Goal: Task Accomplishment & Management: Manage account settings

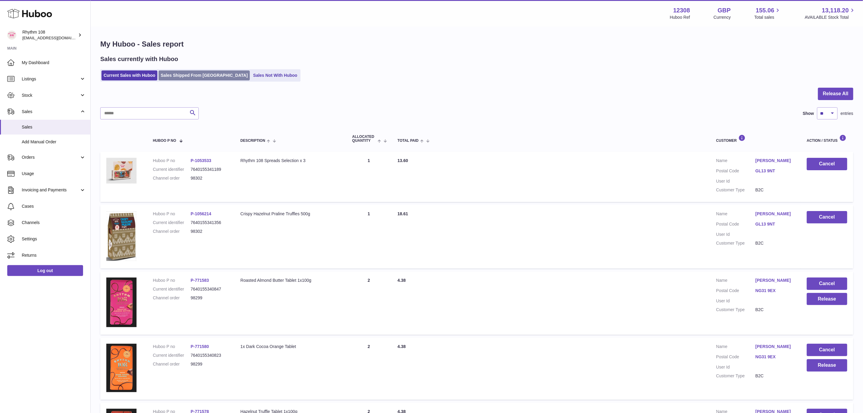
click at [182, 75] on link "Sales Shipped From [GEOGRAPHIC_DATA]" at bounding box center [204, 75] width 91 height 10
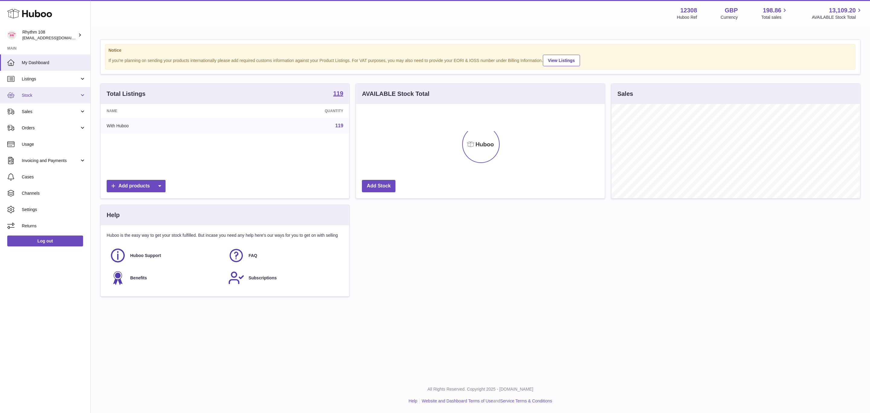
scroll to position [94, 248]
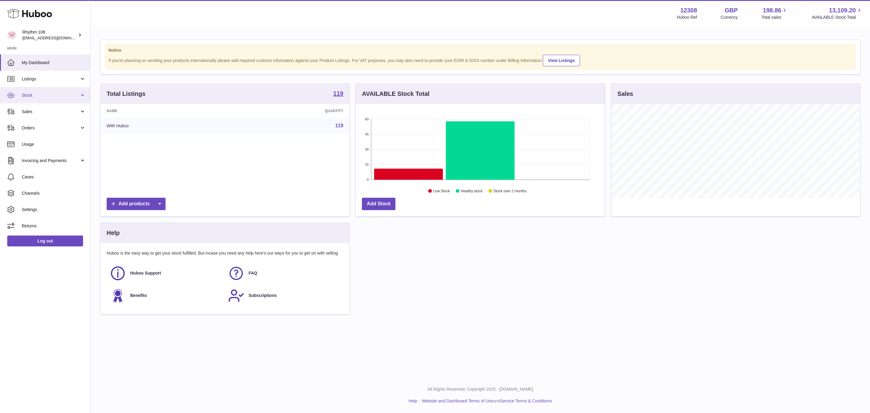
click at [27, 100] on link "Stock" at bounding box center [45, 95] width 90 height 16
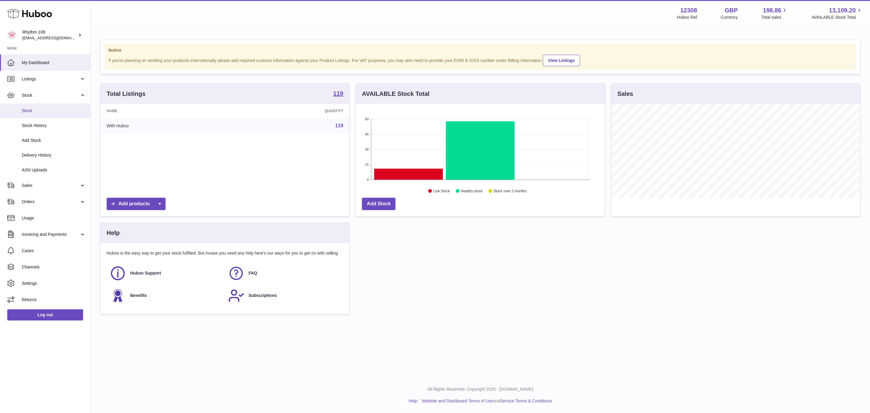
click at [26, 113] on span "Stock" at bounding box center [54, 111] width 64 height 6
click at [34, 115] on link "Stock" at bounding box center [45, 110] width 90 height 15
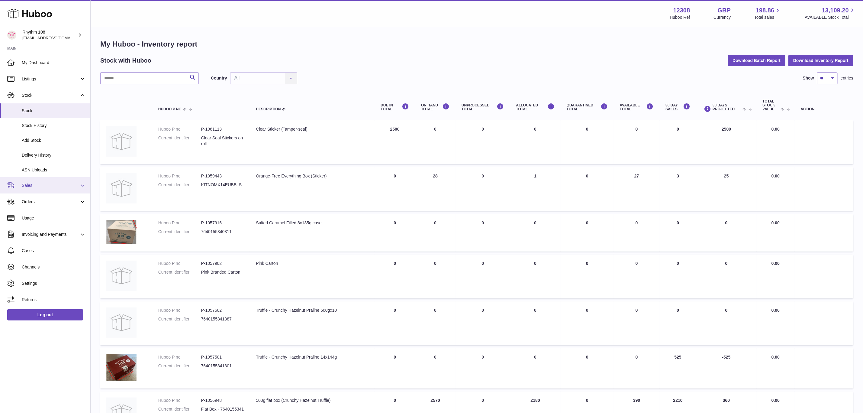
click at [34, 187] on span "Sales" at bounding box center [51, 185] width 58 height 6
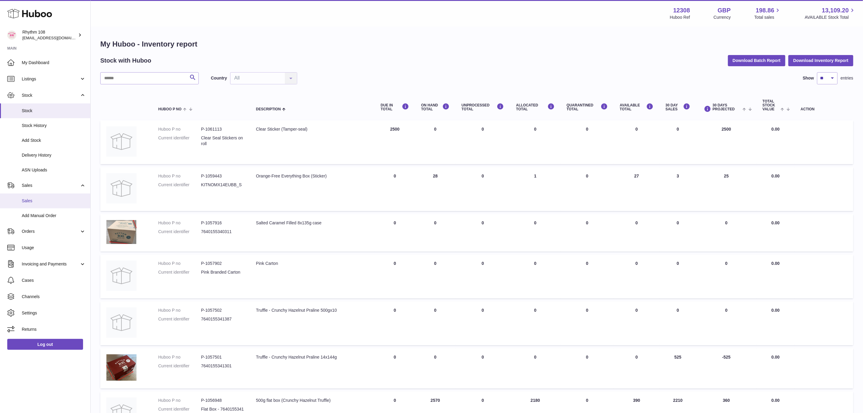
click at [34, 200] on span "Sales" at bounding box center [54, 201] width 64 height 6
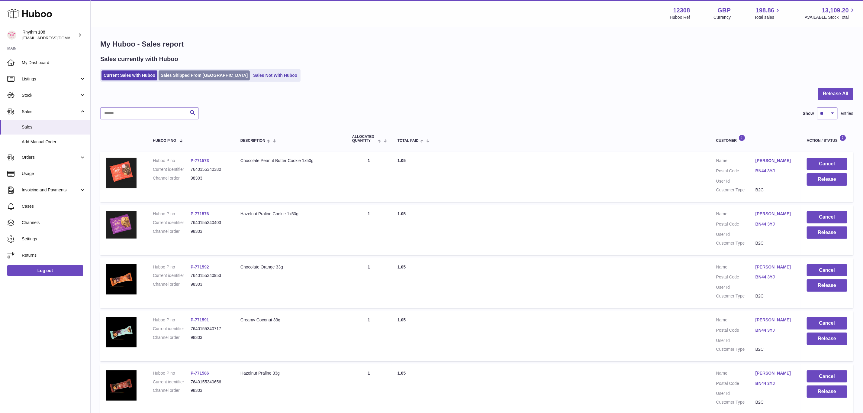
click at [181, 76] on link "Sales Shipped From [GEOGRAPHIC_DATA]" at bounding box center [204, 75] width 91 height 10
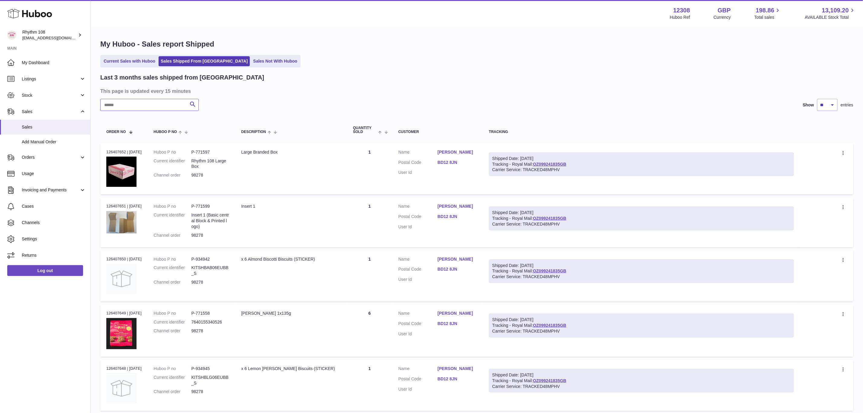
click at [149, 105] on input "text" at bounding box center [149, 105] width 98 height 12
type input "**********"
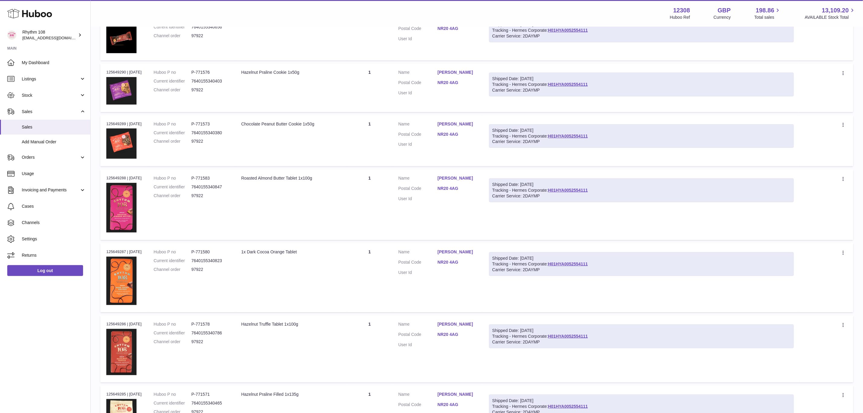
scroll to position [385, 0]
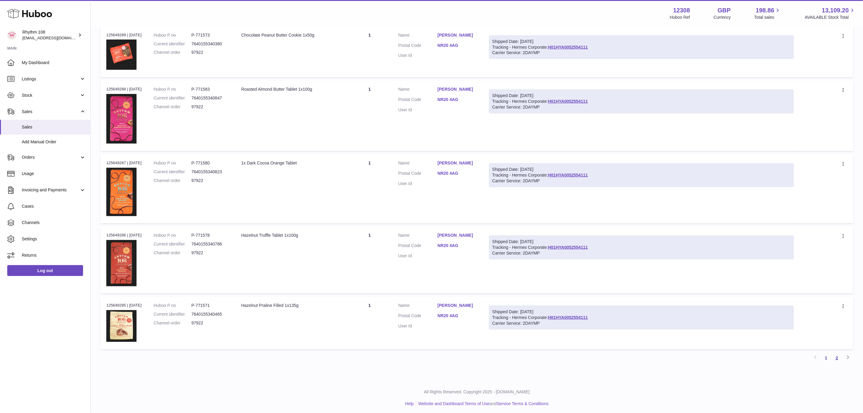
click at [836, 355] on link "2" at bounding box center [836, 357] width 11 height 11
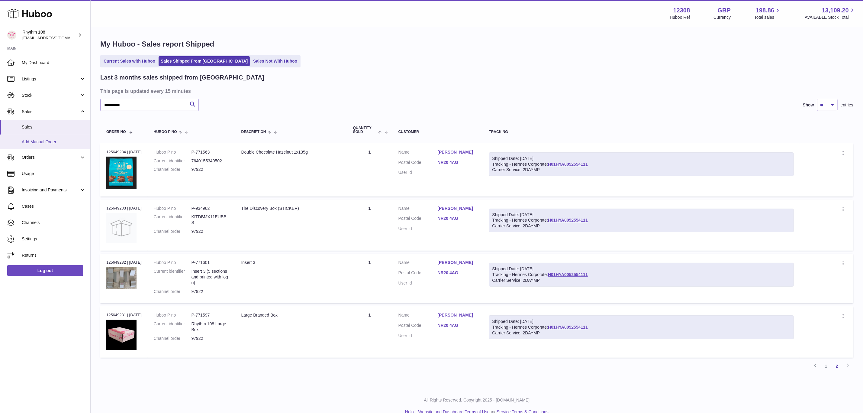
click at [43, 143] on span "Add Manual Order" at bounding box center [54, 142] width 64 height 6
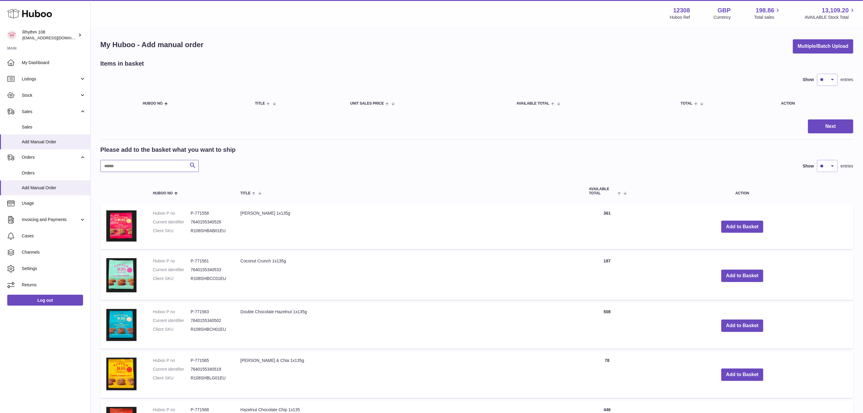
click at [140, 169] on input "text" at bounding box center [149, 166] width 98 height 12
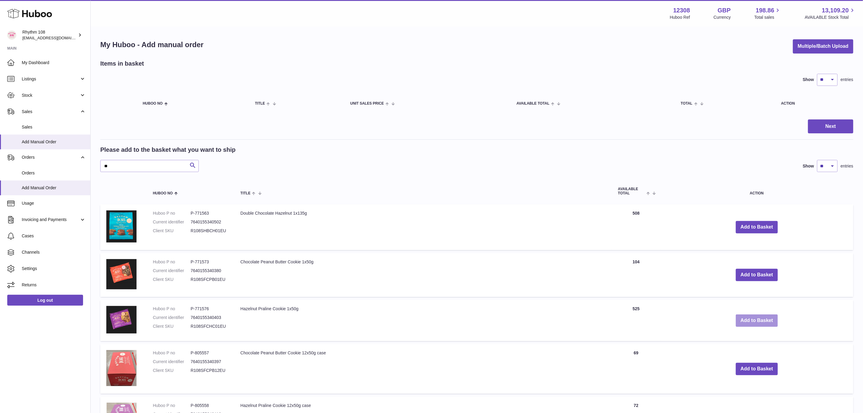
click at [759, 314] on button "Add to Basket" at bounding box center [757, 320] width 42 height 12
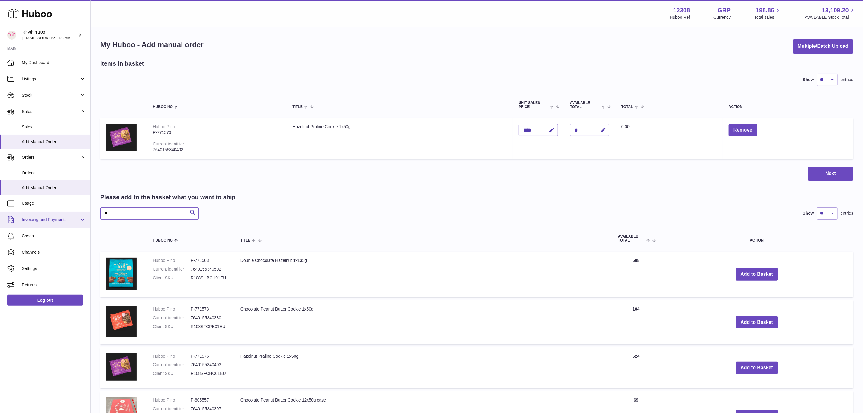
drag, startPoint x: 115, startPoint y: 214, endPoint x: 70, endPoint y: 212, distance: 45.3
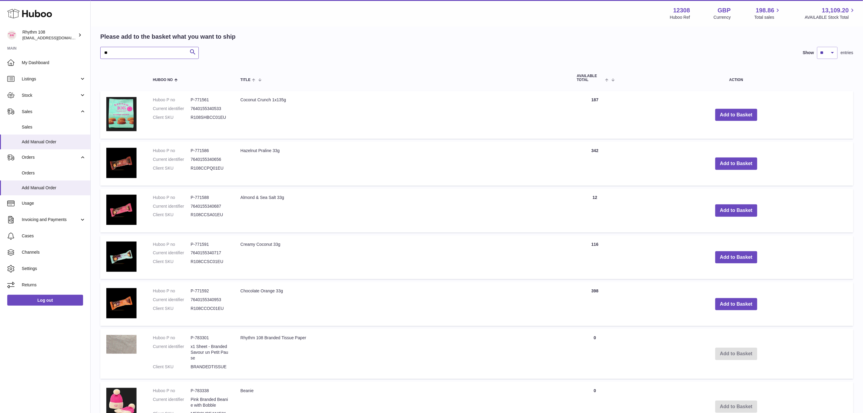
scroll to position [181, 0]
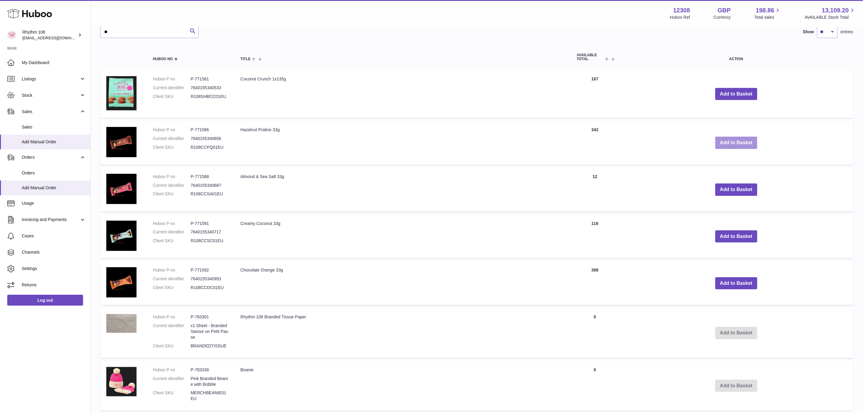
click at [754, 138] on button "Add to Basket" at bounding box center [736, 142] width 42 height 12
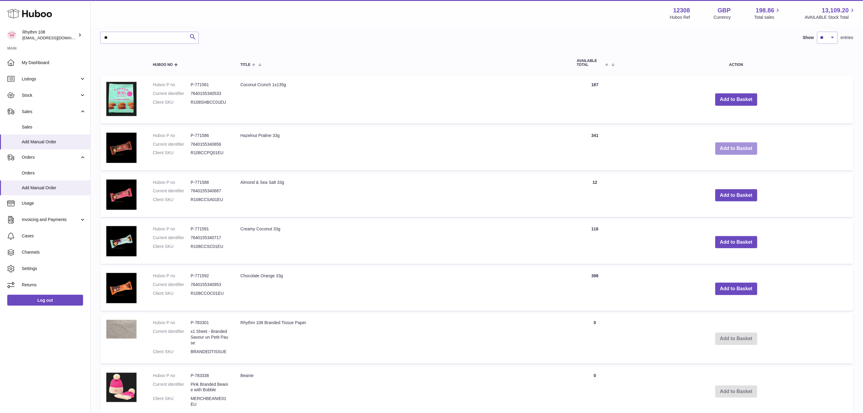
scroll to position [228, 0]
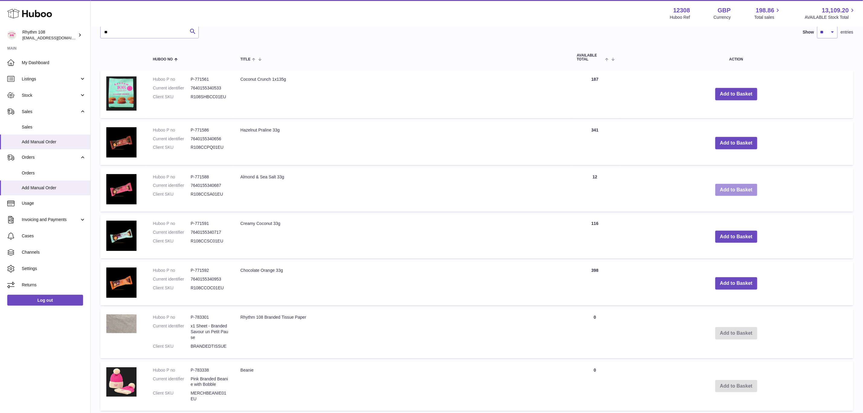
click at [737, 191] on button "Add to Basket" at bounding box center [736, 190] width 42 height 12
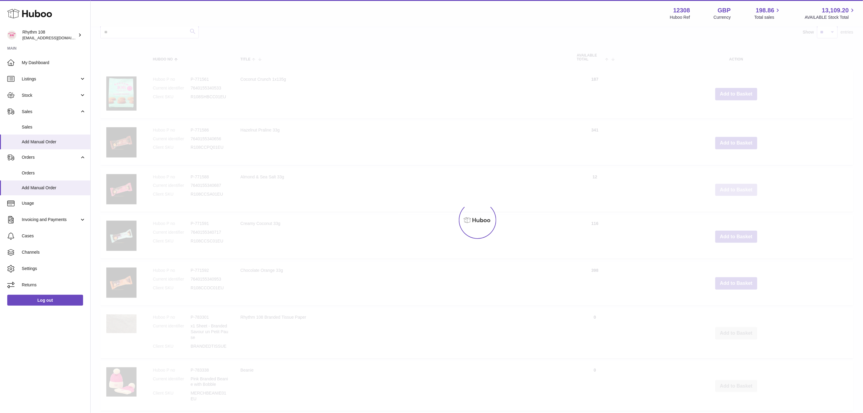
scroll to position [275, 0]
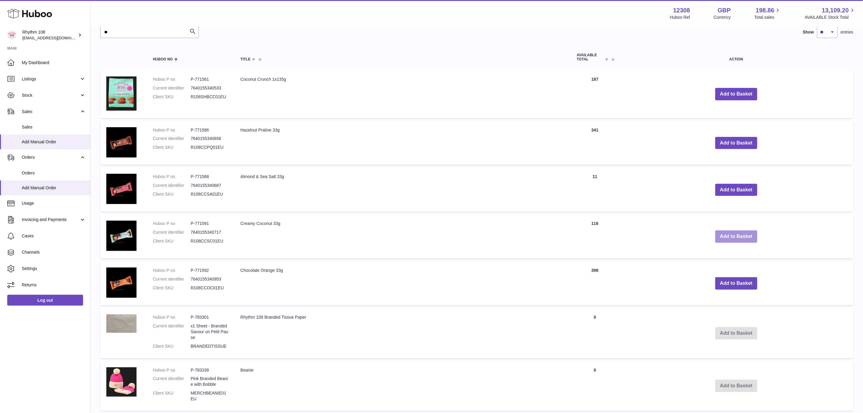
click at [745, 238] on button "Add to Basket" at bounding box center [736, 236] width 42 height 12
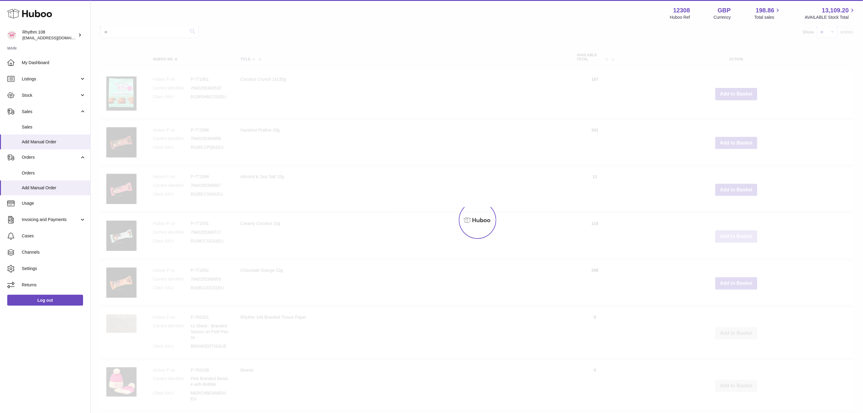
scroll to position [321, 0]
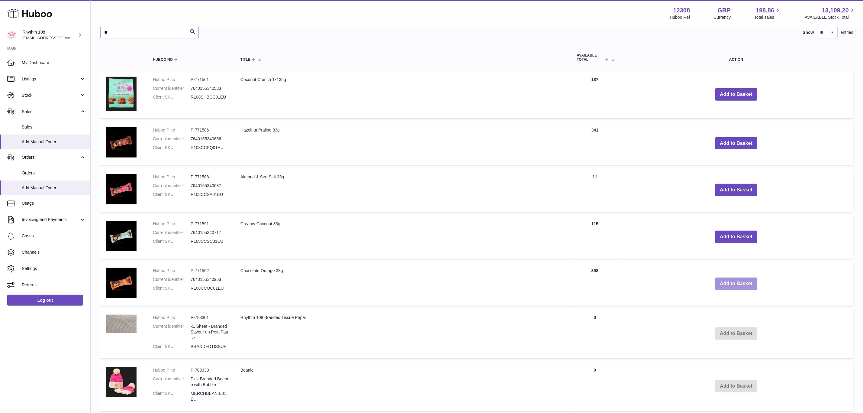
click at [748, 285] on button "Add to Basket" at bounding box center [736, 283] width 42 height 12
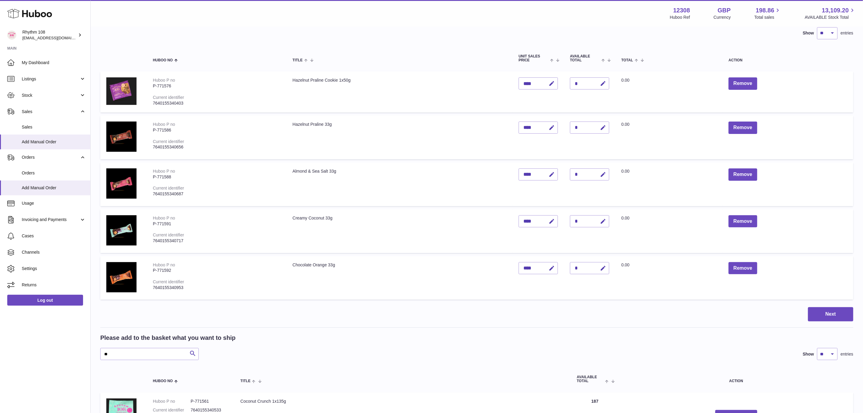
scroll to position [91, 0]
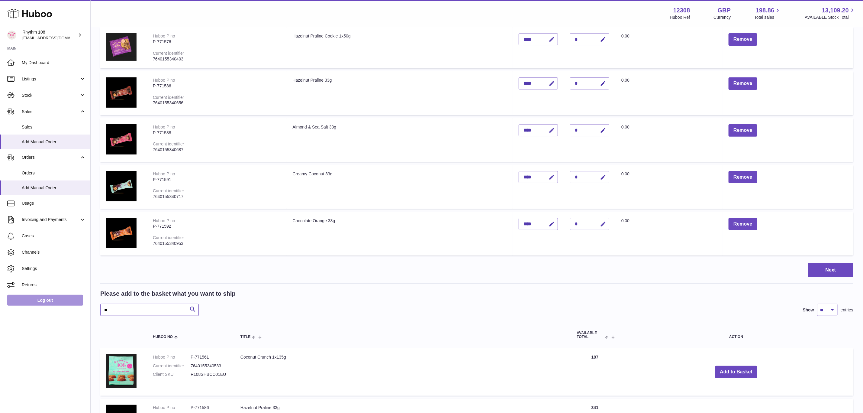
drag, startPoint x: 146, startPoint y: 303, endPoint x: 81, endPoint y: 301, distance: 65.0
type input "*****"
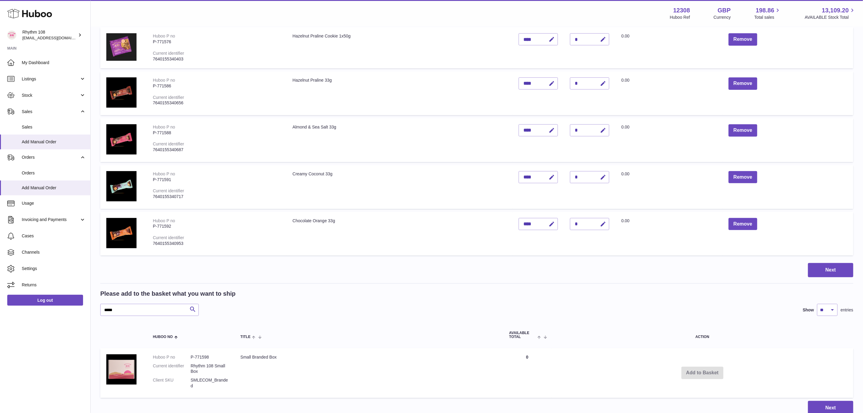
click at [711, 374] on td "Add to Basket" at bounding box center [702, 373] width 302 height 50
click at [711, 372] on td "Add to Basket" at bounding box center [702, 373] width 302 height 50
drag, startPoint x: 145, startPoint y: 308, endPoint x: 66, endPoint y: 302, distance: 78.8
click at [66, 302] on div "Huboo Rhythm 108 orders@rhythm108.com Main My Dashboard Listings Not with Huboo…" at bounding box center [431, 185] width 863 height 553
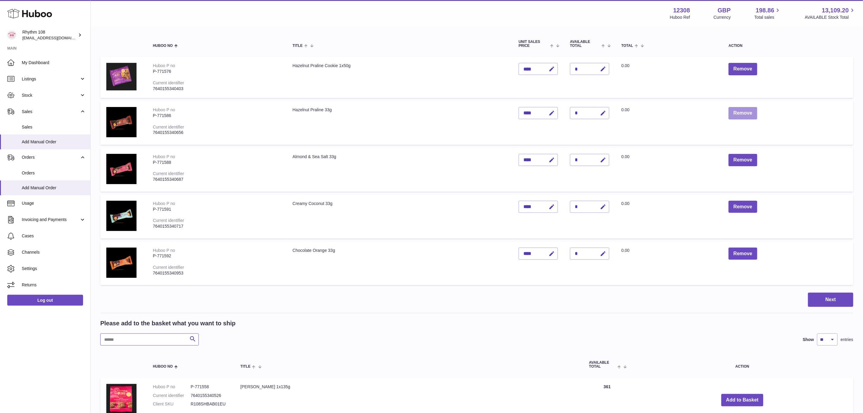
scroll to position [45, 0]
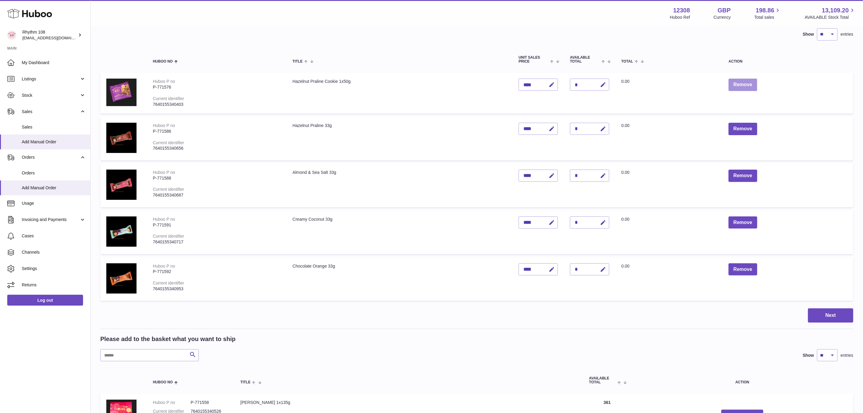
click at [750, 85] on button "Remove" at bounding box center [742, 85] width 28 height 12
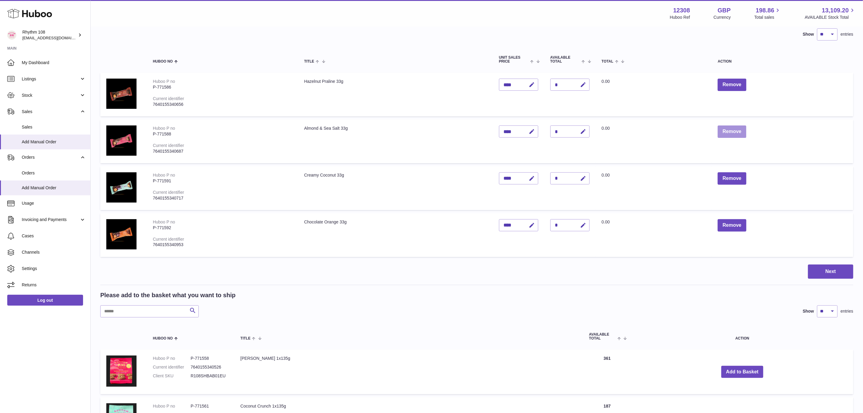
click at [742, 130] on button "Remove" at bounding box center [732, 131] width 28 height 12
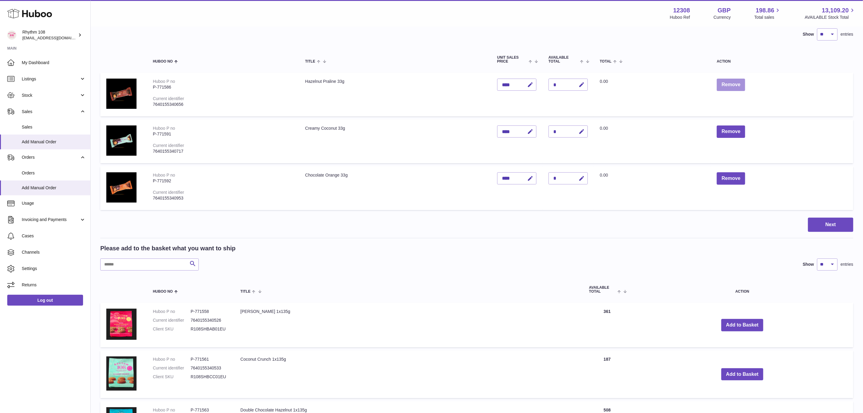
click at [738, 86] on button "Remove" at bounding box center [731, 85] width 28 height 12
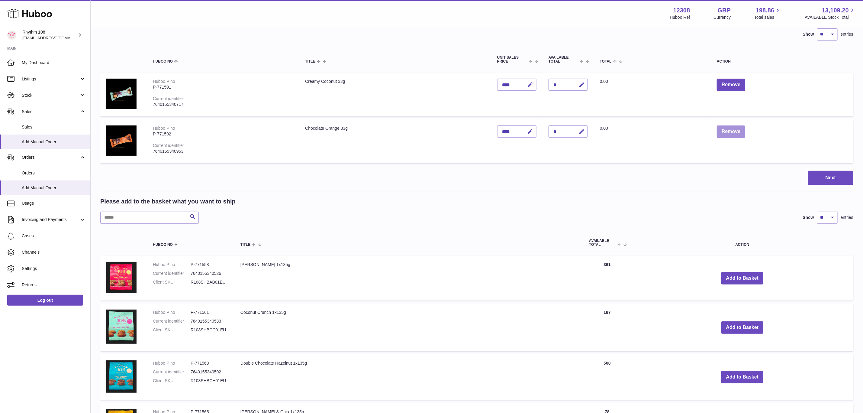
click at [736, 128] on button "Remove" at bounding box center [731, 131] width 28 height 12
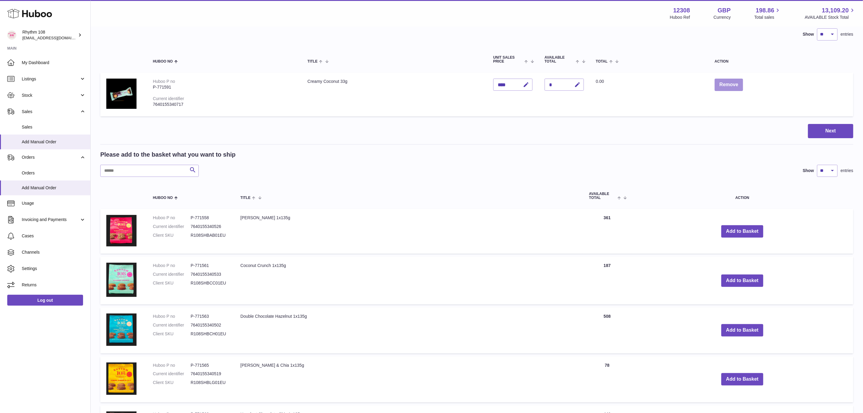
click at [737, 83] on button "Remove" at bounding box center [728, 85] width 28 height 12
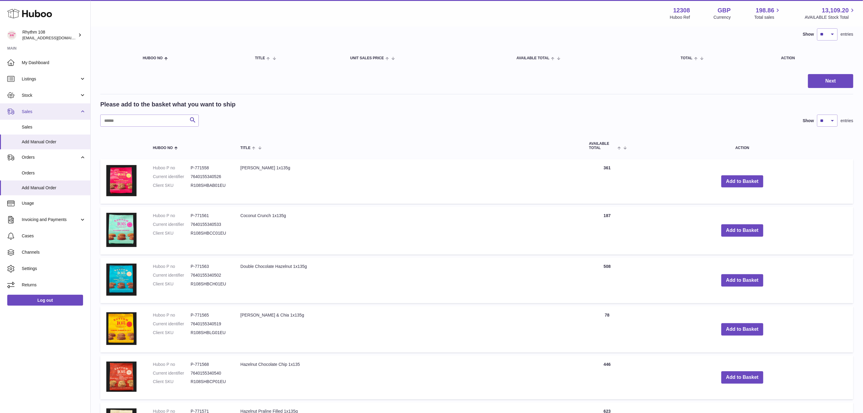
click at [0, 119] on link "Sales" at bounding box center [45, 111] width 90 height 16
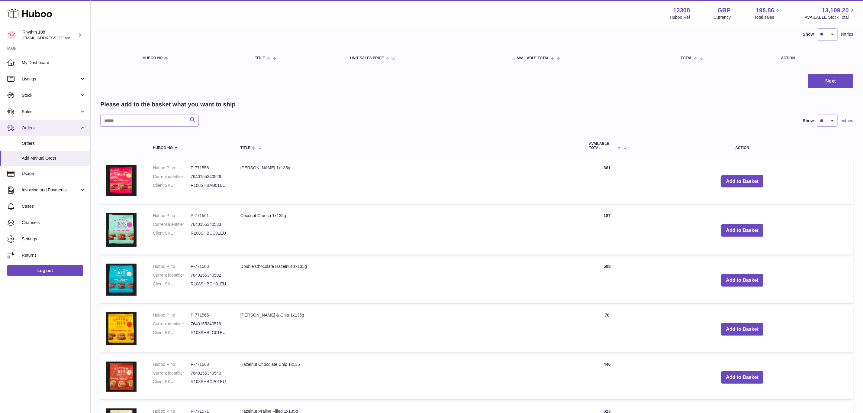
click at [27, 128] on span "Orders" at bounding box center [51, 128] width 58 height 6
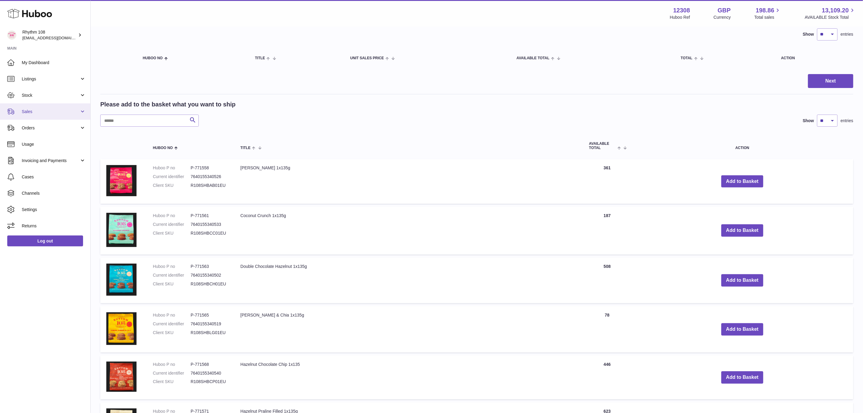
click at [21, 114] on link "Sales" at bounding box center [45, 111] width 90 height 16
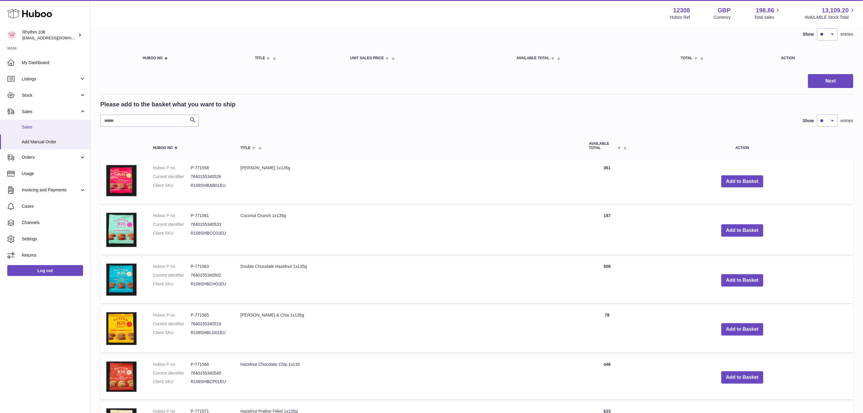
click at [24, 122] on link "Sales" at bounding box center [45, 127] width 90 height 15
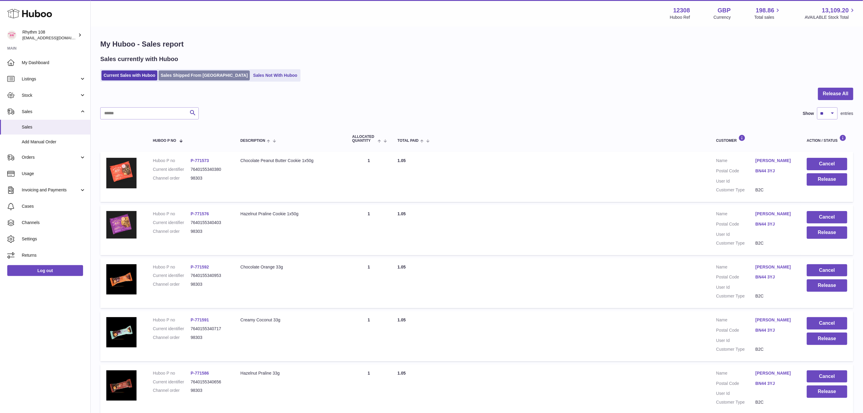
click at [192, 75] on link "Sales Shipped From [GEOGRAPHIC_DATA]" at bounding box center [204, 75] width 91 height 10
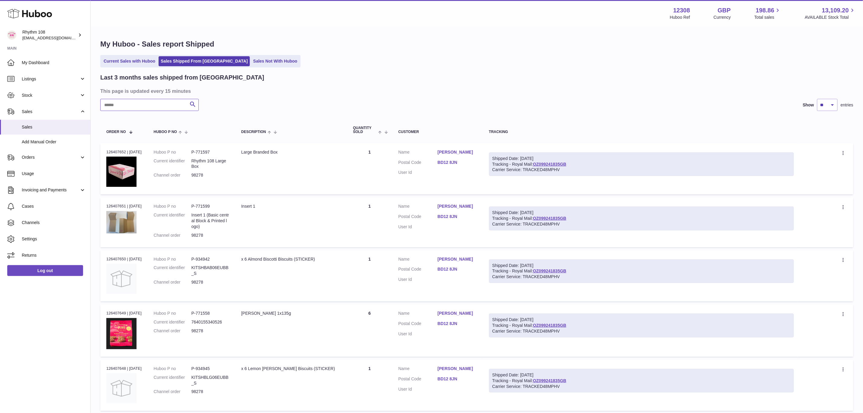
click at [140, 111] on input "text" at bounding box center [149, 105] width 98 height 12
click at [141, 107] on input "text" at bounding box center [149, 105] width 98 height 12
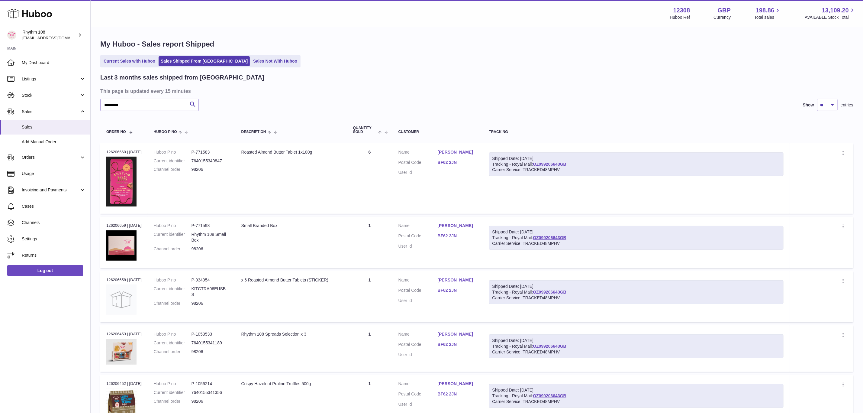
click at [563, 165] on link "OZ099206643GB" at bounding box center [550, 164] width 34 height 5
click at [443, 162] on link "BF62 2JN" at bounding box center [457, 162] width 39 height 6
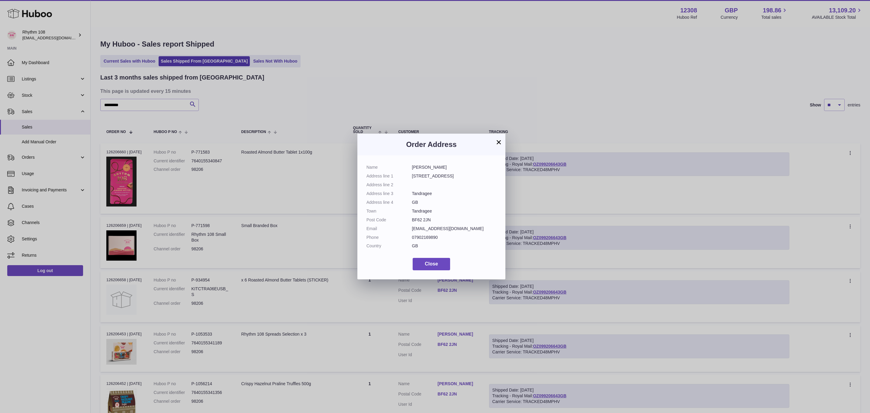
drag, startPoint x: 434, startPoint y: 217, endPoint x: 405, endPoint y: 217, distance: 28.7
click at [405, 217] on dl "Name Ally Gray Address line 1 8 Ballymore Road Address line 2 Address line 3 Ta…" at bounding box center [431, 207] width 130 height 87
copy dl "BF62 2JN"
click at [440, 262] on button "Close" at bounding box center [431, 264] width 37 height 12
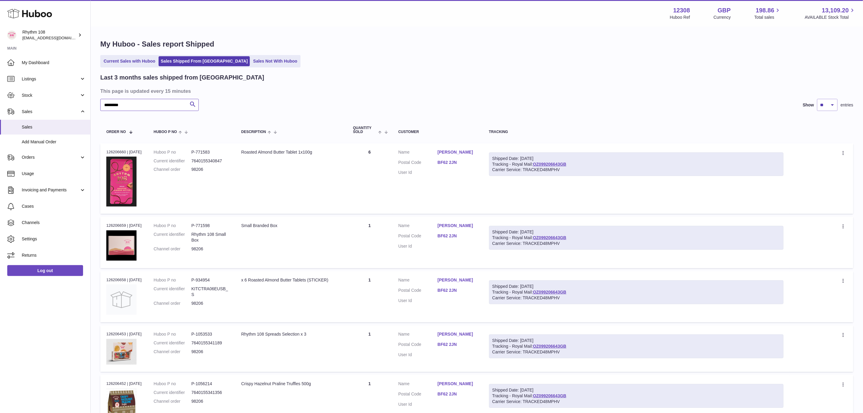
click at [137, 105] on input "*********" at bounding box center [149, 105] width 98 height 12
drag, startPoint x: 157, startPoint y: 106, endPoint x: 81, endPoint y: 104, distance: 75.8
click at [81, 104] on div "Huboo Rhythm 108 orders@rhythm108.com Main My Dashboard Listings Not with Huboo…" at bounding box center [431, 248] width 863 height 496
paste input "text"
drag, startPoint x: 195, startPoint y: 169, endPoint x: 190, endPoint y: 169, distance: 4.5
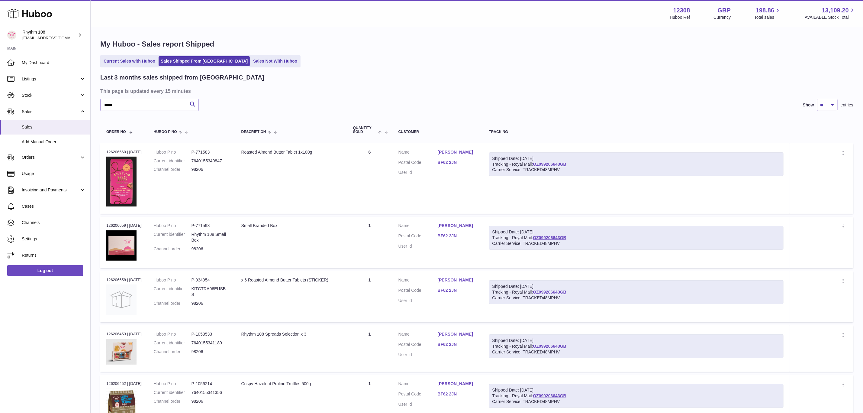
click at [190, 169] on dl "Huboo P no P-771583 Current identifier 7640155340847 Channel order 98206" at bounding box center [191, 162] width 75 height 26
copy dl "98206"
drag, startPoint x: 134, startPoint y: 105, endPoint x: 44, endPoint y: 100, distance: 89.9
click at [44, 100] on div "Huboo Rhythm 108 orders@rhythm108.com Main My Dashboard Listings Not with Huboo…" at bounding box center [431, 248] width 863 height 496
type input "********"
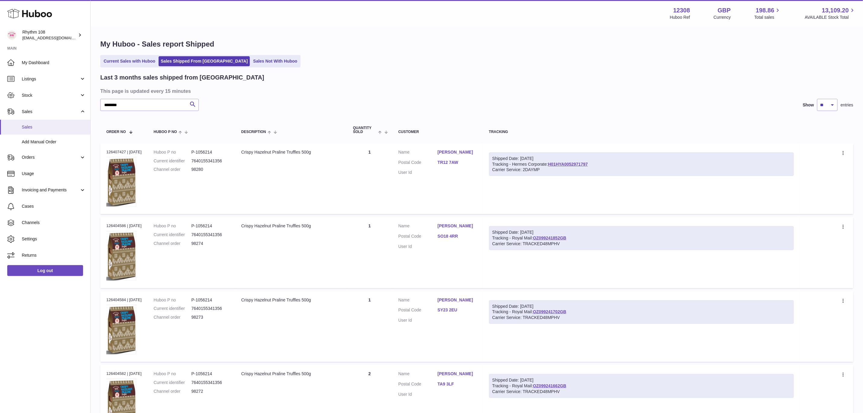
click at [33, 128] on span "Sales" at bounding box center [54, 127] width 64 height 6
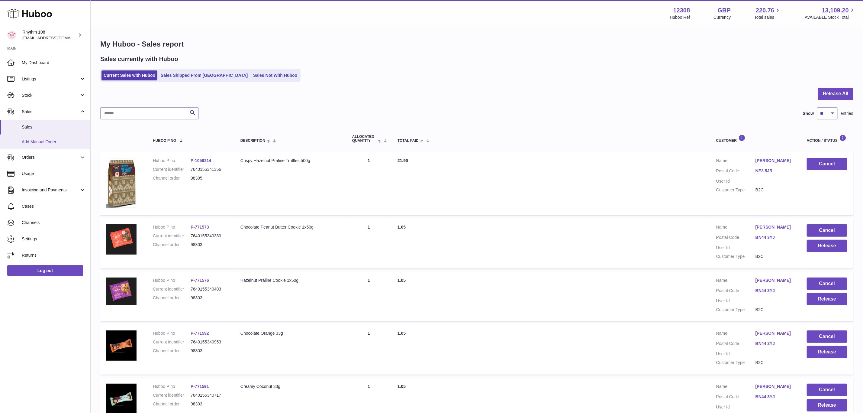
click at [53, 144] on span "Add Manual Order" at bounding box center [54, 142] width 64 height 6
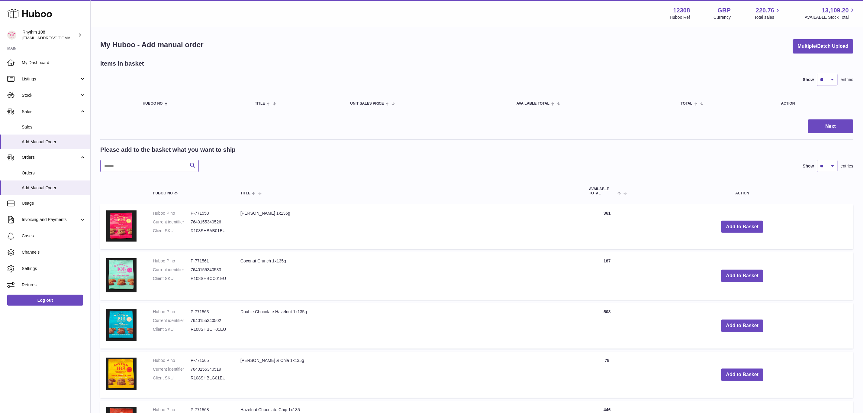
click at [133, 164] on input "text" at bounding box center [149, 166] width 98 height 12
type input "********"
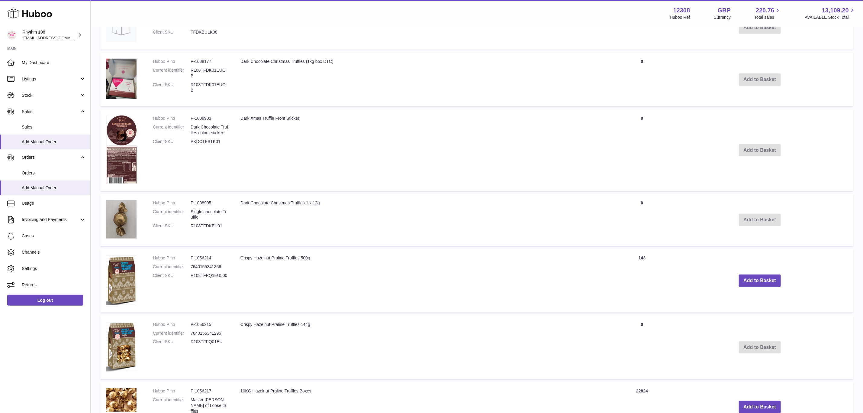
scroll to position [272, 0]
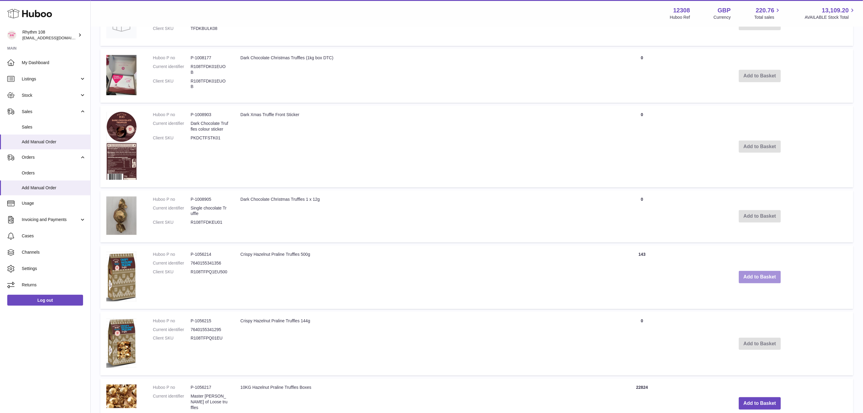
click at [770, 274] on button "Add to Basket" at bounding box center [760, 277] width 42 height 12
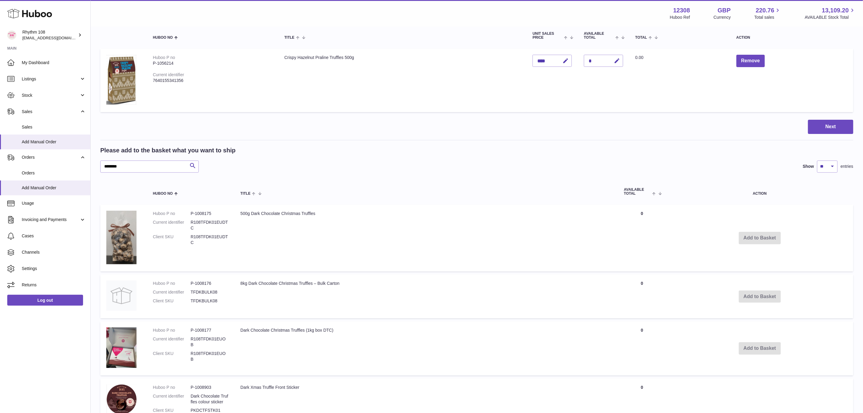
scroll to position [0, 0]
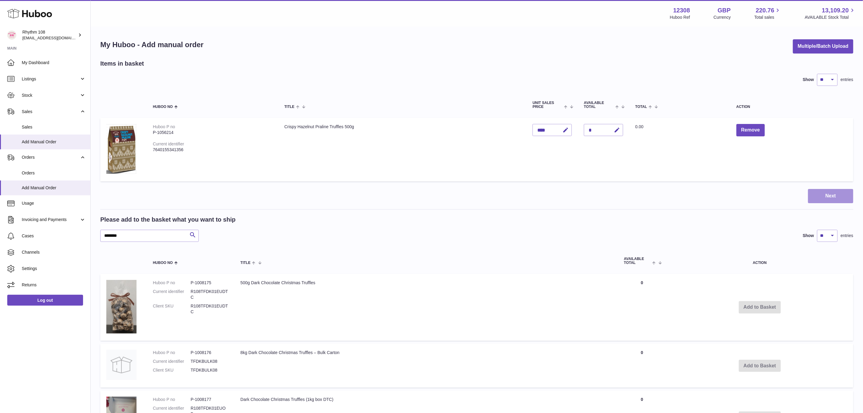
click at [843, 193] on button "Next" at bounding box center [830, 196] width 45 height 14
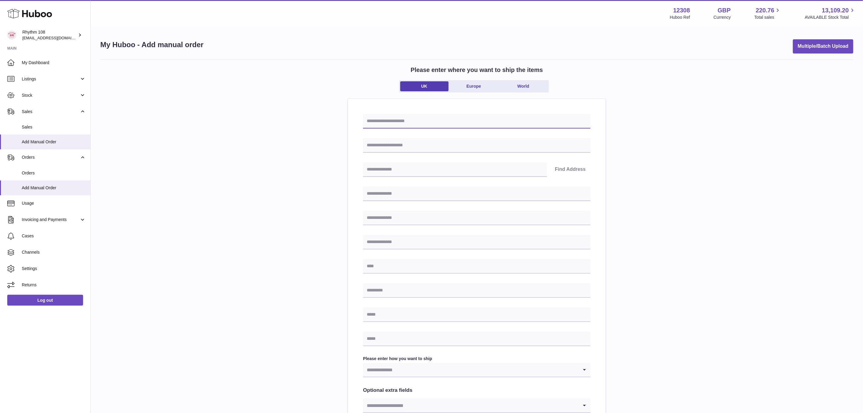
click at [450, 122] on input "text" at bounding box center [476, 121] width 227 height 14
type input "**********"
click at [422, 146] on input "text" at bounding box center [476, 145] width 227 height 14
type input "*********"
click at [400, 169] on input "text" at bounding box center [455, 169] width 184 height 14
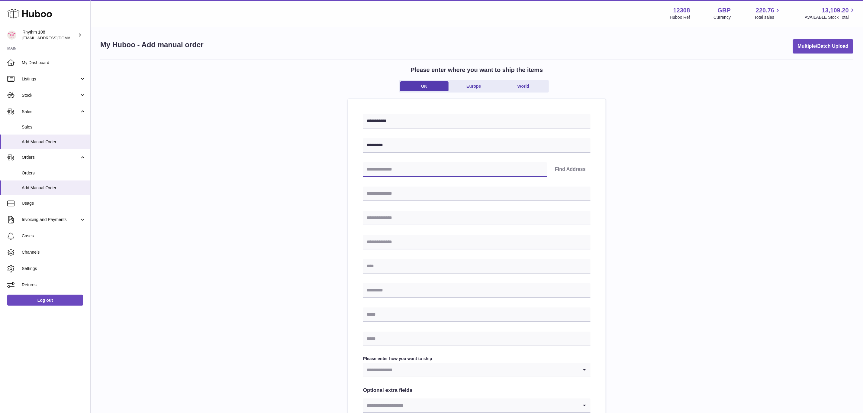
click at [399, 172] on input "text" at bounding box center [455, 169] width 184 height 14
paste input "********"
type input "********"
click at [389, 189] on input "text" at bounding box center [476, 193] width 227 height 14
click at [384, 196] on input "text" at bounding box center [476, 193] width 227 height 14
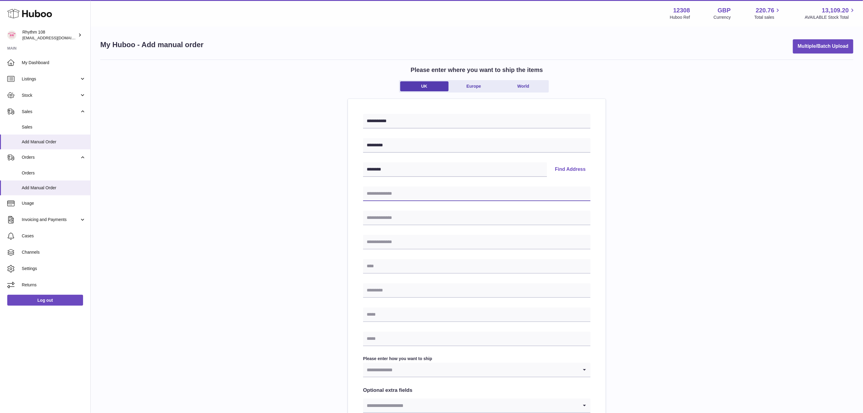
paste input "**********"
type input "**********"
drag, startPoint x: 384, startPoint y: 217, endPoint x: 407, endPoint y: 178, distance: 45.4
click at [384, 217] on input "text" at bounding box center [476, 217] width 227 height 14
click at [395, 274] on div "**********" at bounding box center [476, 278] width 227 height 329
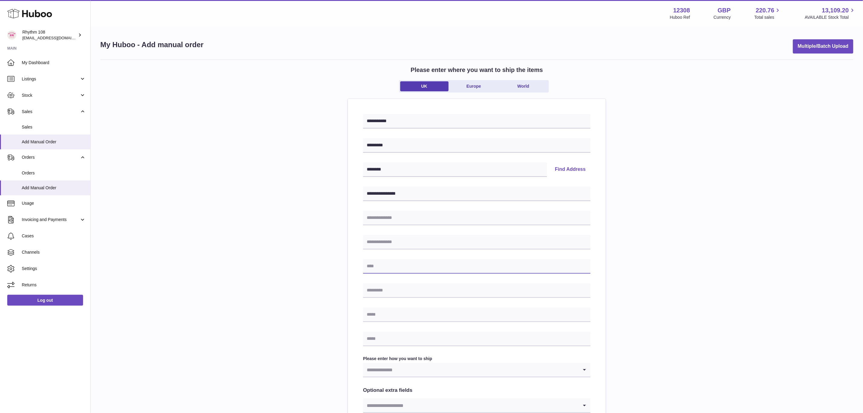
click at [395, 269] on input "text" at bounding box center [476, 266] width 227 height 14
paste input "*********"
type input "*********"
click at [389, 316] on input "text" at bounding box center [476, 314] width 227 height 14
paste input "**********"
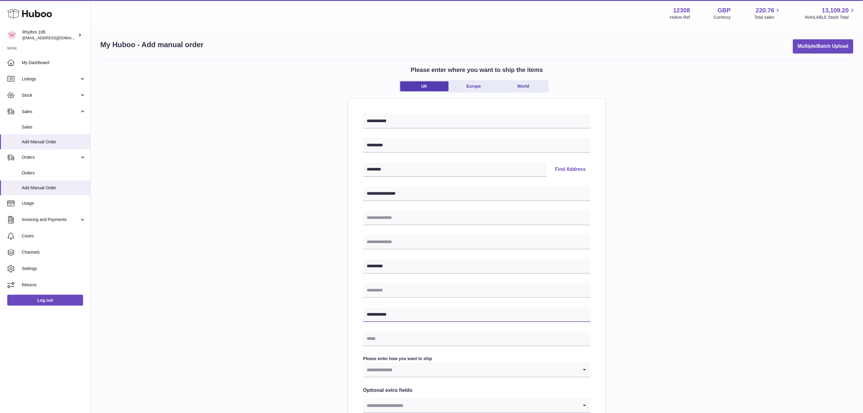
type input "**********"
drag, startPoint x: 398, startPoint y: 168, endPoint x: 338, endPoint y: 166, distance: 59.5
click at [338, 166] on div "**********" at bounding box center [476, 269] width 753 height 421
click at [400, 289] on input "text" at bounding box center [476, 290] width 227 height 14
paste input "********"
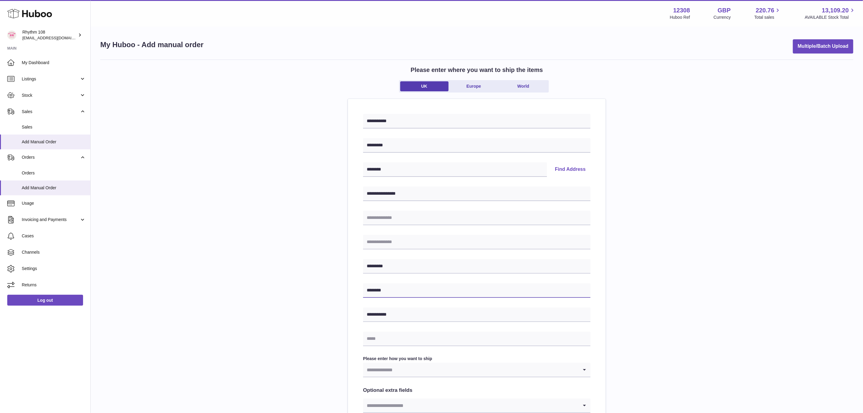
type input "********"
click at [391, 338] on input "text" at bounding box center [476, 338] width 227 height 14
click at [375, 336] on input "text" at bounding box center [476, 338] width 227 height 14
paste input "**********"
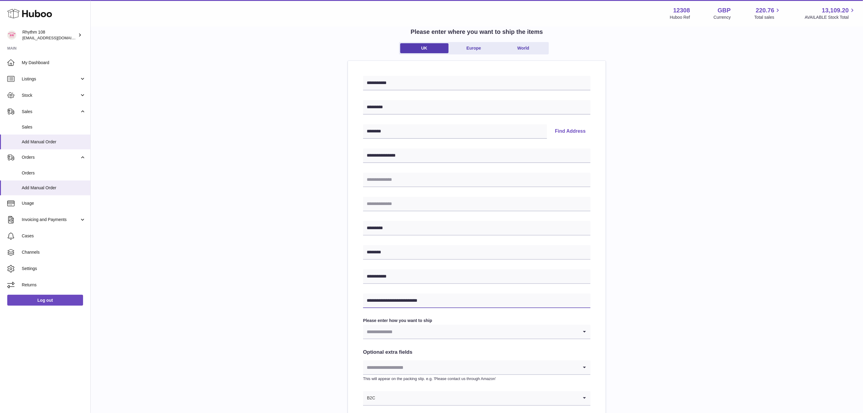
scroll to position [91, 0]
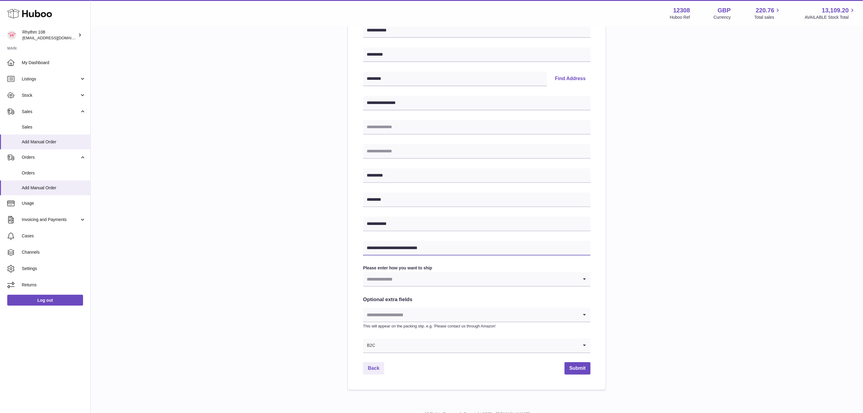
type input "**********"
click at [418, 280] on input "Search for option" at bounding box center [470, 279] width 215 height 14
click at [404, 341] on li "Huboo 48 Tracked" at bounding box center [476, 343] width 227 height 12
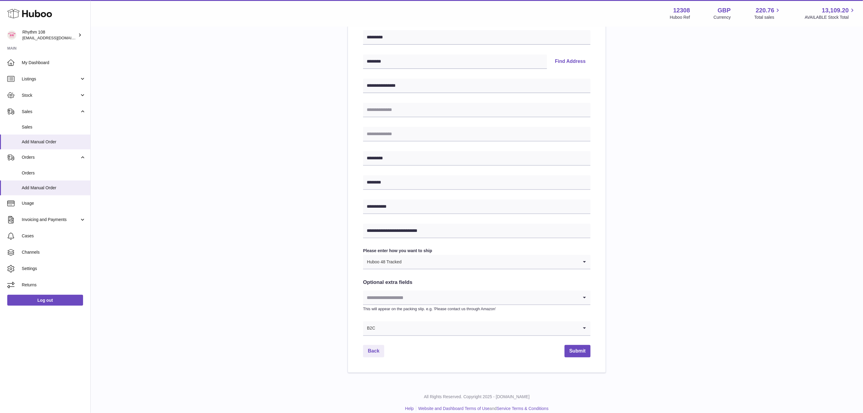
scroll to position [115, 0]
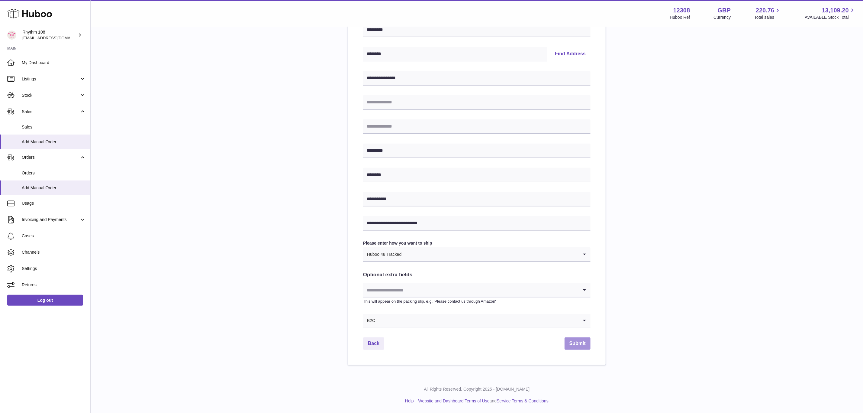
click at [578, 344] on button "Submit" at bounding box center [577, 343] width 26 height 12
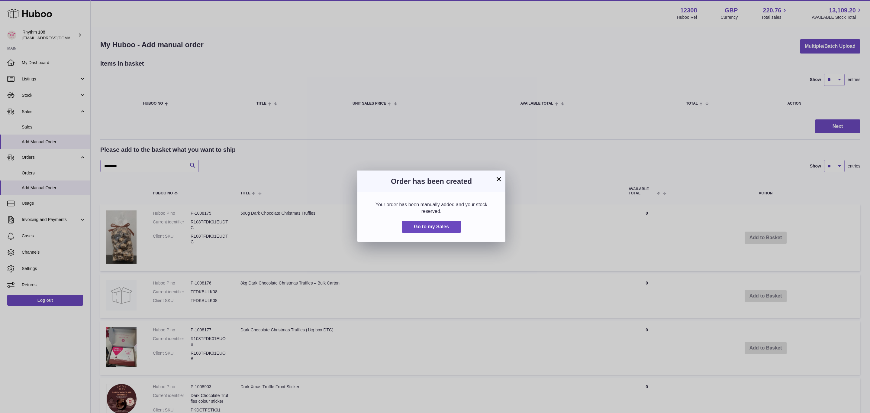
click at [500, 181] on button "×" at bounding box center [498, 178] width 7 height 7
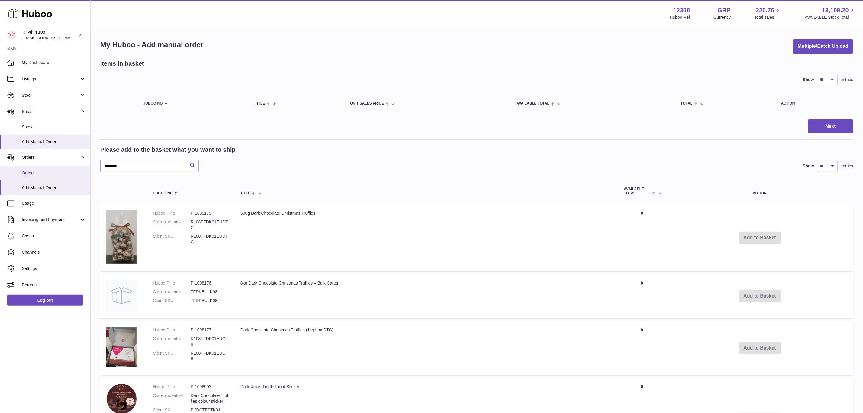
click at [41, 176] on link "Orders" at bounding box center [45, 172] width 90 height 15
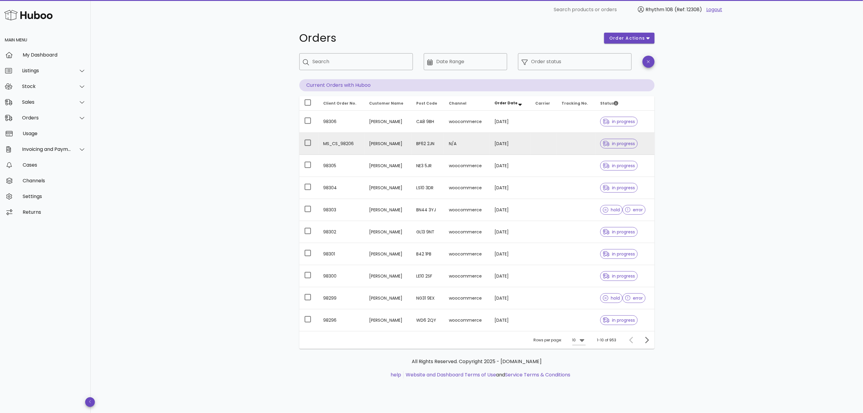
click at [337, 142] on td "MS_CS_98206" at bounding box center [342, 144] width 46 height 22
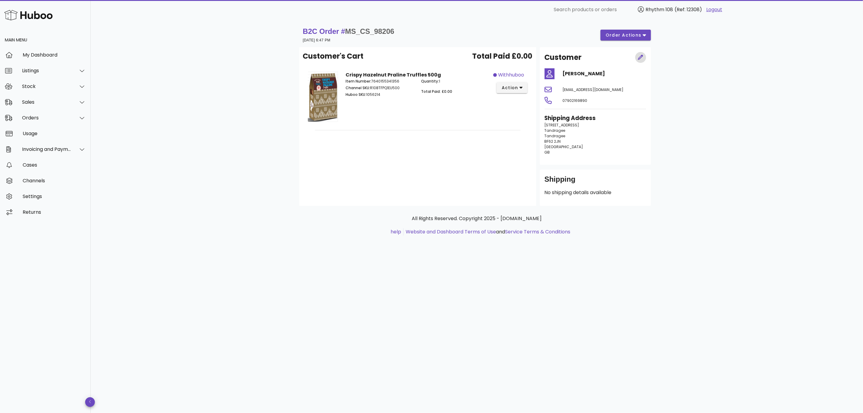
click at [641, 56] on icon "button" at bounding box center [640, 57] width 5 height 5
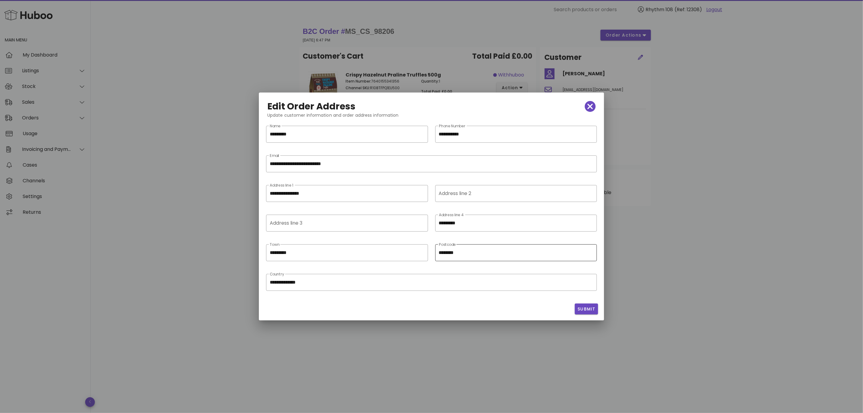
click at [445, 250] on input "********" at bounding box center [516, 253] width 154 height 10
type input "********"
click at [584, 307] on span "Submit" at bounding box center [586, 309] width 18 height 6
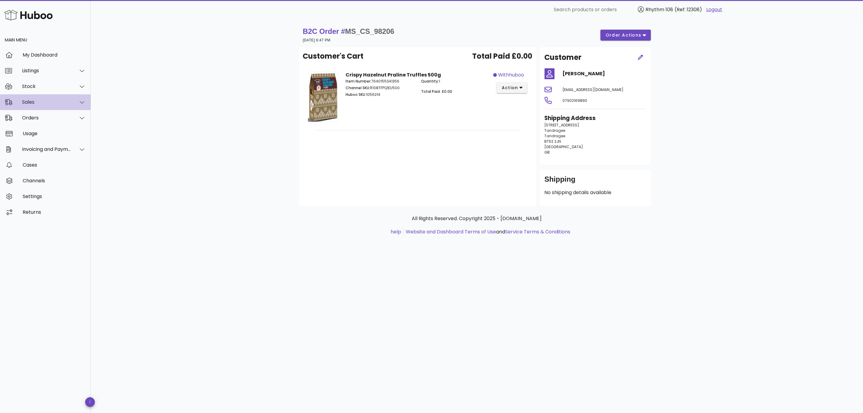
click at [22, 101] on div "Sales" at bounding box center [46, 102] width 49 height 6
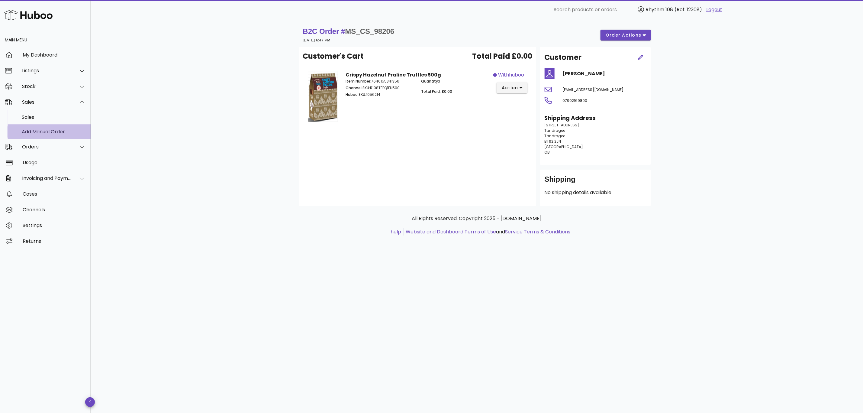
click at [37, 128] on div "Add Manual Order" at bounding box center [54, 131] width 64 height 13
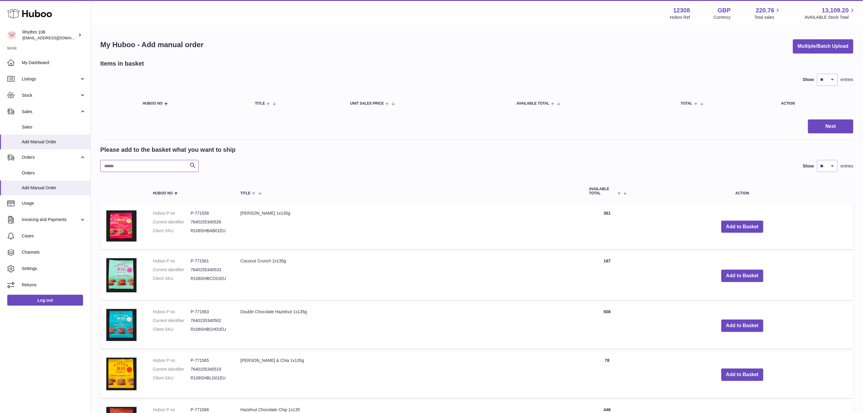
click at [143, 164] on input "text" at bounding box center [149, 166] width 98 height 12
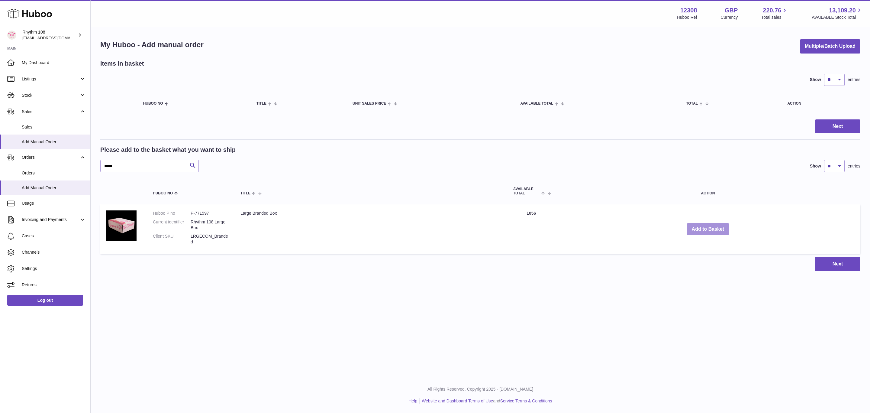
click at [706, 230] on button "Add to Basket" at bounding box center [708, 229] width 42 height 12
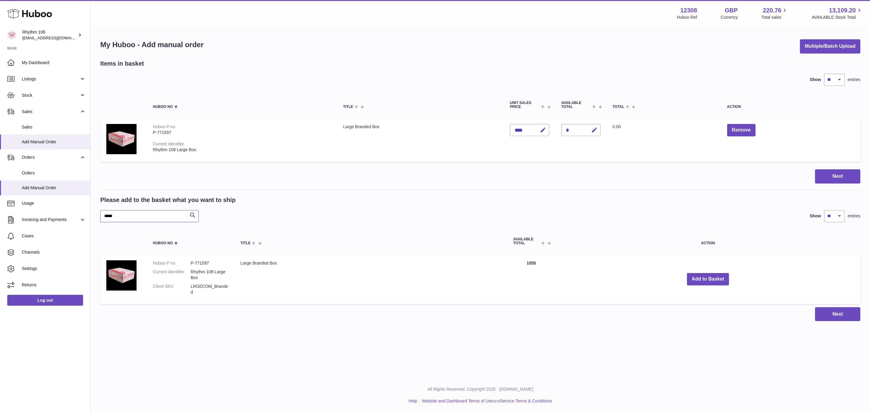
drag, startPoint x: 122, startPoint y: 211, endPoint x: 92, endPoint y: 214, distance: 29.4
click at [99, 214] on div "My Huboo - Add manual order Multiple/Batch Upload Items in basket Show ** ** **…" at bounding box center [480, 180] width 779 height 306
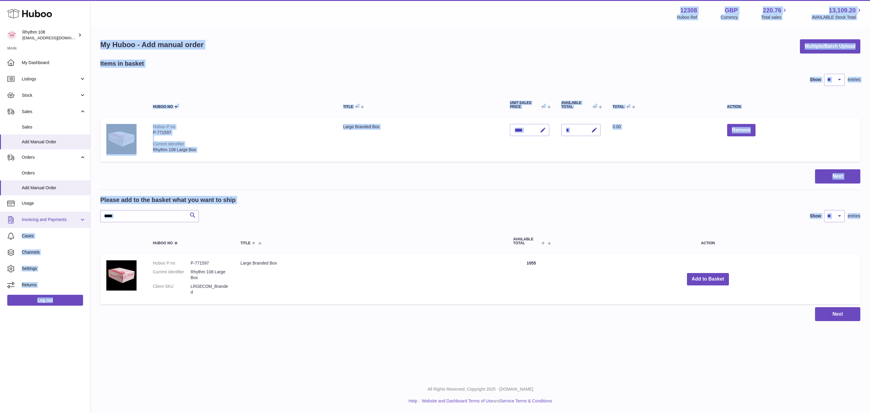
drag, startPoint x: 147, startPoint y: 224, endPoint x: 82, endPoint y: 214, distance: 66.0
click at [82, 214] on div "Huboo Rhythm 108 orders@rhythm108.com Main My Dashboard Listings Not with Huboo…" at bounding box center [435, 206] width 870 height 413
click at [175, 211] on input "*****" at bounding box center [149, 216] width 98 height 12
click at [159, 216] on input "*****" at bounding box center [149, 216] width 98 height 12
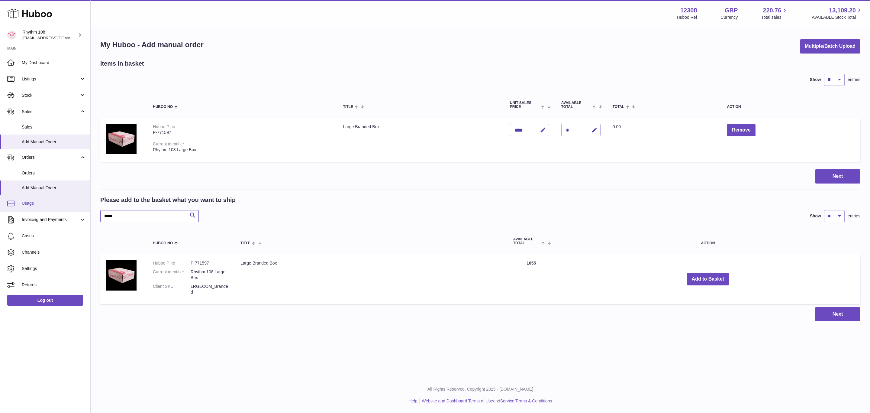
drag, startPoint x: 154, startPoint y: 214, endPoint x: 82, endPoint y: 208, distance: 72.5
click at [82, 208] on div "Huboo Rhythm 108 orders@rhythm108.com Main My Dashboard Listings Not with Huboo…" at bounding box center [435, 206] width 870 height 413
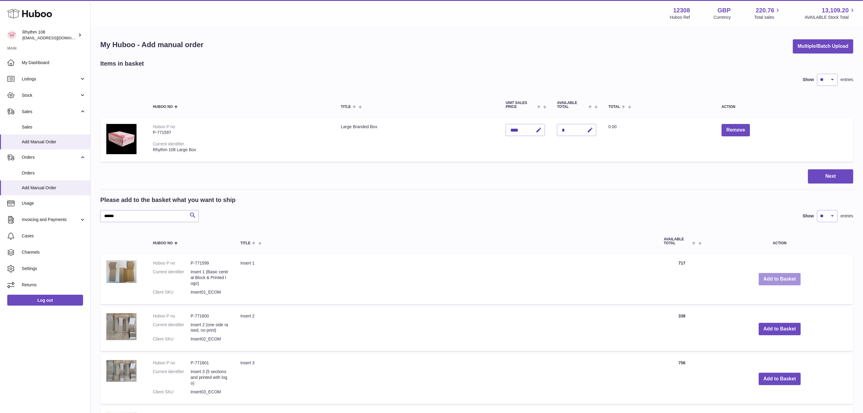
click at [783, 276] on button "Add to Basket" at bounding box center [780, 279] width 42 height 12
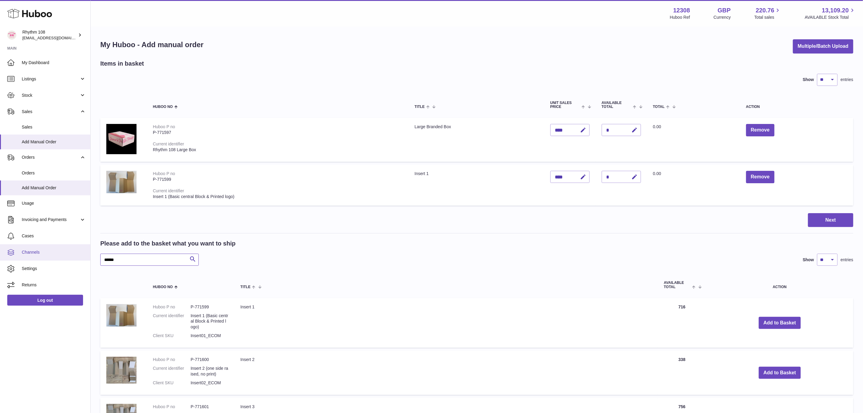
drag, startPoint x: 120, startPoint y: 255, endPoint x: 83, endPoint y: 254, distance: 36.9
click at [83, 254] on div "Huboo Rhythm 108 orders@rhythm108.com Main My Dashboard Listings Not with Huboo…" at bounding box center [431, 305] width 863 height 610
type input "*"
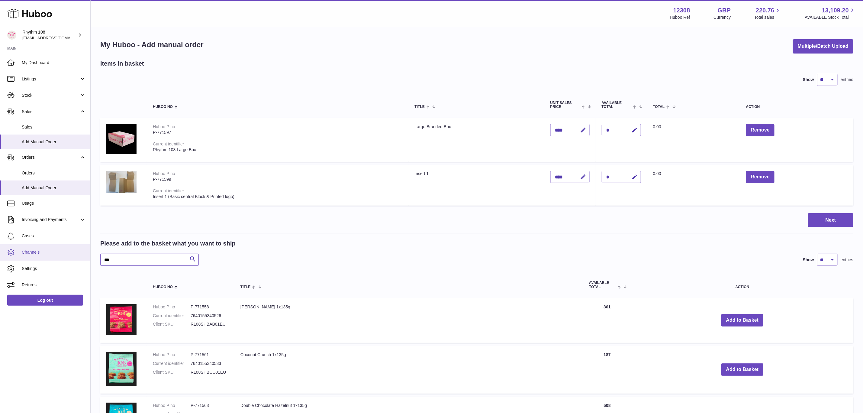
type input "***"
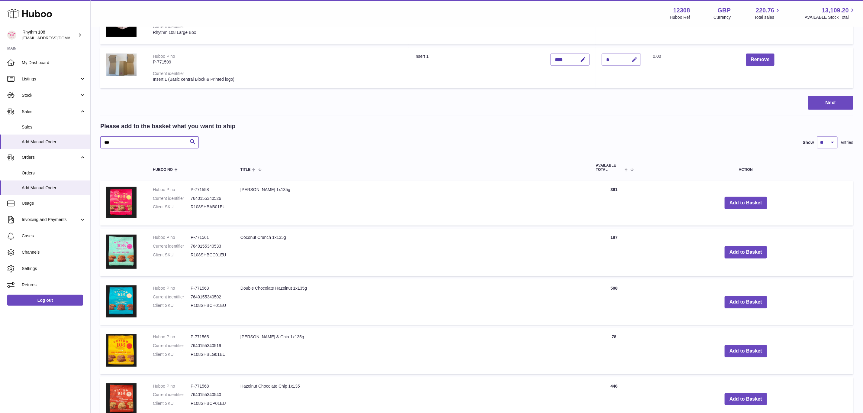
scroll to position [272, 0]
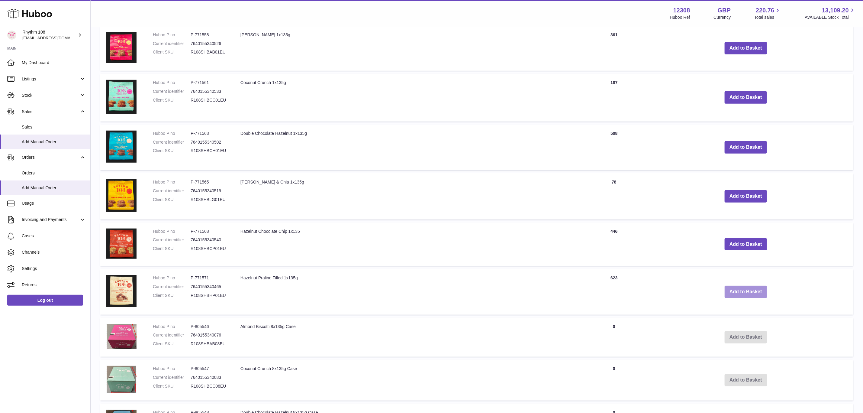
click at [750, 290] on button "Add to Basket" at bounding box center [745, 291] width 42 height 12
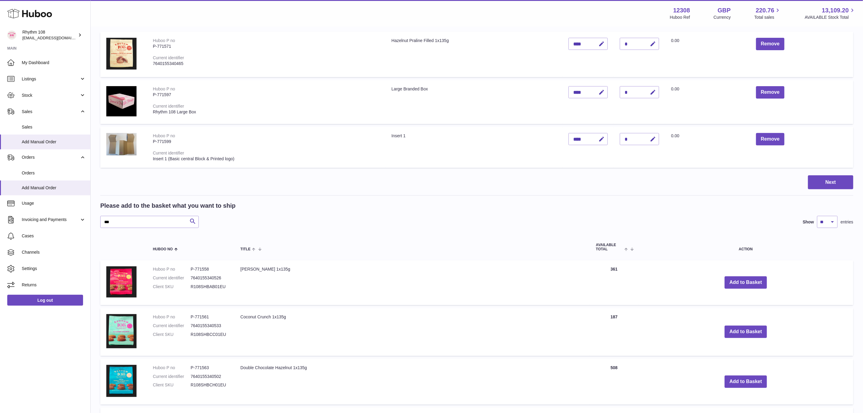
scroll to position [0, 0]
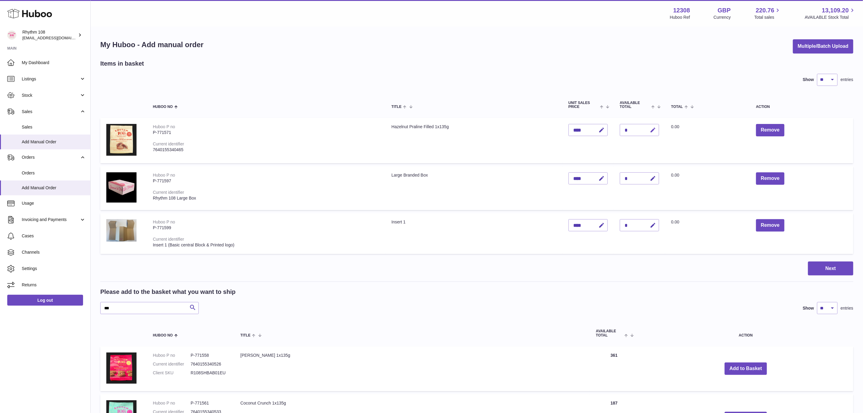
click at [651, 128] on icon "button" at bounding box center [653, 130] width 6 height 6
drag, startPoint x: 628, startPoint y: 132, endPoint x: 606, endPoint y: 130, distance: 21.5
click at [606, 130] on tr "Huboo P no P-771571 Current identifier 7640155340465 Hazelnut Praline Filled 1x…" at bounding box center [476, 140] width 753 height 45
type input "*"
click at [651, 126] on button "submit" at bounding box center [651, 130] width 11 height 10
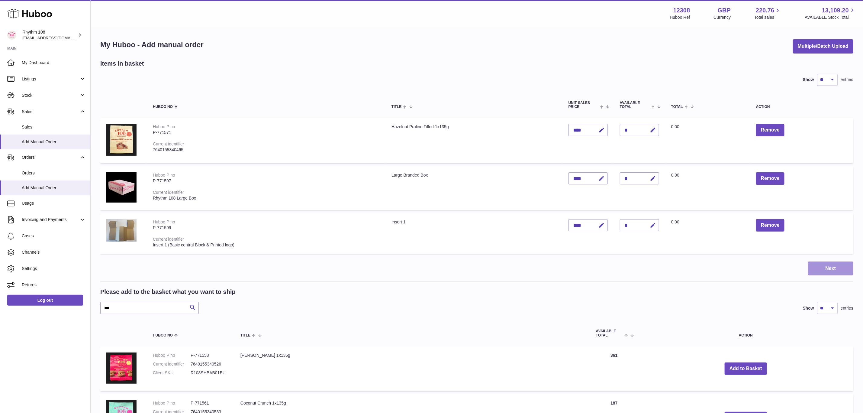
click at [833, 266] on button "Next" at bounding box center [830, 268] width 45 height 14
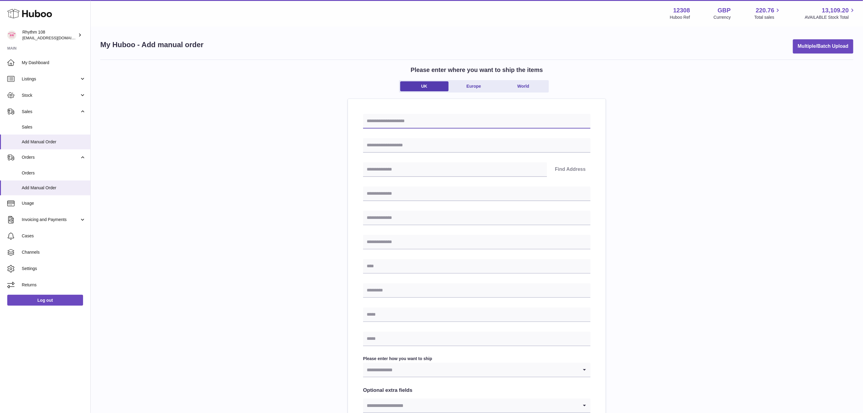
click at [516, 124] on input "text" at bounding box center [476, 121] width 227 height 14
type input "**********"
click at [438, 147] on input "text" at bounding box center [476, 145] width 227 height 14
click at [424, 144] on input "text" at bounding box center [476, 145] width 227 height 14
paste input "**********"
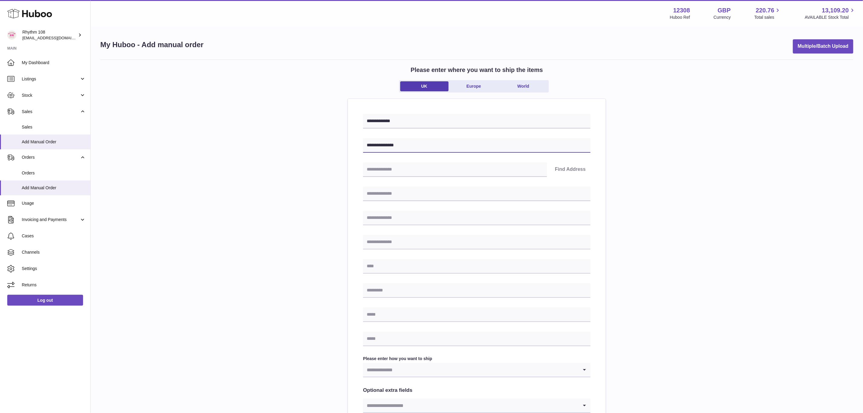
type input "**********"
click at [447, 171] on input "text" at bounding box center [455, 169] width 184 height 14
click at [408, 172] on input "text" at bounding box center [455, 169] width 184 height 14
type input "******"
click at [565, 169] on button "Find Address" at bounding box center [570, 169] width 40 height 14
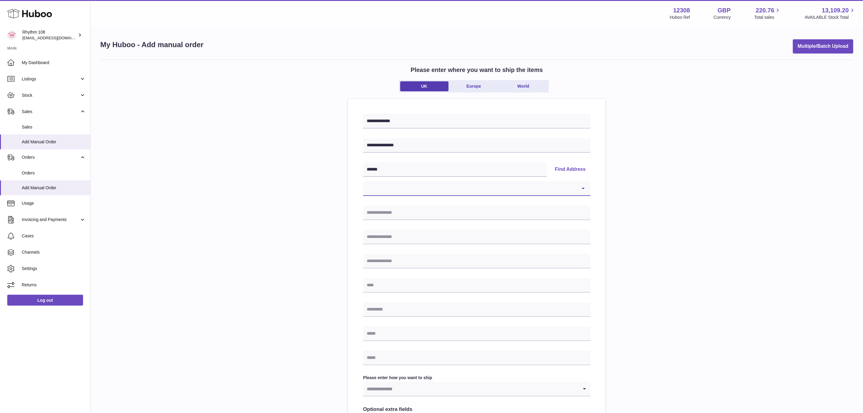
click at [482, 186] on select "**********" at bounding box center [476, 188] width 227 height 14
select select "**"
click at [363, 181] on select "**********" at bounding box center [476, 188] width 227 height 14
type input "**********"
type input "*******"
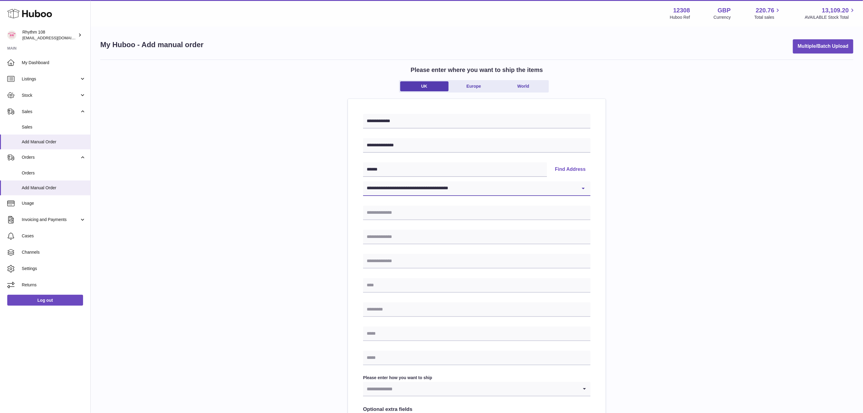
type input "******"
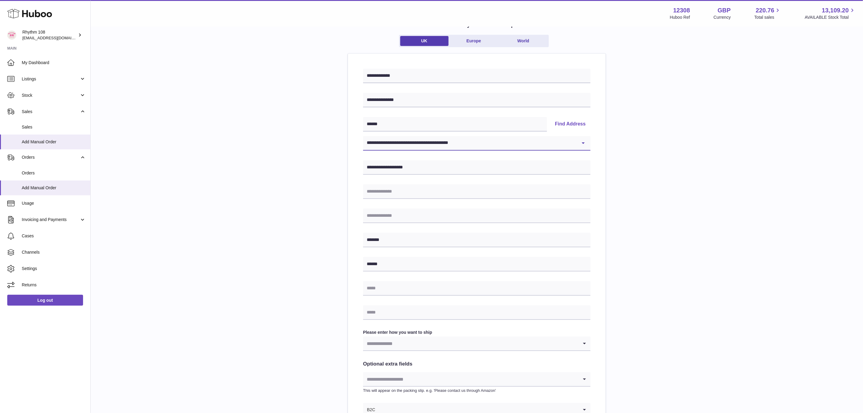
scroll to position [91, 0]
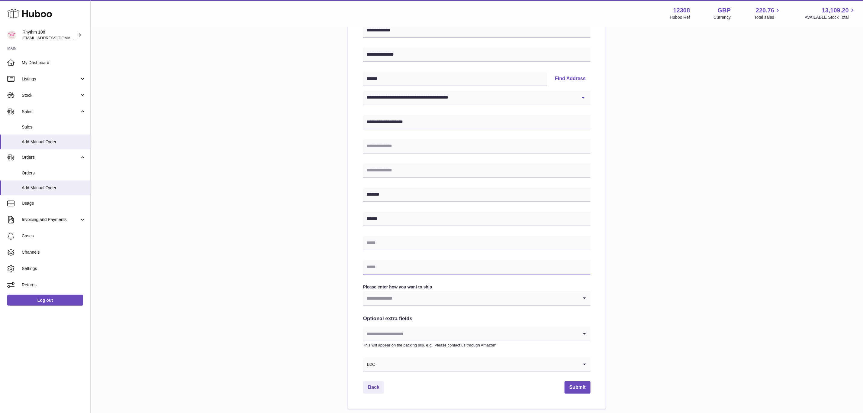
click at [406, 270] on input "text" at bounding box center [476, 267] width 227 height 14
click at [418, 265] on input "text" at bounding box center [476, 267] width 227 height 14
paste input "**********"
drag, startPoint x: 409, startPoint y: 267, endPoint x: 278, endPoint y: 258, distance: 131.1
click at [278, 258] on div "**********" at bounding box center [476, 189] width 753 height 440
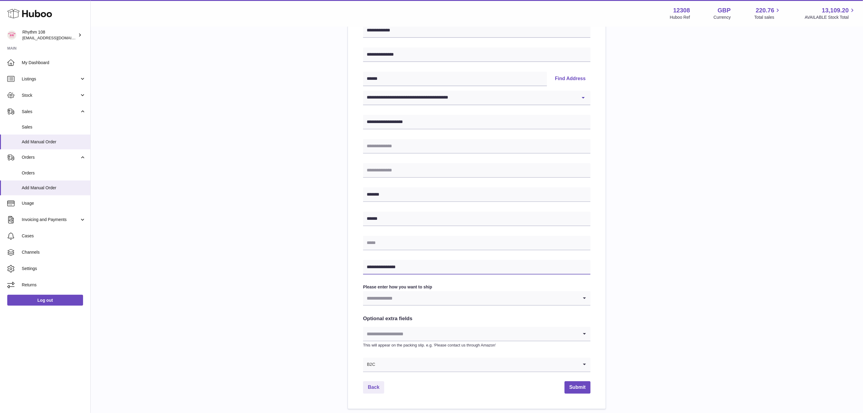
paste input "**********"
drag, startPoint x: 406, startPoint y: 267, endPoint x: 307, endPoint y: 261, distance: 98.9
click at [307, 261] on div "**********" at bounding box center [476, 189] width 753 height 440
click at [438, 266] on input "**********" at bounding box center [476, 267] width 227 height 14
type input "**********"
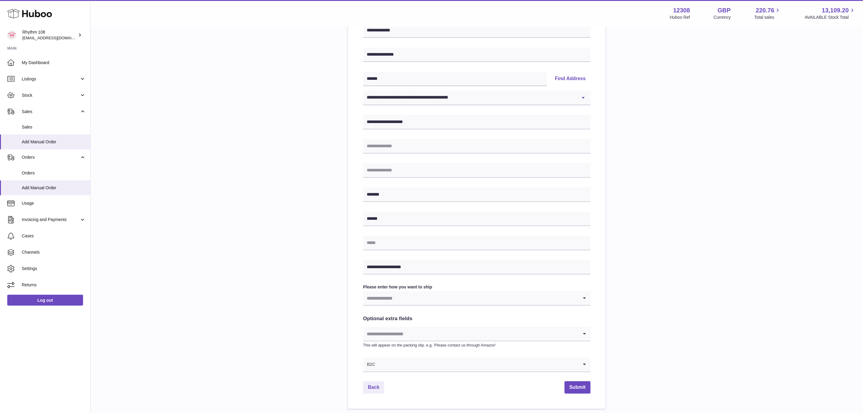
click at [440, 295] on input "Search for option" at bounding box center [470, 298] width 215 height 14
click at [429, 360] on li "Huboo 48 Tracked" at bounding box center [476, 362] width 227 height 12
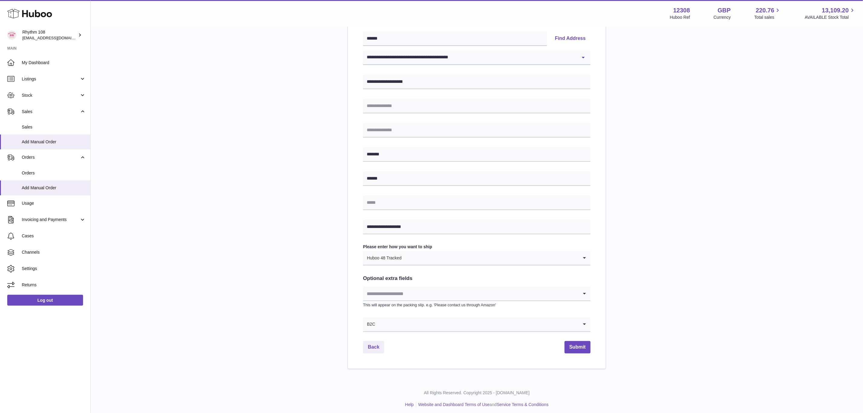
scroll to position [134, 0]
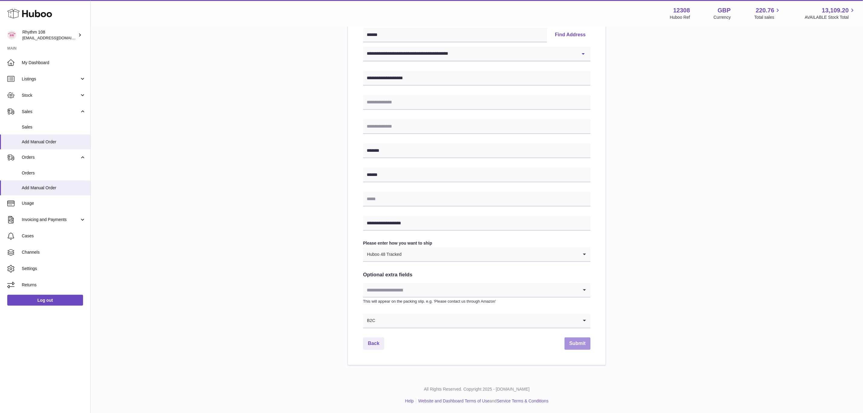
click at [577, 345] on button "Submit" at bounding box center [577, 343] width 26 height 12
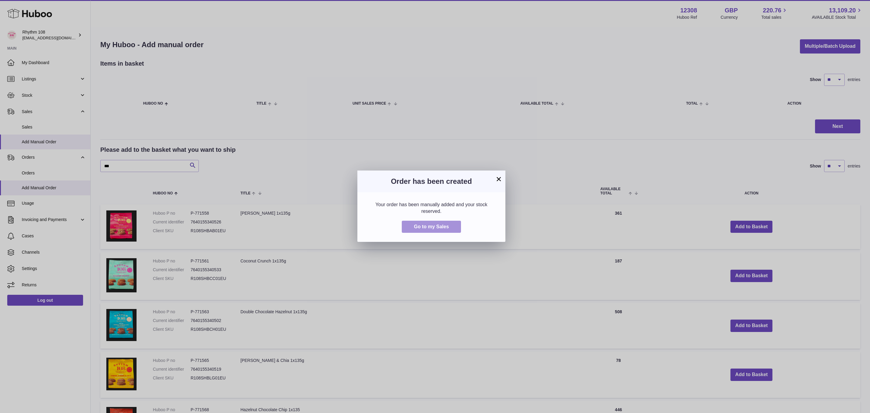
click at [432, 226] on span "Go to my Sales" at bounding box center [431, 226] width 35 height 5
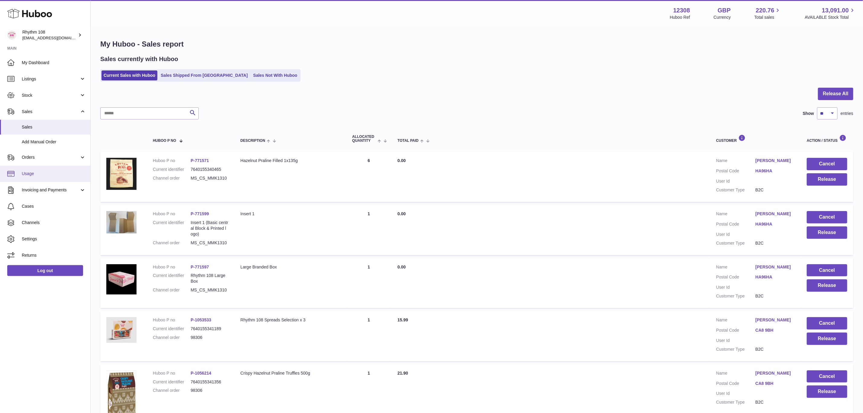
click at [32, 172] on span "Usage" at bounding box center [54, 174] width 64 height 6
click at [34, 165] on link "Usage" at bounding box center [45, 173] width 90 height 16
click at [35, 159] on span "Orders" at bounding box center [51, 157] width 58 height 6
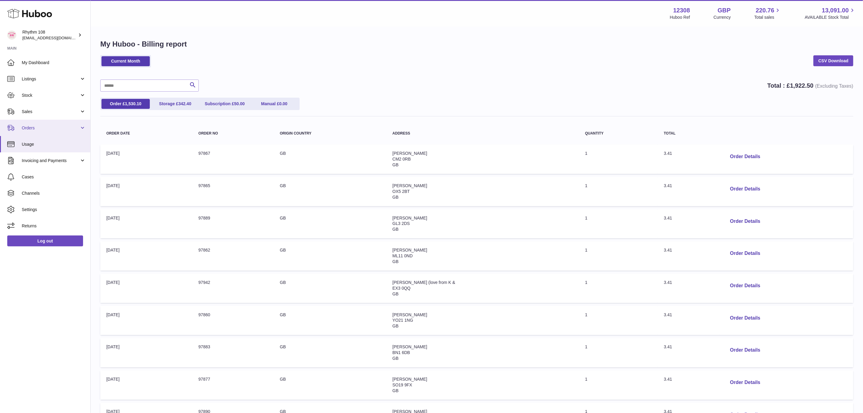
click at [37, 128] on span "Orders" at bounding box center [51, 128] width 58 height 6
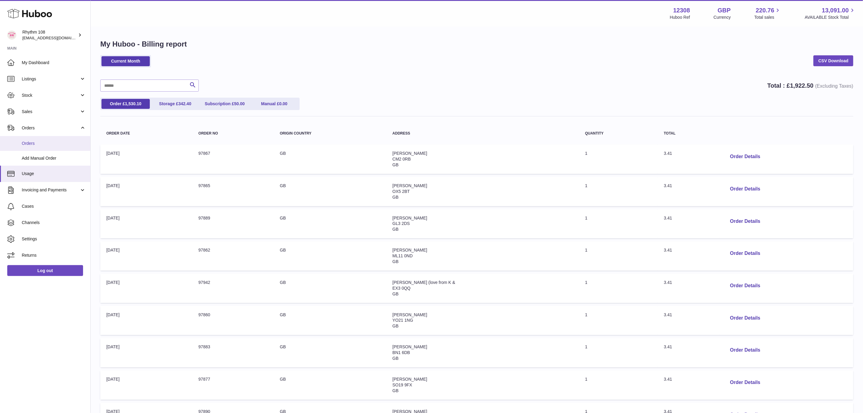
click at [36, 139] on link "Orders" at bounding box center [45, 143] width 90 height 15
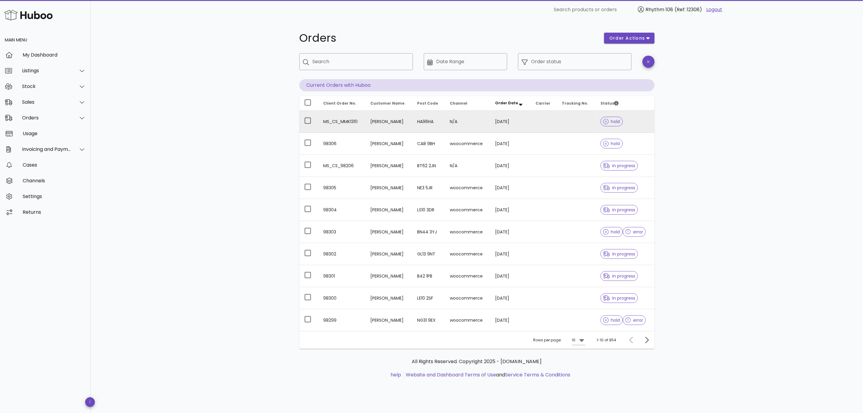
click at [396, 120] on td "[PERSON_NAME]" at bounding box center [388, 122] width 47 height 22
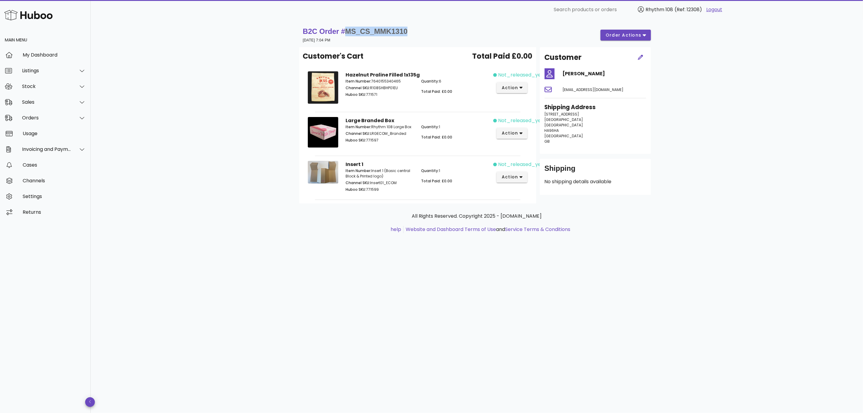
drag, startPoint x: 410, startPoint y: 30, endPoint x: 347, endPoint y: 29, distance: 63.4
click at [347, 29] on div "B2C Order # MS_CS_MMK1310 [DATE] 7:04 PM order actions" at bounding box center [477, 35] width 348 height 17
copy span "MS_CS_MMK1310"
click at [31, 100] on div "Sales" at bounding box center [46, 102] width 49 height 6
click at [36, 112] on div "Sales" at bounding box center [54, 117] width 64 height 13
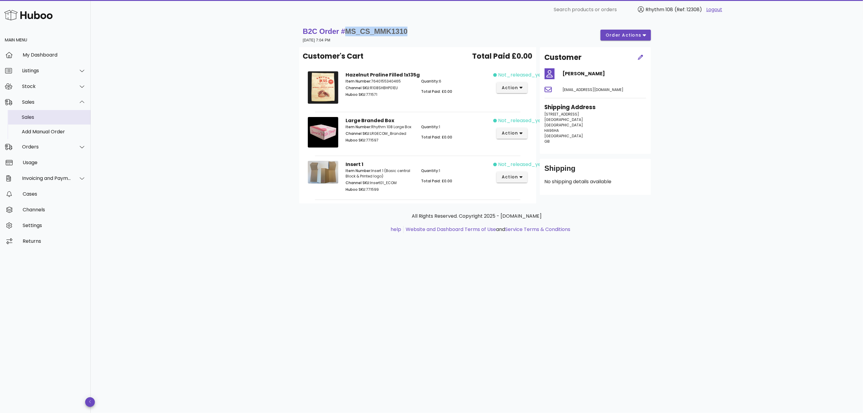
click at [39, 115] on div "Sales" at bounding box center [54, 117] width 64 height 6
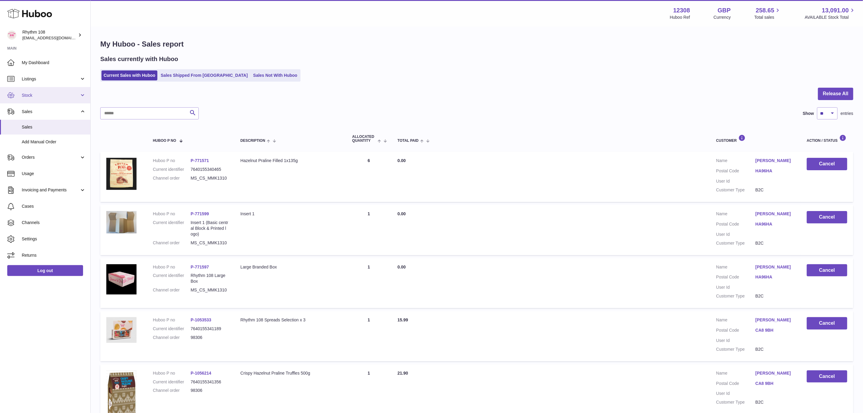
click at [37, 95] on span "Stock" at bounding box center [51, 95] width 58 height 6
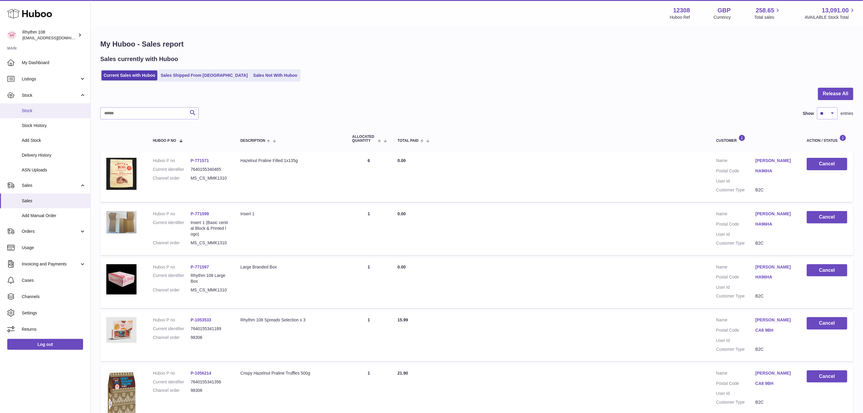
click at [35, 111] on span "Stock" at bounding box center [54, 111] width 64 height 6
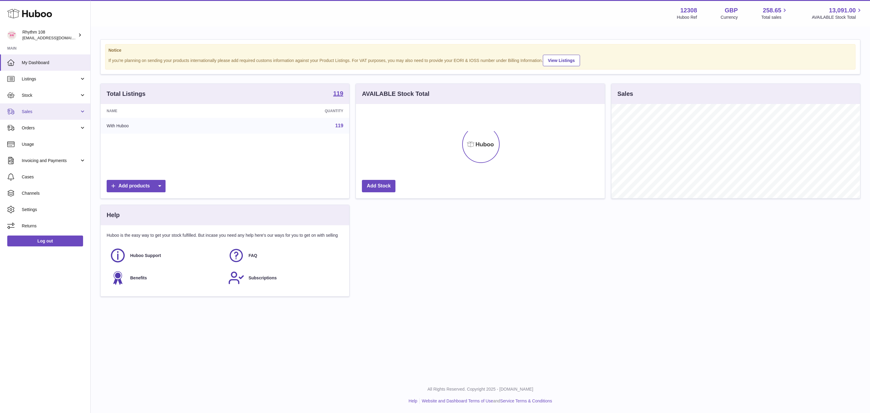
scroll to position [301886, 301732]
click at [34, 98] on span "Stock" at bounding box center [51, 95] width 58 height 6
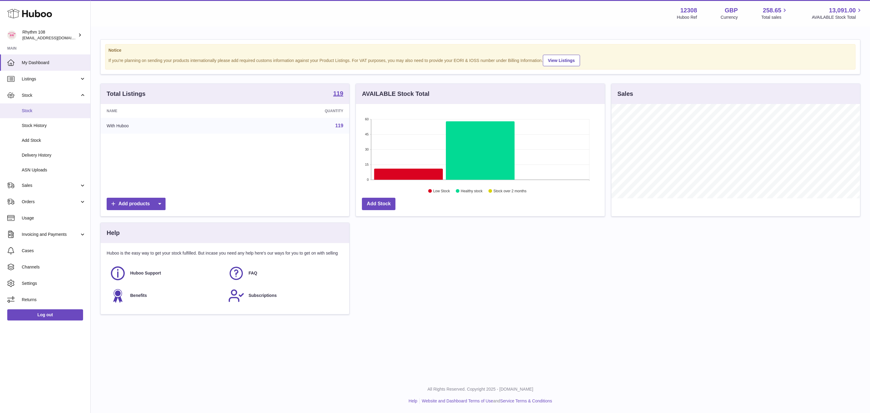
click at [34, 112] on span "Stock" at bounding box center [54, 111] width 64 height 6
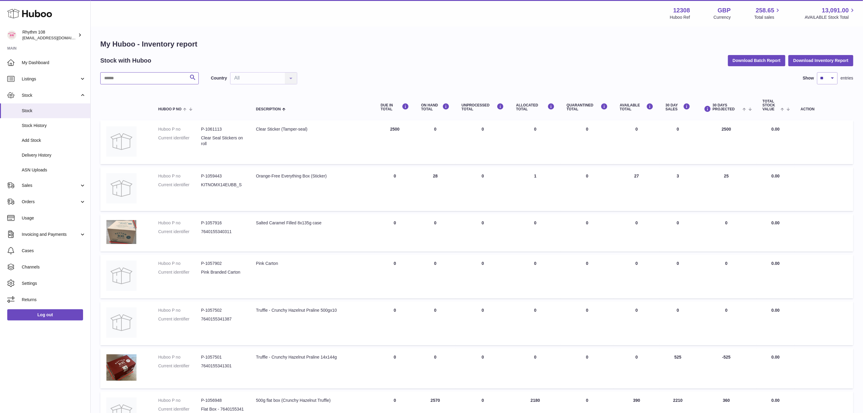
click at [152, 75] on input "text" at bounding box center [149, 78] width 98 height 12
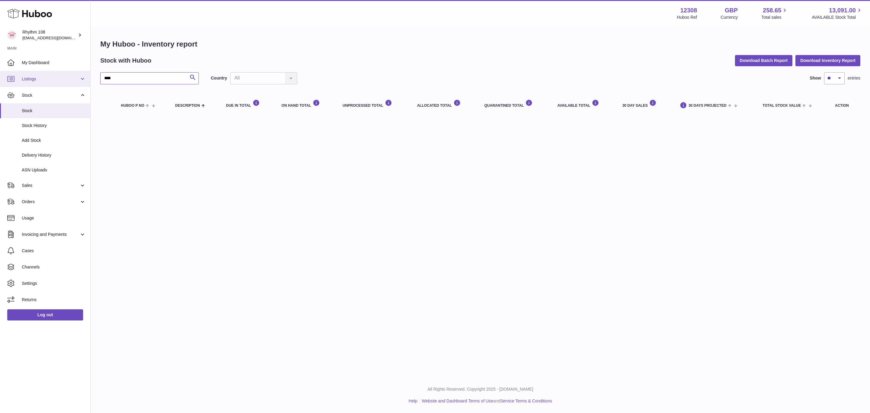
drag, startPoint x: 144, startPoint y: 77, endPoint x: 62, endPoint y: 78, distance: 82.4
click at [62, 78] on div "Huboo Rhythm 108 orders@rhythm108.com Main My Dashboard Listings Not with Huboo…" at bounding box center [435, 206] width 870 height 413
type input "*********"
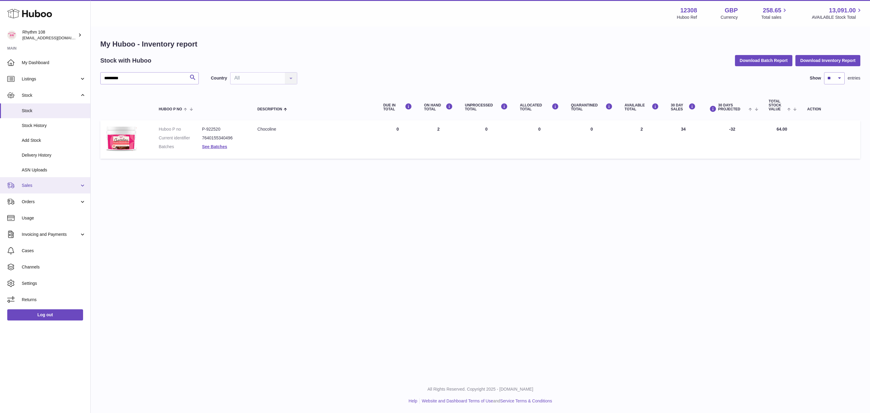
click at [27, 187] on span "Sales" at bounding box center [51, 185] width 58 height 6
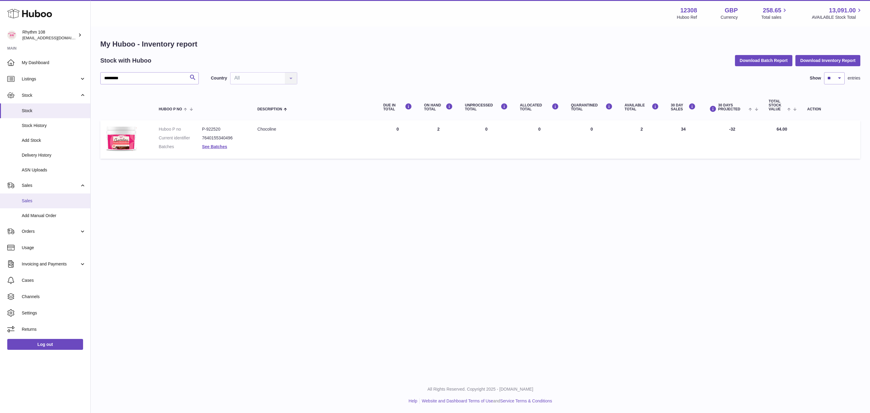
click at [29, 201] on span "Sales" at bounding box center [54, 201] width 64 height 6
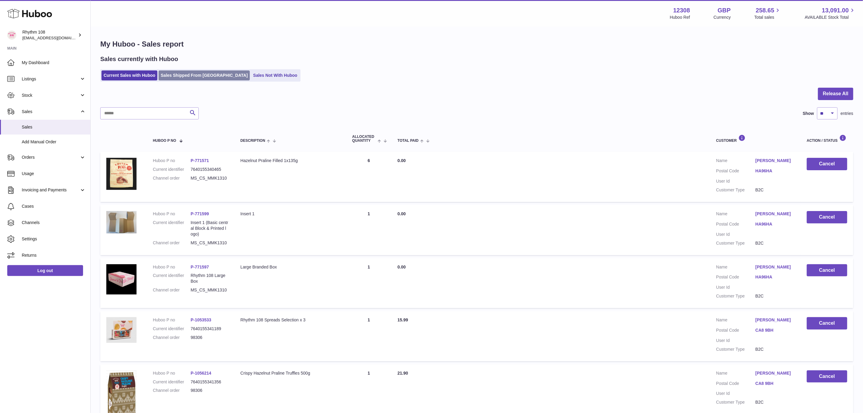
click at [173, 72] on link "Sales Shipped From [GEOGRAPHIC_DATA]" at bounding box center [204, 75] width 91 height 10
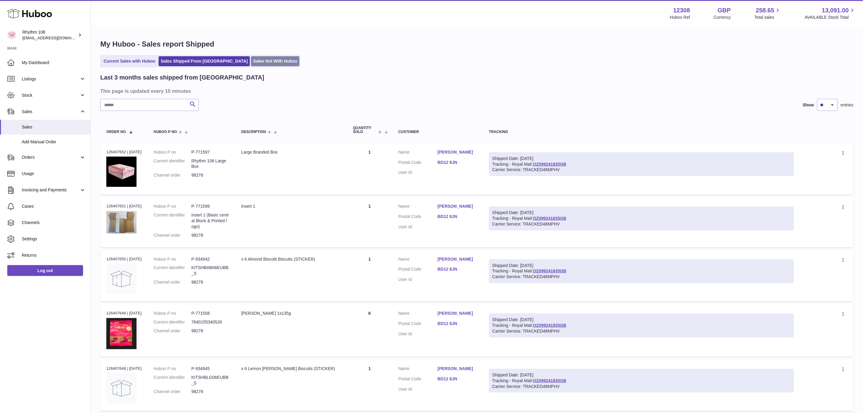
click at [251, 64] on link "Sales Not With Huboo" at bounding box center [275, 61] width 48 height 10
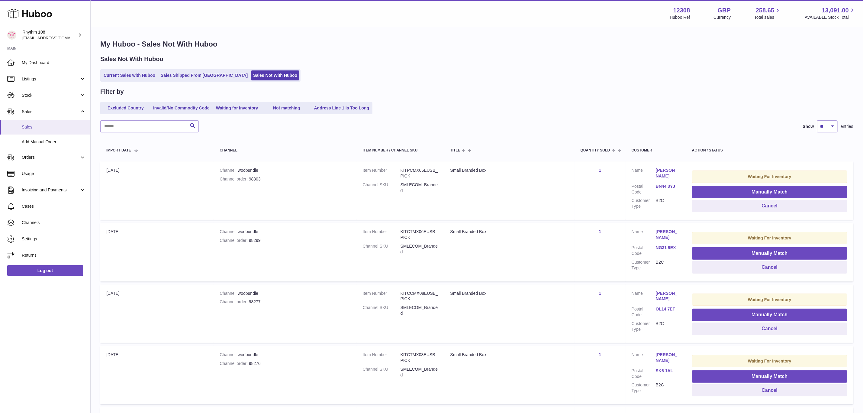
click at [42, 125] on span "Sales" at bounding box center [54, 127] width 64 height 6
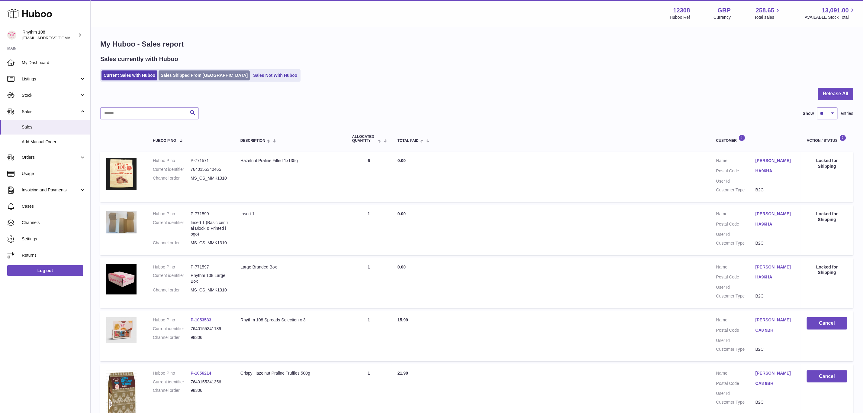
click at [176, 72] on link "Sales Shipped From Huboo" at bounding box center [204, 75] width 91 height 10
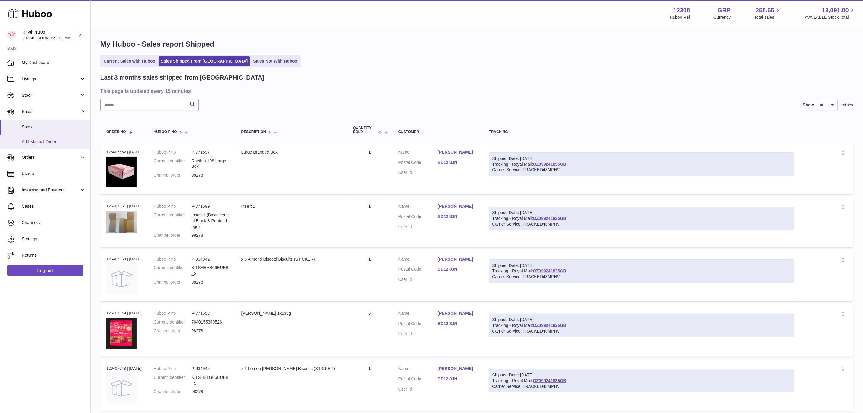
click at [40, 146] on link "Add Manual Order" at bounding box center [45, 141] width 90 height 15
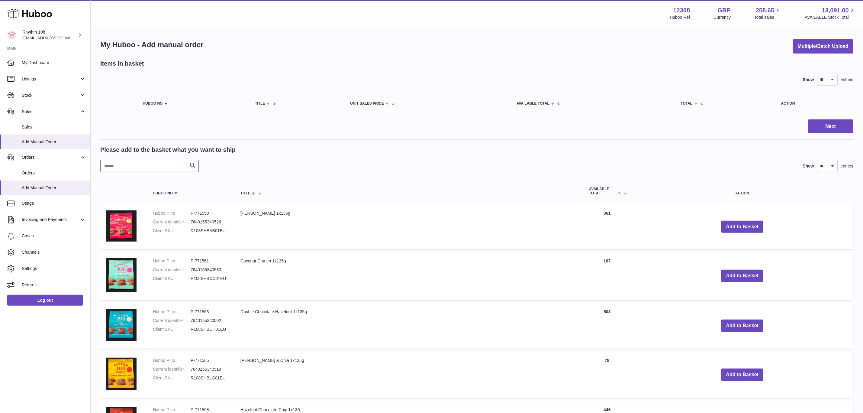
click at [124, 163] on input "text" at bounding box center [149, 166] width 98 height 12
type input "*********"
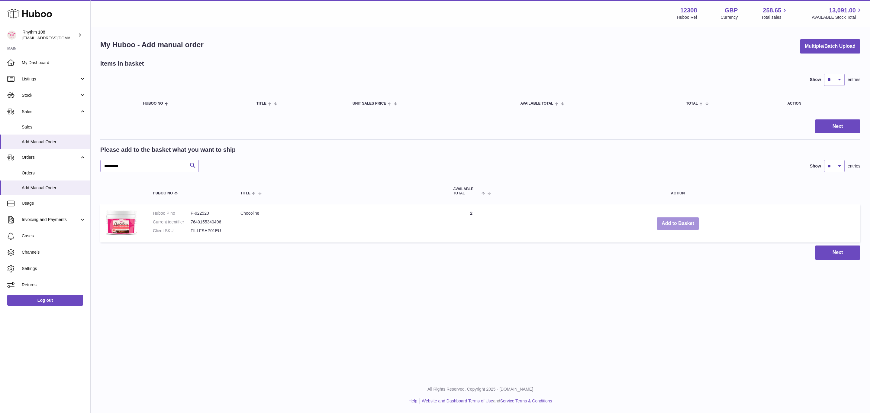
click at [684, 222] on button "Add to Basket" at bounding box center [678, 223] width 42 height 12
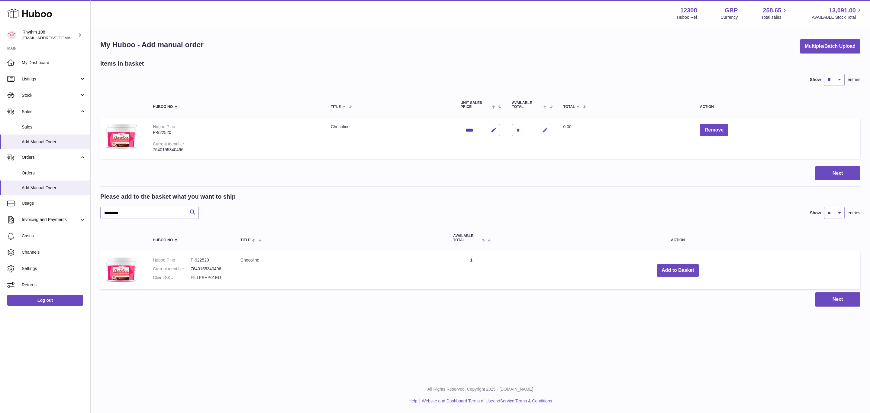
click at [545, 131] on icon "button" at bounding box center [545, 130] width 6 height 6
drag, startPoint x: 525, startPoint y: 128, endPoint x: 512, endPoint y: 127, distance: 13.6
click at [512, 127] on div "*" at bounding box center [531, 130] width 39 height 12
drag, startPoint x: 515, startPoint y: 128, endPoint x: 519, endPoint y: 128, distance: 4.5
click at [519, 128] on input "*" at bounding box center [531, 130] width 39 height 12
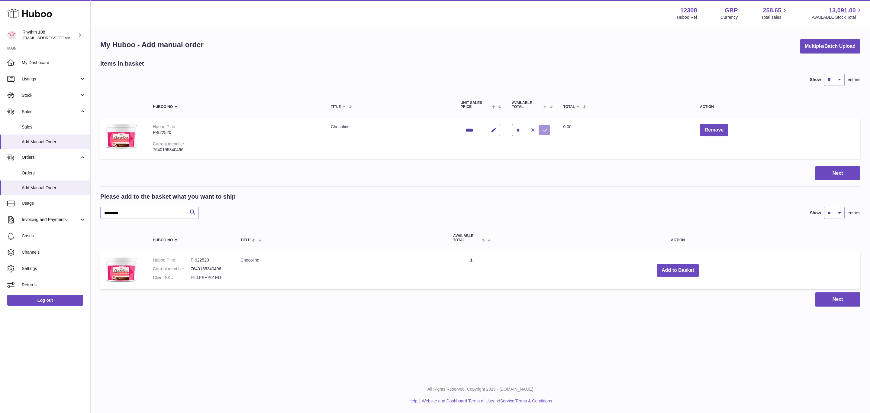
type input "*"
click at [545, 127] on icon "submit" at bounding box center [544, 129] width 5 height 5
click at [850, 170] on button "Next" at bounding box center [837, 173] width 45 height 14
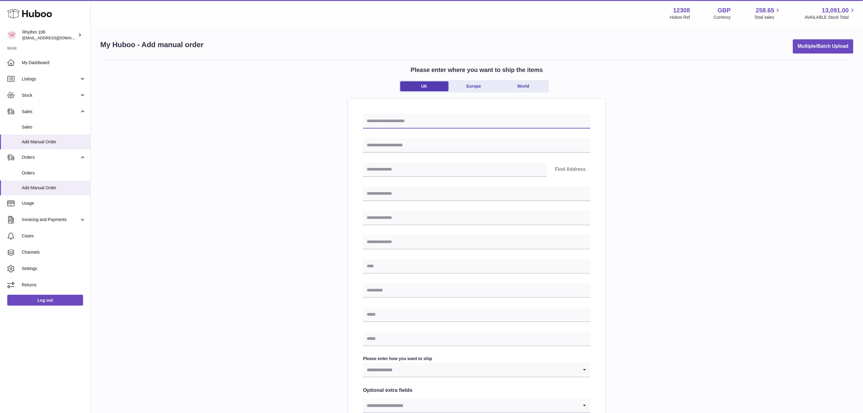
click at [452, 124] on input "text" at bounding box center [476, 121] width 227 height 14
click at [394, 124] on input "text" at bounding box center [476, 121] width 227 height 14
paste input "*****"
type input "**********"
click at [385, 145] on input "text" at bounding box center [476, 145] width 227 height 14
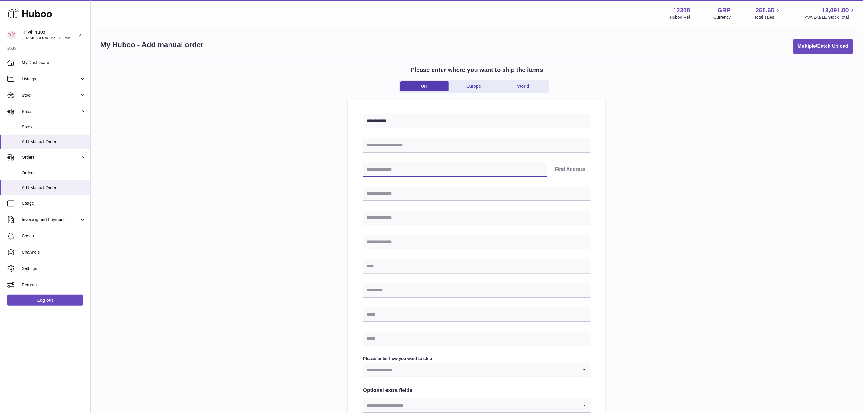
click at [380, 169] on input "text" at bounding box center [455, 169] width 184 height 14
click at [384, 165] on input "text" at bounding box center [455, 169] width 184 height 14
paste input "********"
type input "********"
click at [558, 172] on button "Find Address" at bounding box center [570, 169] width 40 height 14
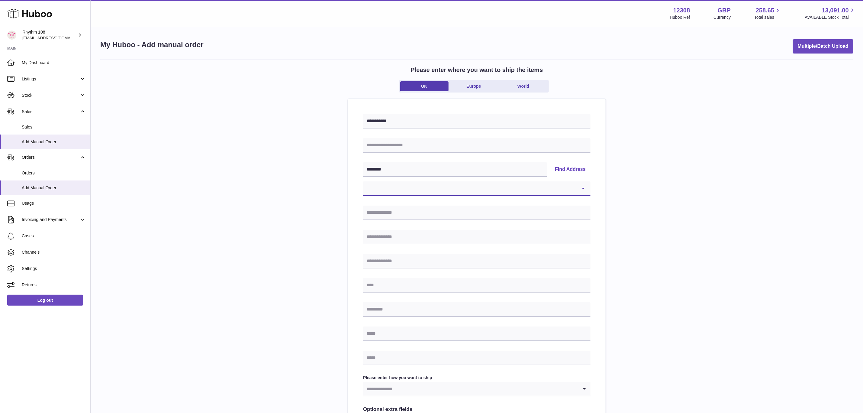
click at [441, 192] on select "**********" at bounding box center [476, 188] width 227 height 14
select select "**"
click at [363, 181] on select "**********" at bounding box center [476, 188] width 227 height 14
type input "**********"
type input "********"
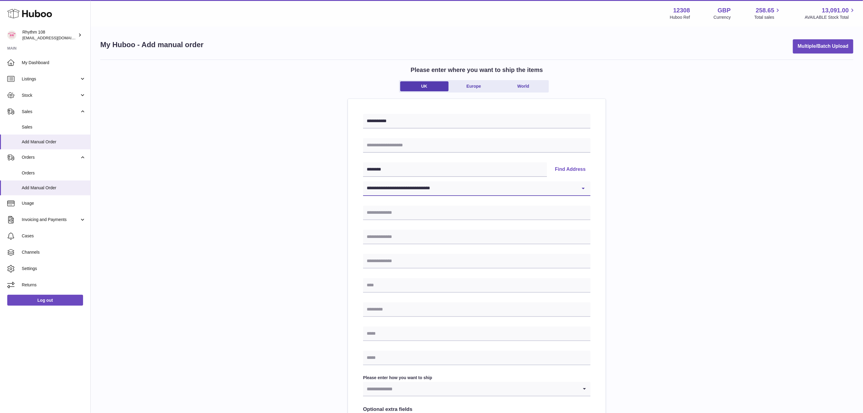
type input "********"
click at [397, 334] on input "text" at bounding box center [476, 333] width 227 height 14
drag, startPoint x: 373, startPoint y: 339, endPoint x: 374, endPoint y: 336, distance: 3.0
click at [373, 339] on input "text" at bounding box center [476, 333] width 227 height 14
click at [374, 334] on input "text" at bounding box center [476, 333] width 227 height 14
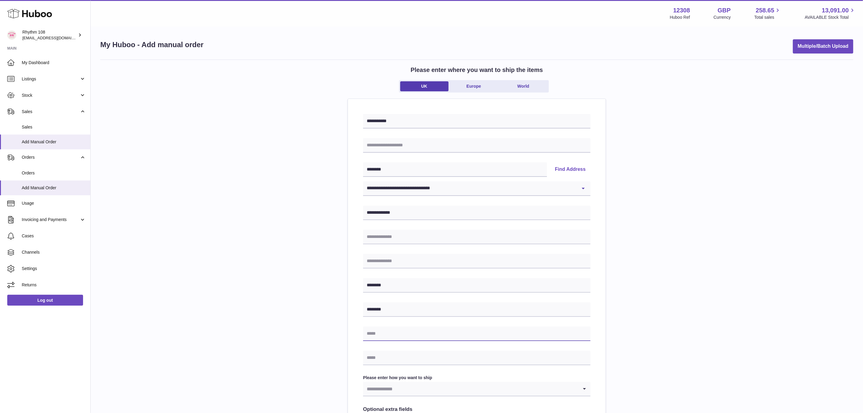
paste input "**********"
type input "**********"
click at [382, 355] on input "text" at bounding box center [476, 357] width 227 height 14
click at [390, 358] on input "text" at bounding box center [476, 357] width 227 height 14
paste input "**********"
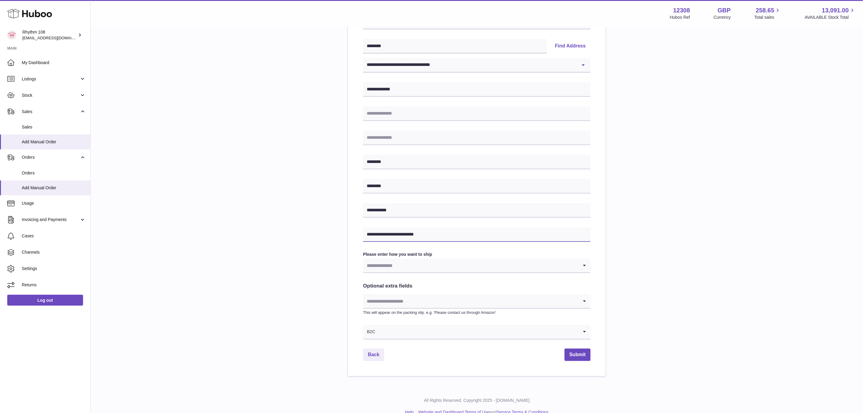
scroll to position [134, 0]
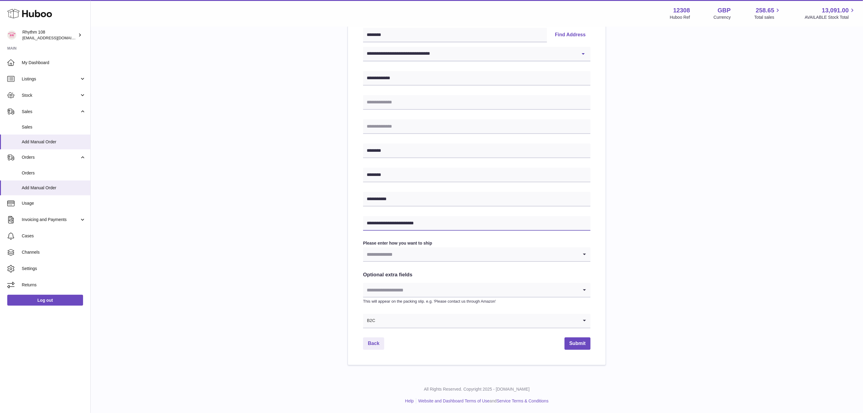
type input "**********"
click at [417, 253] on input "Search for option" at bounding box center [470, 254] width 215 height 14
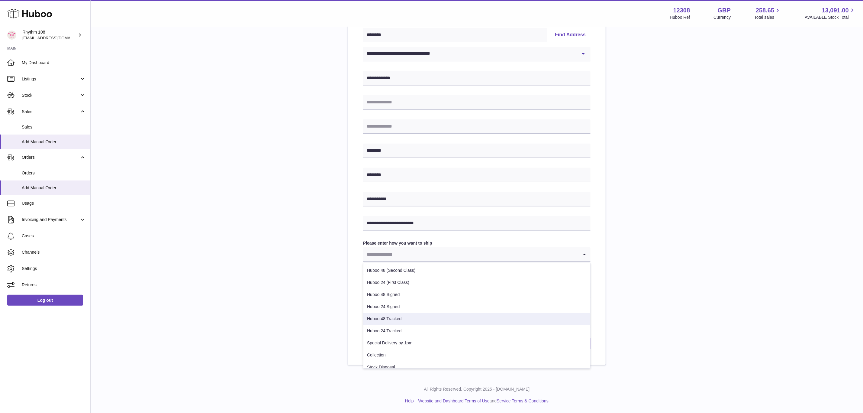
click at [409, 317] on li "Huboo 48 Tracked" at bounding box center [476, 319] width 227 height 12
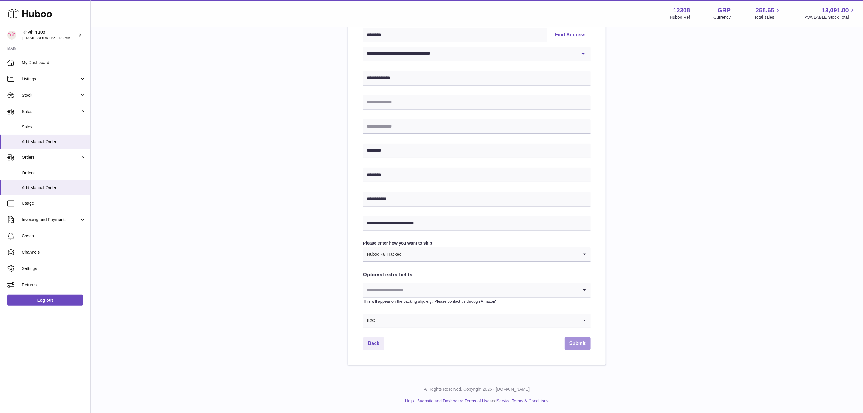
click at [577, 344] on button "Submit" at bounding box center [577, 343] width 26 height 12
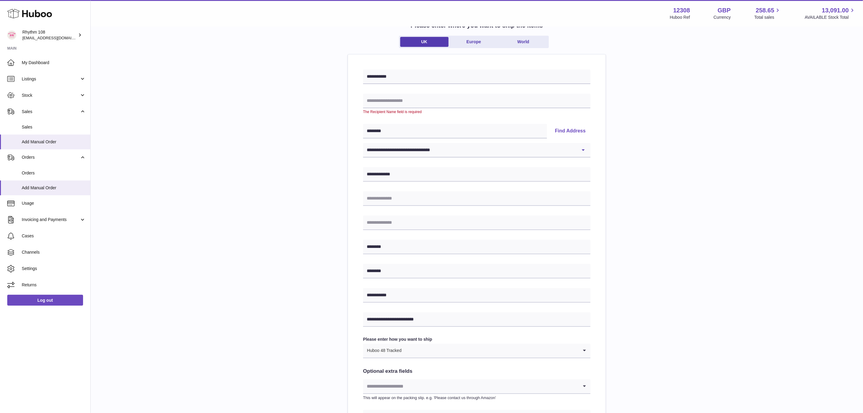
scroll to position [44, 0]
click at [390, 101] on input "text" at bounding box center [476, 101] width 227 height 14
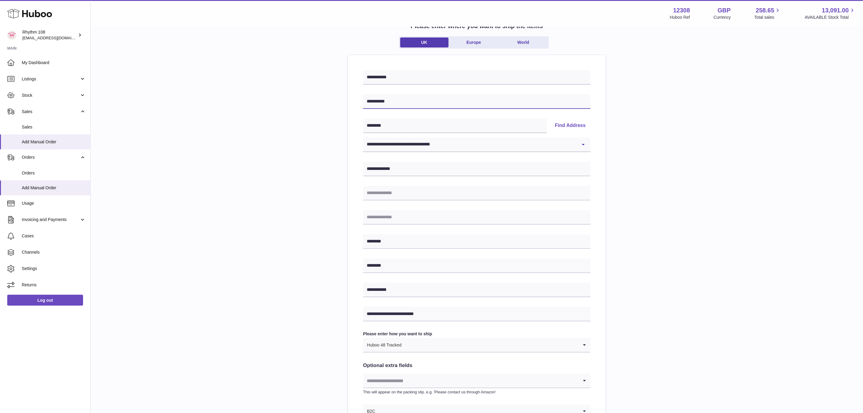
type input "**********"
click at [736, 159] on div "**********" at bounding box center [476, 236] width 753 height 440
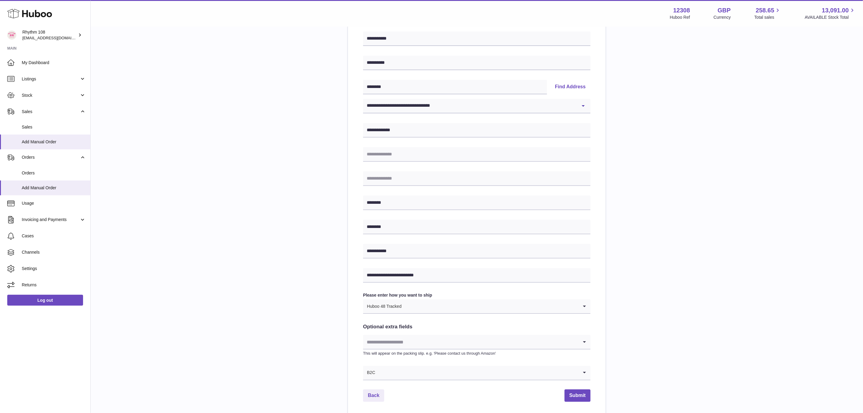
scroll to position [134, 0]
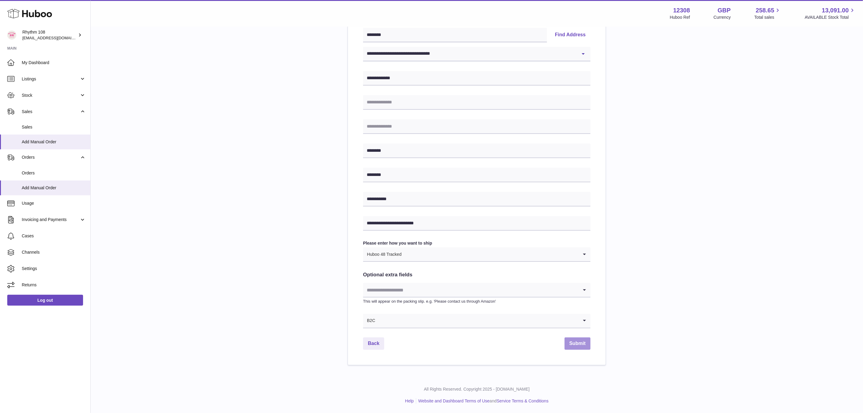
click at [583, 342] on button "Submit" at bounding box center [577, 343] width 26 height 12
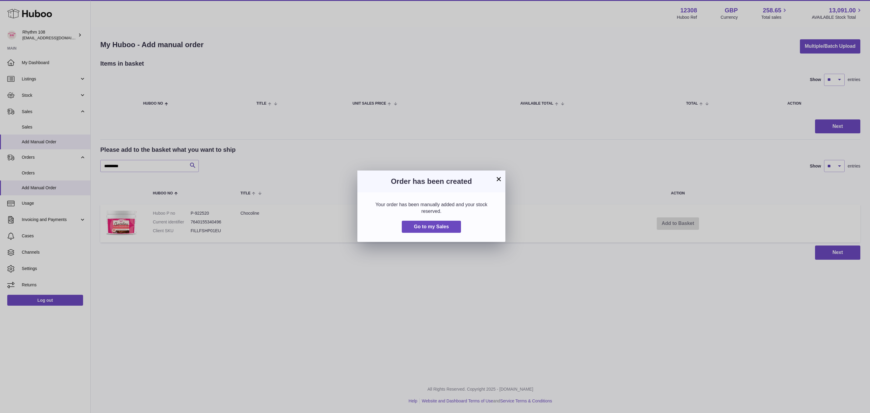
click at [35, 134] on div "× Order has been created Your order has been manually added and your stock rese…" at bounding box center [435, 206] width 870 height 413
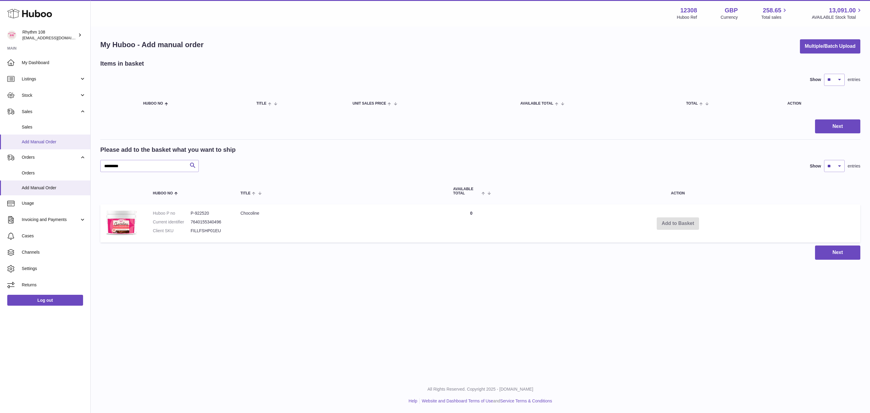
click at [38, 143] on span "Add Manual Order" at bounding box center [54, 142] width 64 height 6
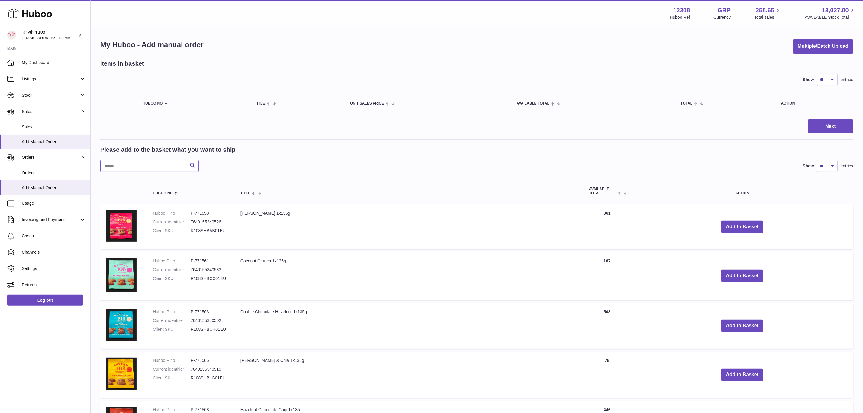
click at [154, 165] on input "text" at bounding box center [149, 166] width 98 height 12
click at [147, 167] on input "text" at bounding box center [149, 166] width 98 height 12
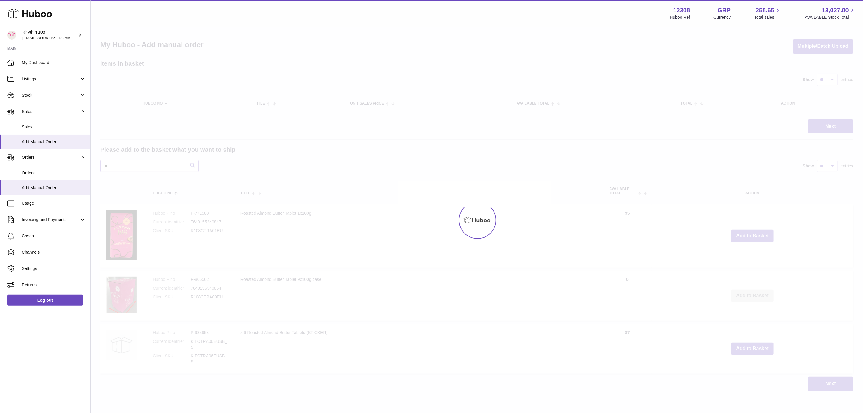
type input "*"
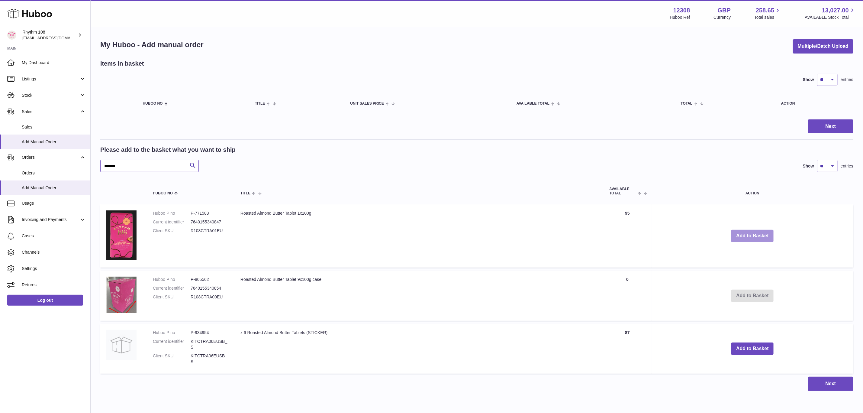
type input "*******"
click at [758, 230] on button "Add to Basket" at bounding box center [752, 236] width 42 height 12
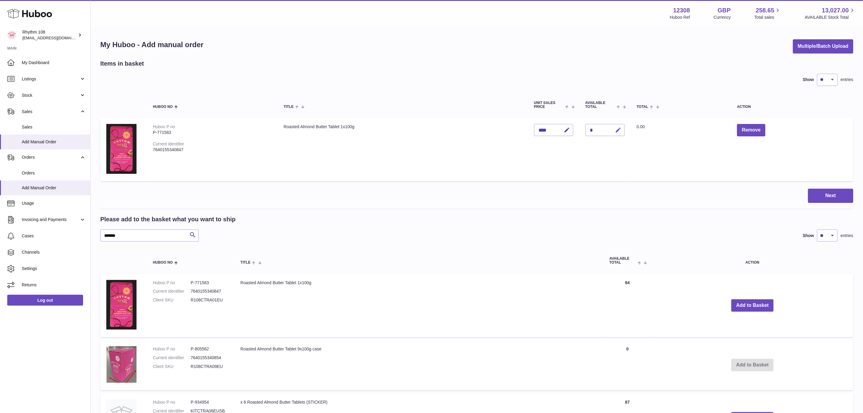
click at [620, 129] on icon "button" at bounding box center [618, 130] width 6 height 6
click at [620, 129] on icon "submit" at bounding box center [618, 129] width 5 height 5
click at [0, 129] on div at bounding box center [0, 206] width 0 height 413
click at [616, 128] on icon "button" at bounding box center [618, 130] width 6 height 6
drag, startPoint x: 597, startPoint y: 128, endPoint x: 575, endPoint y: 128, distance: 22.6
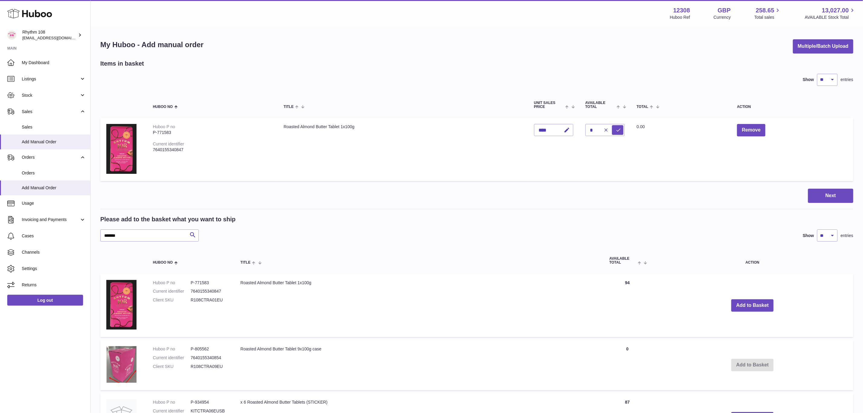
click at [575, 128] on tr "Huboo P no P-771583 Current identifier 7640155340847 Roasted Almond Butter Tabl…" at bounding box center [476, 149] width 753 height 63
drag, startPoint x: 587, startPoint y: 128, endPoint x: 596, endPoint y: 129, distance: 8.5
click at [596, 129] on input "*" at bounding box center [604, 130] width 39 height 12
type input "*"
click at [619, 127] on icon "submit" at bounding box center [618, 129] width 5 height 5
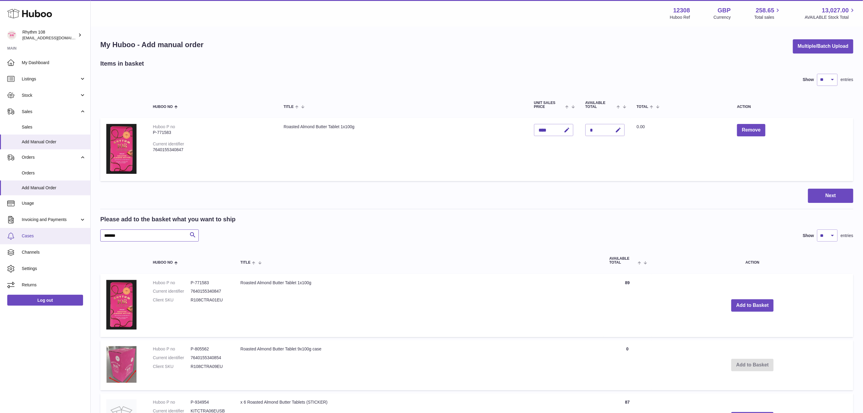
drag, startPoint x: 140, startPoint y: 236, endPoint x: 72, endPoint y: 234, distance: 67.4
click at [72, 234] on div "Huboo Rhythm 108 orders@rhythm108.com Main My Dashboard Listings Not with Huboo…" at bounding box center [431, 253] width 863 height 507
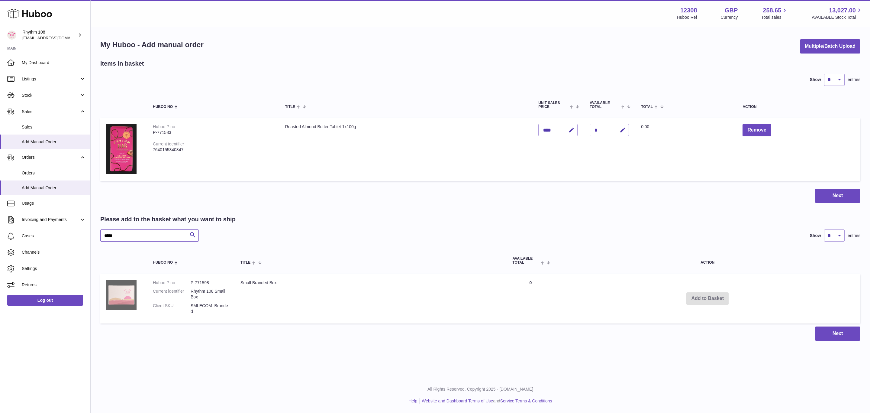
type input "*****"
click at [125, 292] on img at bounding box center [121, 295] width 30 height 30
click at [717, 299] on td "Add to Basket" at bounding box center [707, 299] width 306 height 50
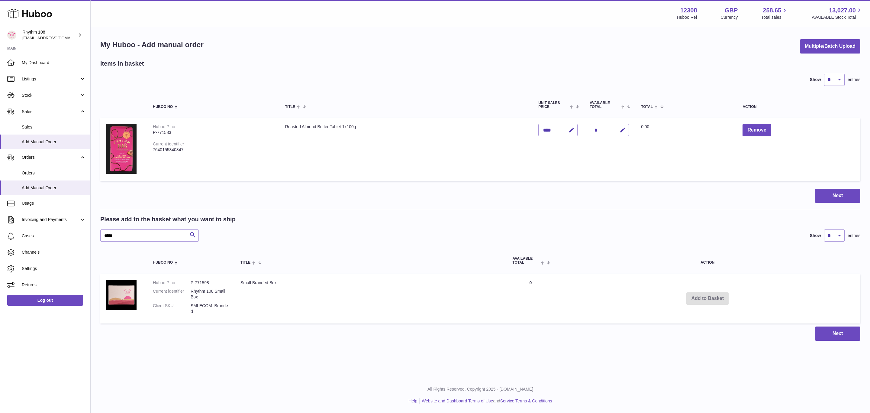
click at [717, 297] on td "Add to Basket" at bounding box center [707, 299] width 306 height 50
click at [623, 188] on div "Next" at bounding box center [480, 195] width 760 height 14
click at [37, 171] on span "Orders" at bounding box center [54, 173] width 64 height 6
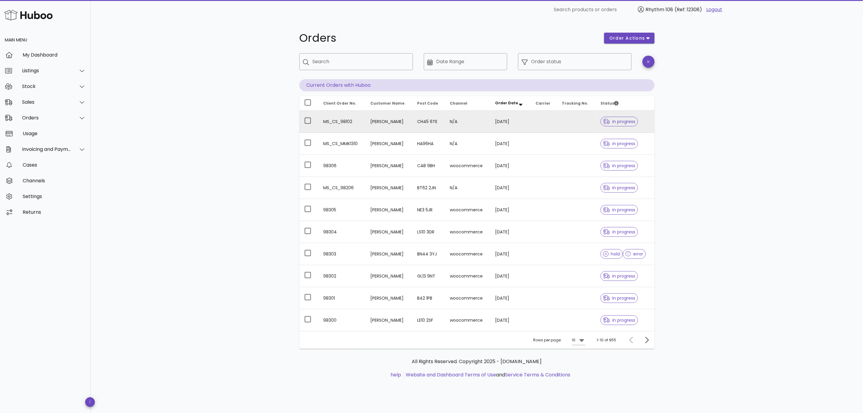
click at [404, 124] on td "[PERSON_NAME]" at bounding box center [388, 122] width 47 height 22
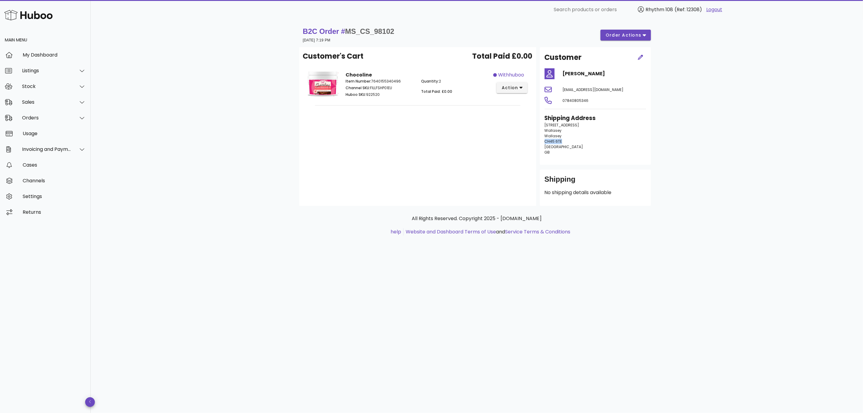
drag, startPoint x: 571, startPoint y: 142, endPoint x: 537, endPoint y: 142, distance: 33.5
click at [537, 142] on div "Customer [PERSON_NAME] [EMAIL_ADDRESS][DOMAIN_NAME] 07840805346 Shipping Addres…" at bounding box center [595, 126] width 118 height 159
copy span "CH45 6TE"
drag, startPoint x: 576, startPoint y: 124, endPoint x: 539, endPoint y: 124, distance: 36.5
click at [539, 124] on div "Customer [PERSON_NAME] [EMAIL_ADDRESS][DOMAIN_NAME] 07840805346 Shipping Addres…" at bounding box center [595, 126] width 118 height 159
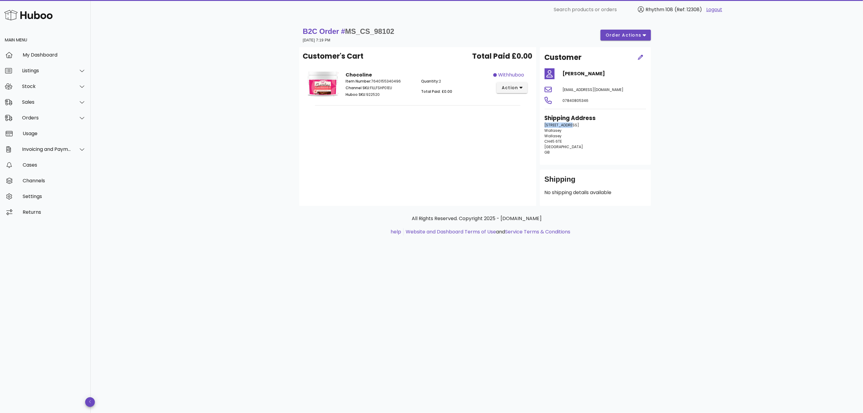
copy span "[STREET_ADDRESS]"
drag, startPoint x: 562, startPoint y: 133, endPoint x: 544, endPoint y: 134, distance: 17.2
click at [544, 134] on p "[STREET_ADDRESS]" at bounding box center [594, 138] width 101 height 33
copy span "Wallasey"
drag, startPoint x: 597, startPoint y: 101, endPoint x: 560, endPoint y: 101, distance: 36.8
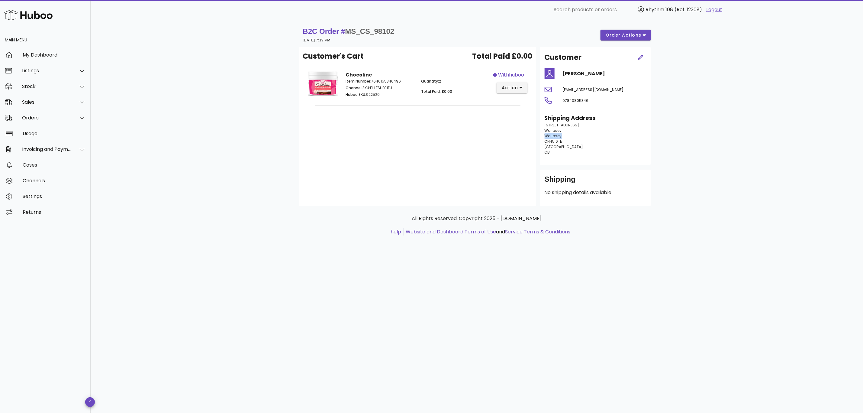
click at [560, 101] on div "07840805346" at bounding box center [604, 100] width 91 height 14
copy span "07840805346"
drag, startPoint x: 620, startPoint y: 87, endPoint x: 557, endPoint y: 89, distance: 62.2
click at [557, 89] on div "[EMAIL_ADDRESS][DOMAIN_NAME]" at bounding box center [595, 89] width 109 height 14
copy span "[EMAIL_ADDRESS][DOMAIN_NAME]"
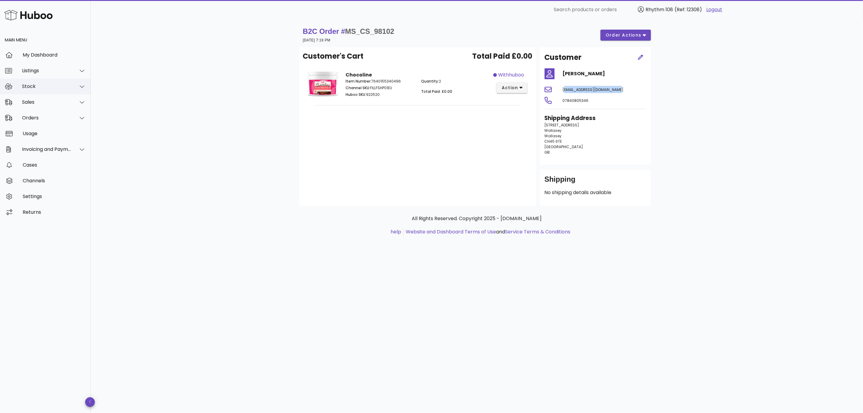
click at [37, 85] on div "Stock" at bounding box center [46, 86] width 49 height 6
click at [36, 71] on div "Listings" at bounding box center [46, 71] width 49 height 6
click at [33, 98] on div "Listings with Huboo" at bounding box center [54, 100] width 64 height 6
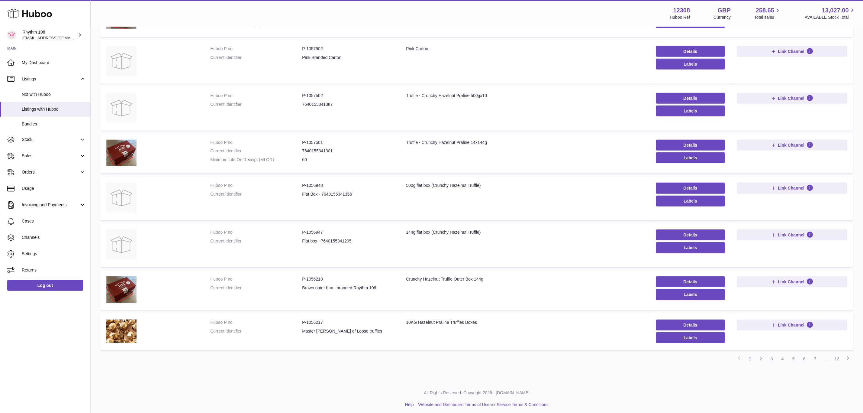
scroll to position [204, 0]
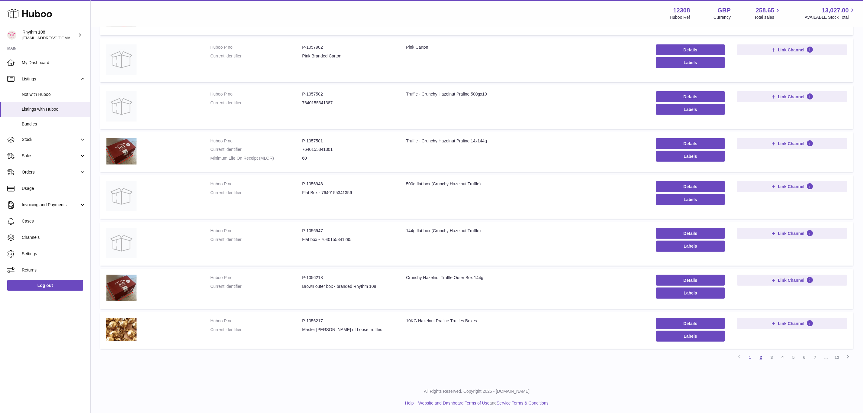
click at [760, 358] on link "2" at bounding box center [760, 357] width 11 height 11
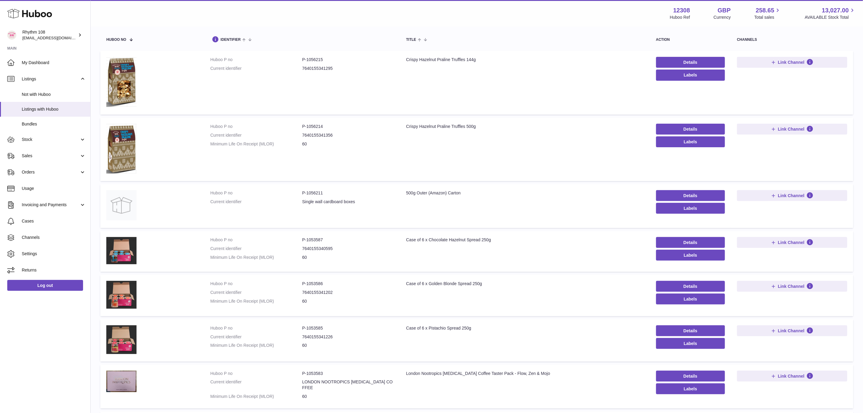
scroll to position [27, 0]
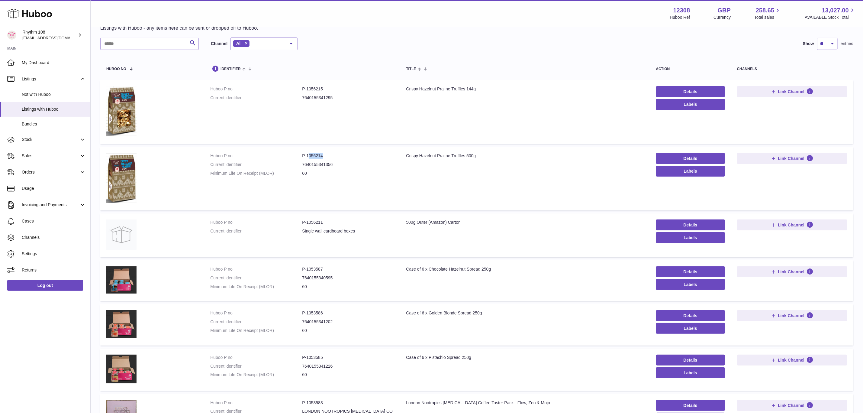
drag, startPoint x: 326, startPoint y: 153, endPoint x: 309, endPoint y: 154, distance: 16.3
click at [309, 154] on dd "P-1056214" at bounding box center [348, 156] width 92 height 6
click at [302, 175] on dd "60" at bounding box center [348, 173] width 92 height 6
click at [702, 155] on link "Details" at bounding box center [690, 158] width 69 height 11
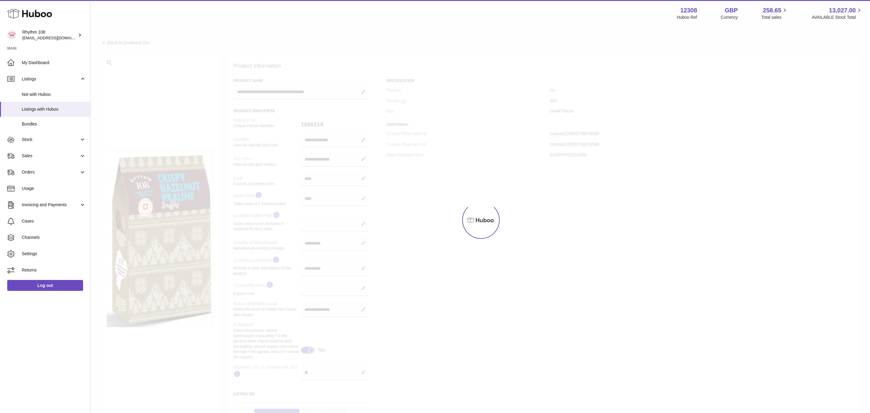
select select "***"
select select "****"
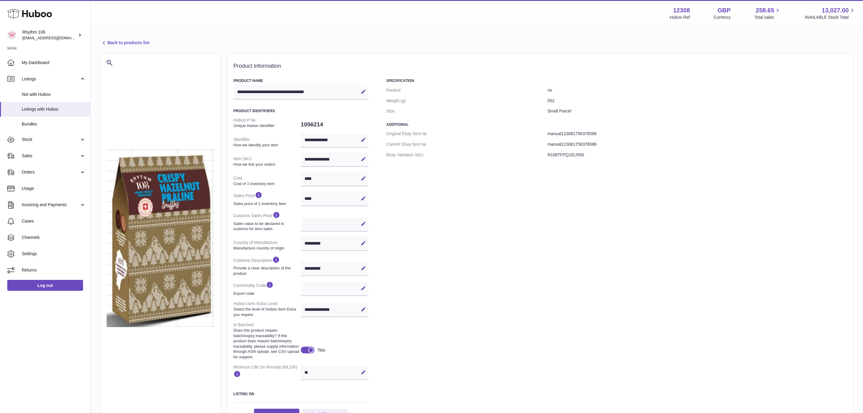
drag, startPoint x: 348, startPoint y: 161, endPoint x: 314, endPoint y: 161, distance: 34.4
click at [314, 161] on div "**********" at bounding box center [334, 159] width 67 height 14
click at [41, 151] on link "Sales" at bounding box center [45, 156] width 90 height 16
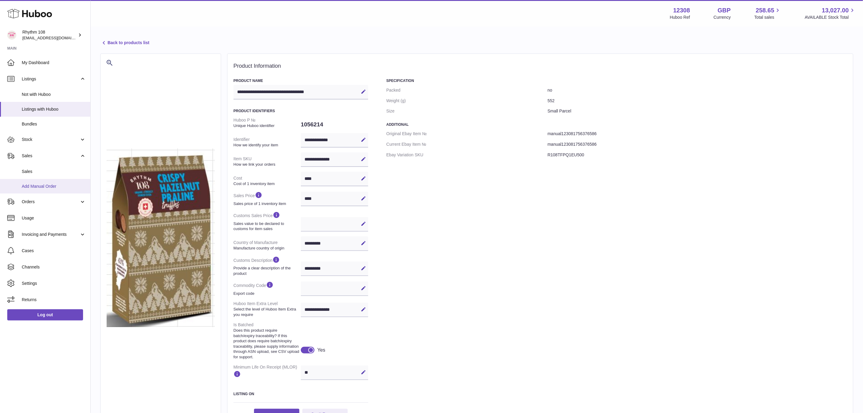
click at [44, 189] on link "Add Manual Order" at bounding box center [45, 186] width 90 height 15
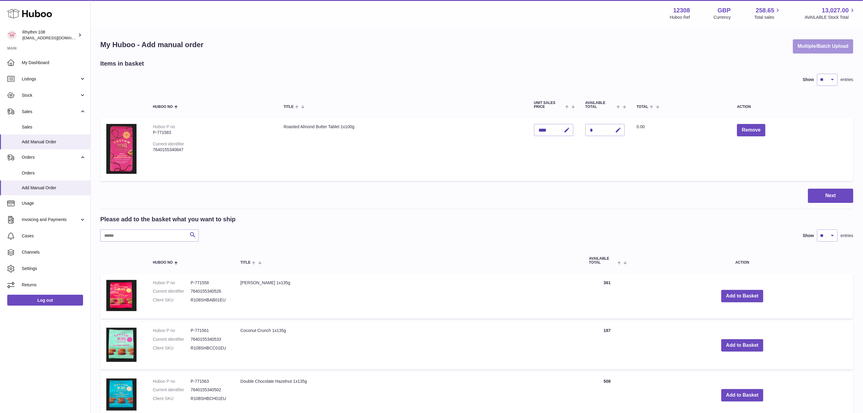
click at [800, 52] on button "Multiple/Batch Upload" at bounding box center [823, 46] width 60 height 14
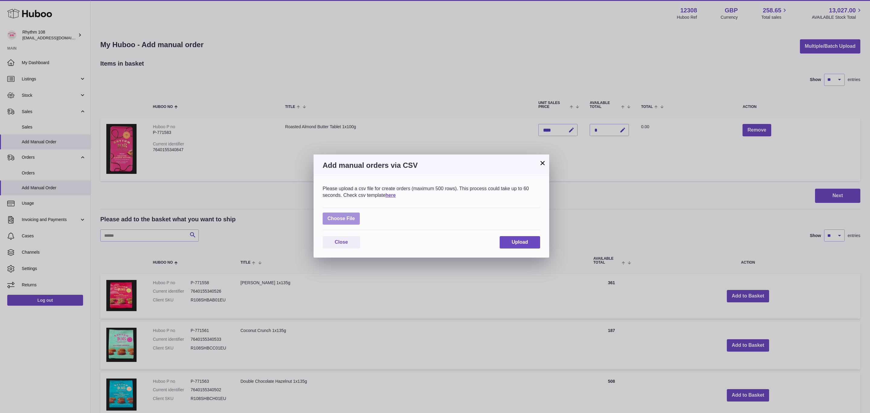
click at [336, 218] on label at bounding box center [341, 218] width 37 height 12
click at [355, 216] on input "file" at bounding box center [355, 215] width 0 height 0
type input "**********"
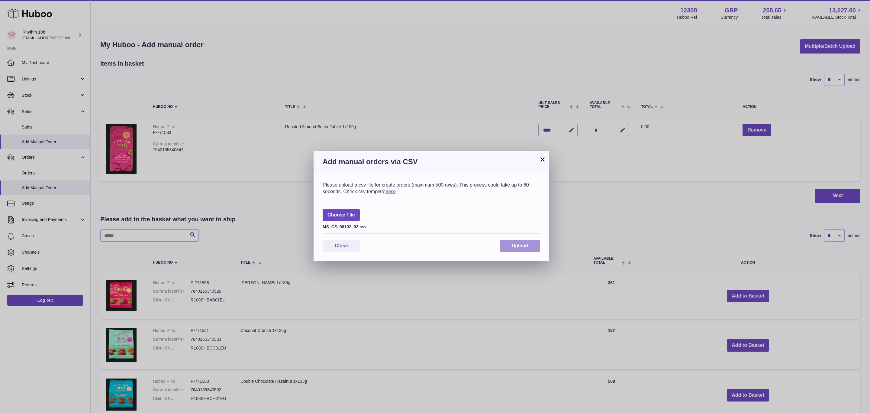
click at [512, 247] on span "Upload" at bounding box center [520, 245] width 16 height 5
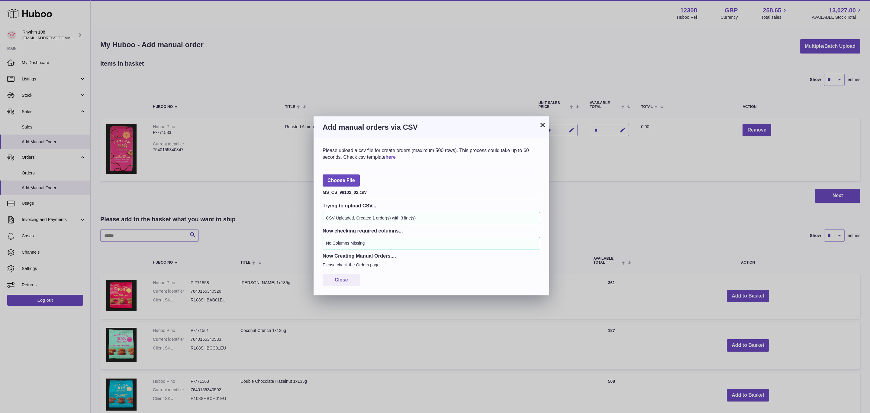
click at [348, 273] on div "Please upload a csv file for create orders (maximum 500 rows). This process cou…" at bounding box center [431, 216] width 236 height 157
click at [348, 278] on button "Close" at bounding box center [341, 280] width 37 height 12
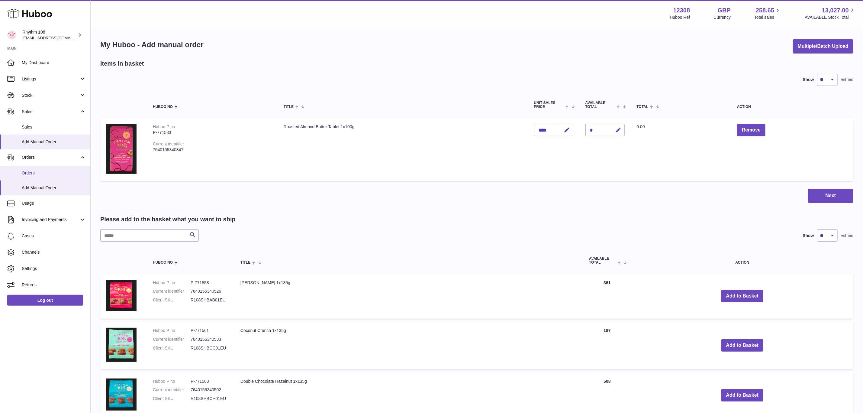
click at [16, 175] on link "Orders" at bounding box center [45, 172] width 90 height 15
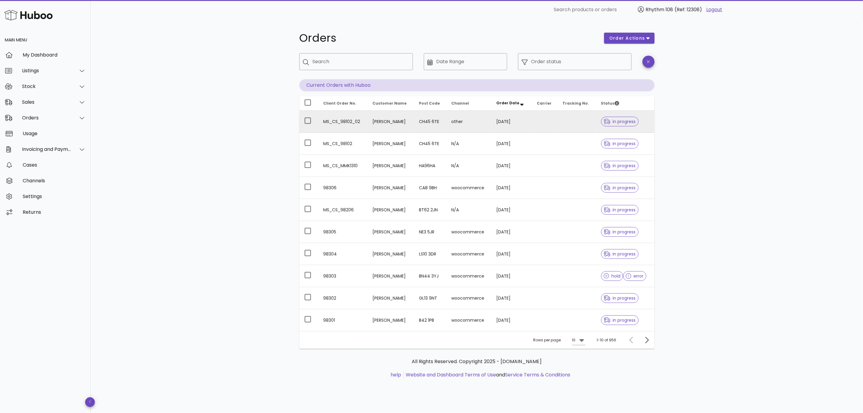
click at [344, 124] on td "MS_CS_98102_02" at bounding box center [343, 122] width 49 height 22
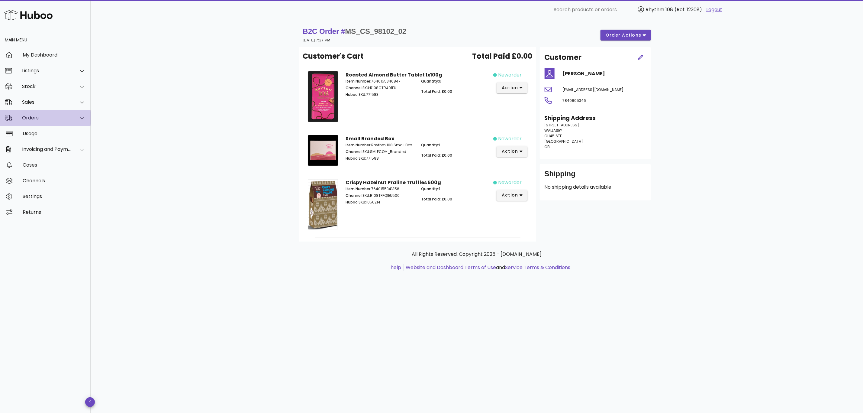
click at [27, 117] on div "Orders" at bounding box center [46, 118] width 49 height 6
drag, startPoint x: 416, startPoint y: 30, endPoint x: 349, endPoint y: 36, distance: 67.3
click at [349, 36] on div "B2C Order # MS_CS_98102_02 [DATE] 7:27 PM order actions" at bounding box center [477, 35] width 348 height 17
copy span "MS_CS_98102_02"
click at [37, 104] on div "Sales" at bounding box center [46, 102] width 49 height 6
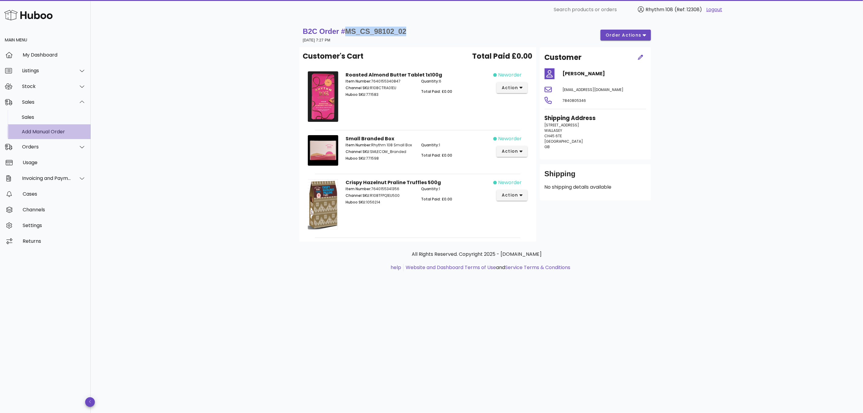
click at [43, 128] on div "Add Manual Order" at bounding box center [54, 131] width 64 height 13
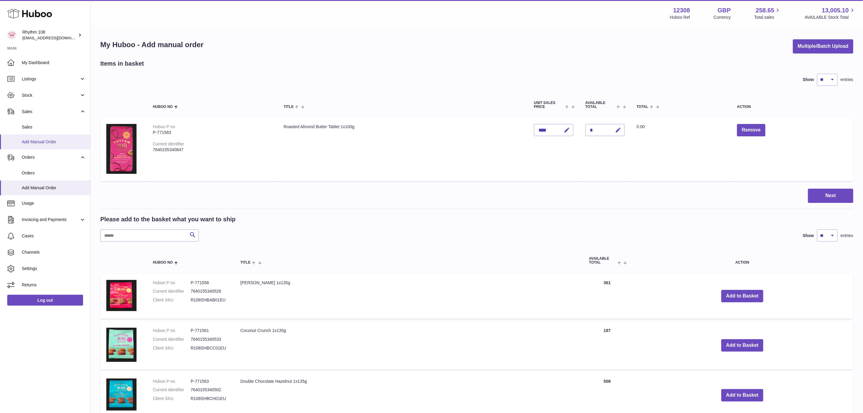
click at [27, 141] on span "Add Manual Order" at bounding box center [54, 142] width 64 height 6
click at [28, 172] on span "Orders" at bounding box center [54, 173] width 64 height 6
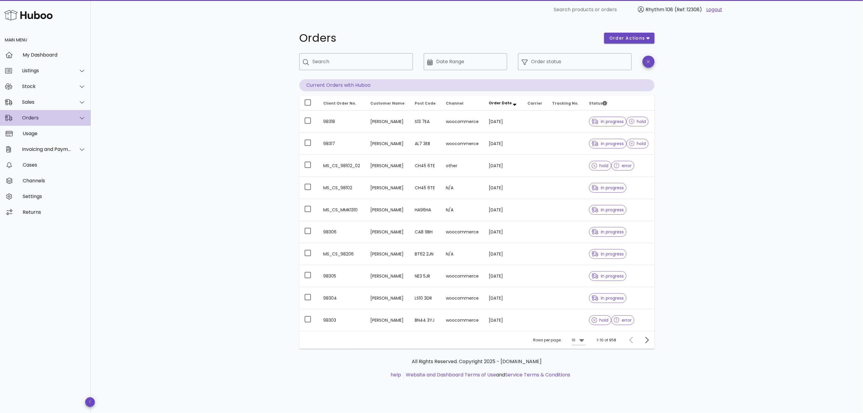
click at [46, 114] on div "Orders" at bounding box center [45, 118] width 91 height 16
click at [38, 132] on div "Orders" at bounding box center [54, 133] width 64 height 6
click at [20, 98] on div "Sales" at bounding box center [45, 102] width 91 height 16
click at [36, 131] on div "Add Manual Order" at bounding box center [54, 132] width 64 height 6
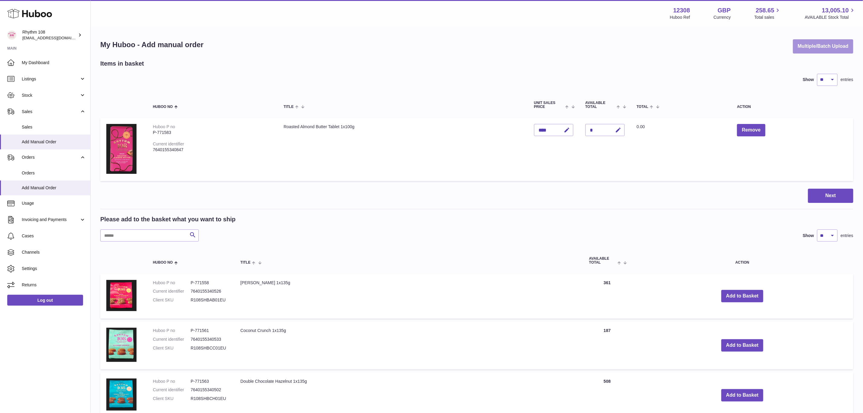
click at [835, 44] on button "Multiple/Batch Upload" at bounding box center [823, 46] width 60 height 14
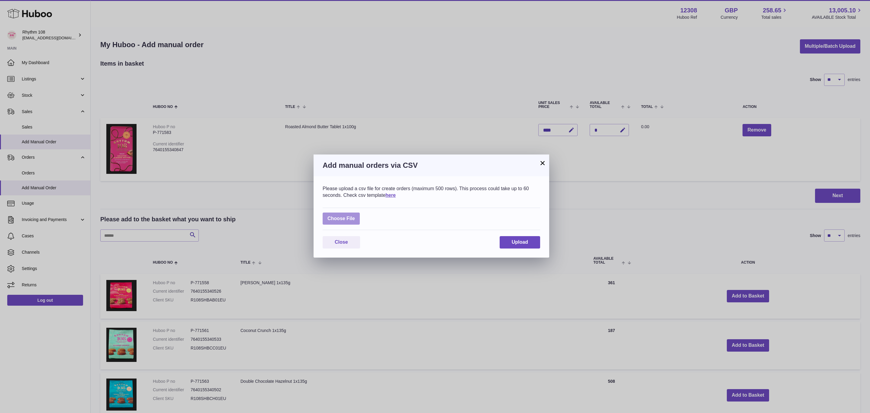
click at [345, 216] on label at bounding box center [341, 218] width 37 height 12
click at [355, 216] on input "file" at bounding box center [355, 215] width 0 height 0
type input "**********"
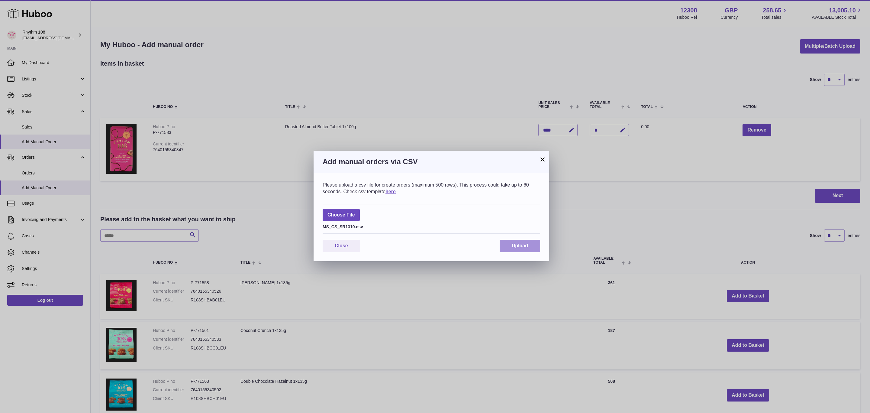
click at [521, 245] on span "Upload" at bounding box center [520, 245] width 16 height 5
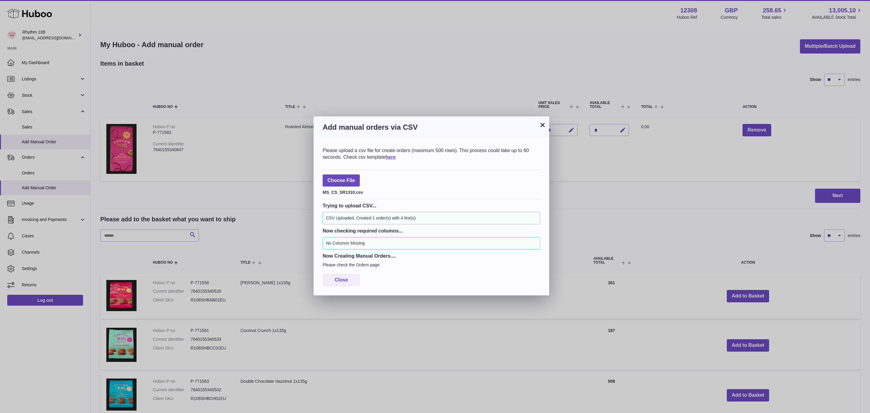
click at [24, 173] on div "× Add manual orders via CSV Please upload a csv file for create orders (maximum…" at bounding box center [435, 206] width 870 height 413
click at [426, 282] on div "Close" at bounding box center [431, 280] width 217 height 12
click at [453, 184] on div "Choose File MS_CS_SR1310.csv" at bounding box center [431, 184] width 217 height 30
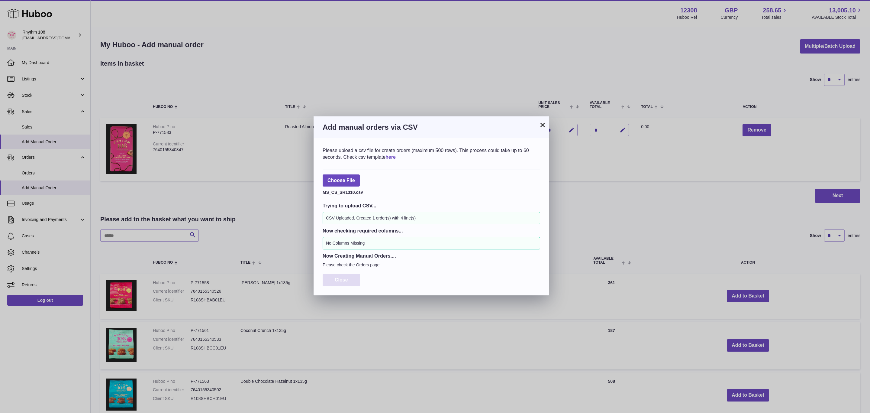
click at [347, 278] on span "Close" at bounding box center [341, 279] width 13 height 5
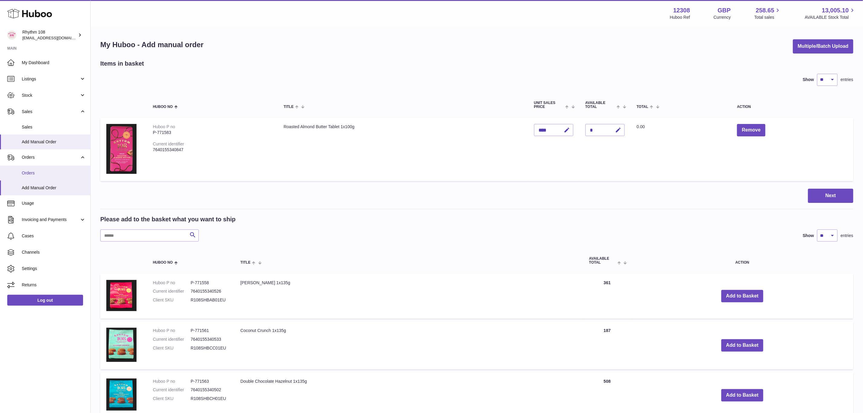
click at [21, 169] on link "Orders" at bounding box center [45, 172] width 90 height 15
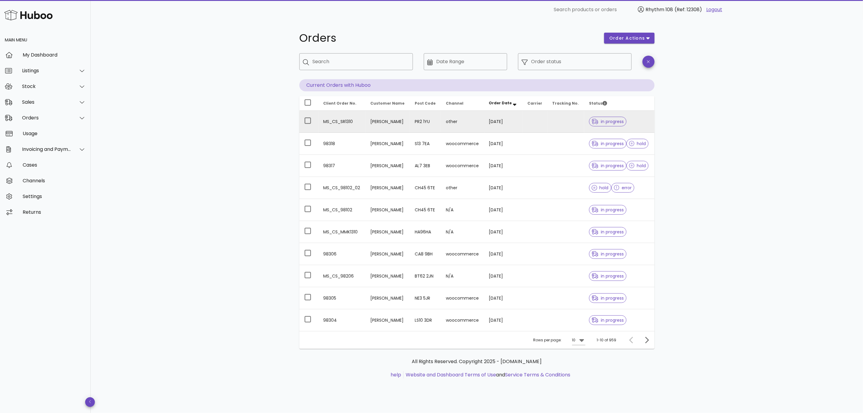
click at [339, 118] on td "MS_CS_SR1310" at bounding box center [342, 122] width 47 height 22
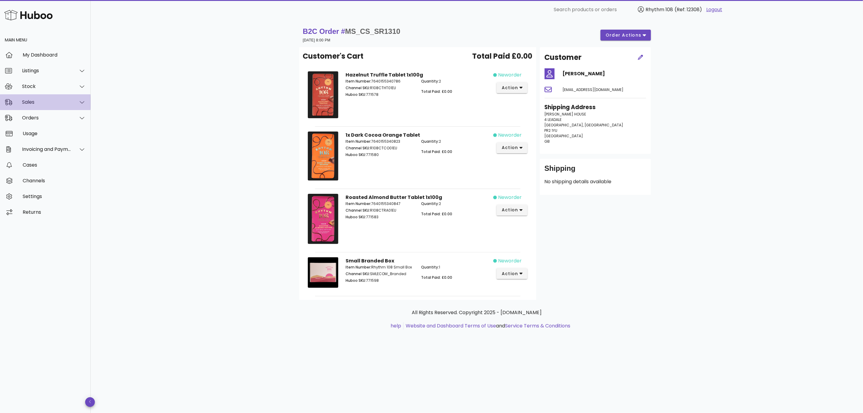
click at [35, 104] on div "Sales" at bounding box center [46, 102] width 49 height 6
click at [37, 116] on div "Sales" at bounding box center [54, 117] width 64 height 6
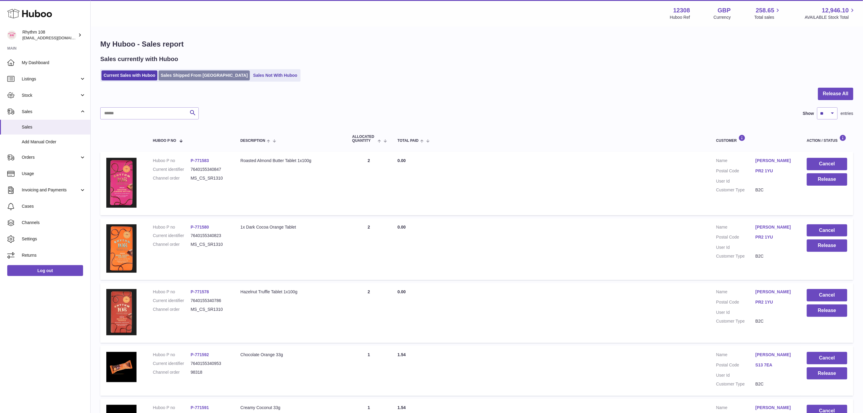
click at [172, 77] on link "Sales Shipped From [GEOGRAPHIC_DATA]" at bounding box center [204, 75] width 91 height 10
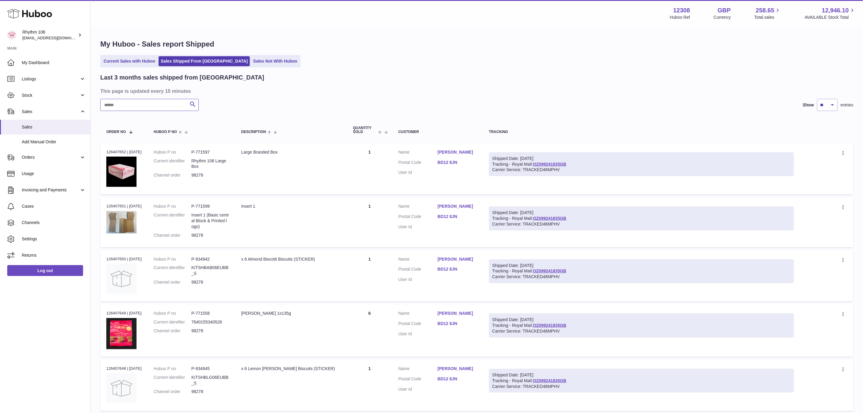
click at [157, 105] on input "text" at bounding box center [149, 105] width 98 height 12
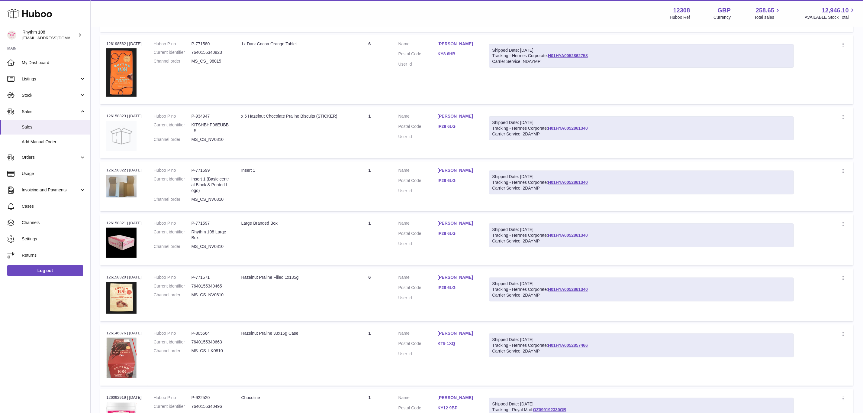
scroll to position [181, 0]
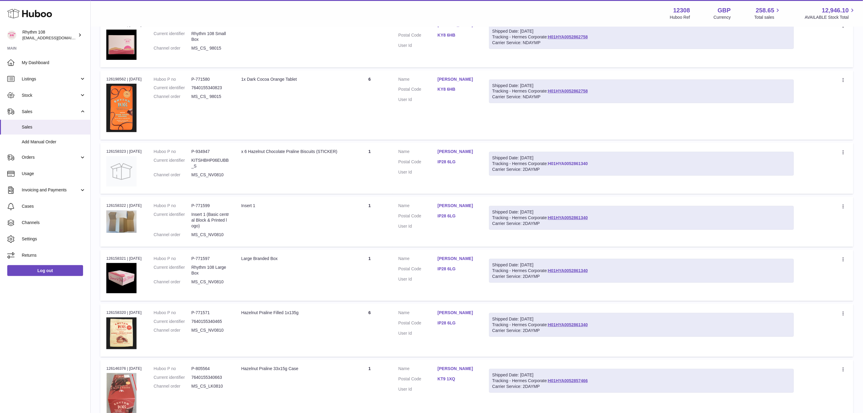
click at [577, 161] on link "H01HYA0052861340" at bounding box center [568, 163] width 40 height 5
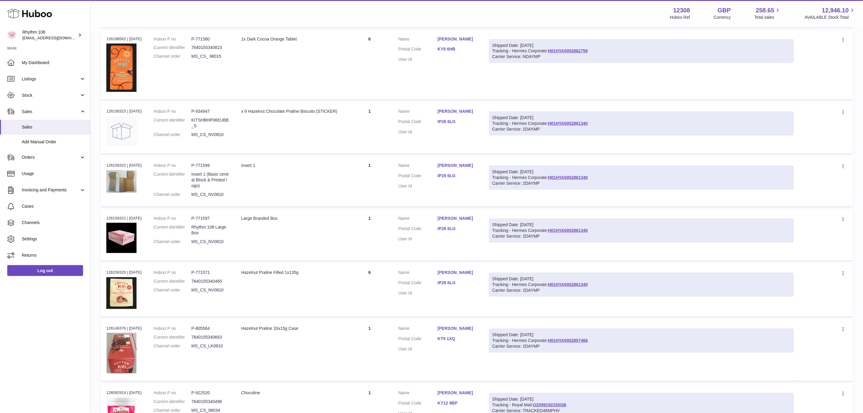
scroll to position [317, 0]
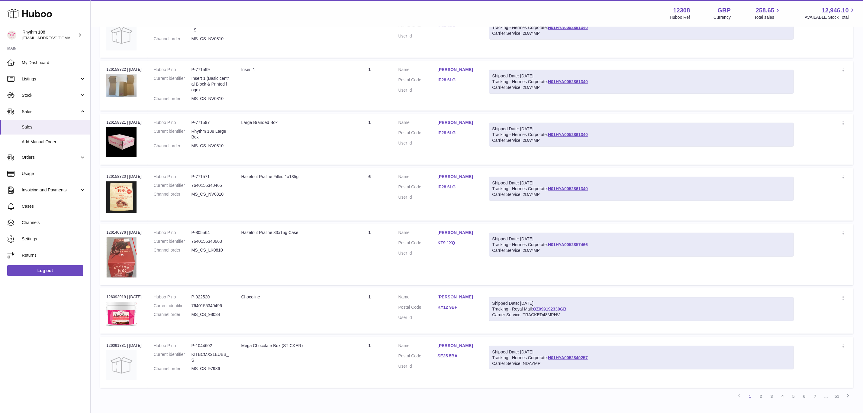
click at [579, 242] on link "H01HYA0052857466" at bounding box center [568, 244] width 40 height 5
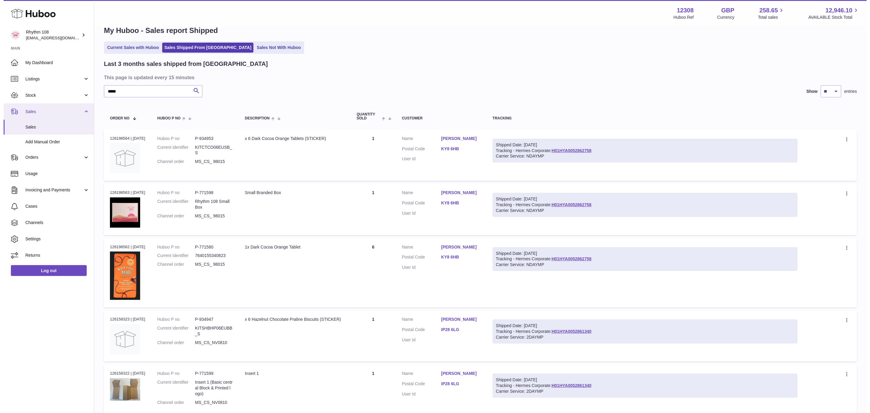
scroll to position [0, 0]
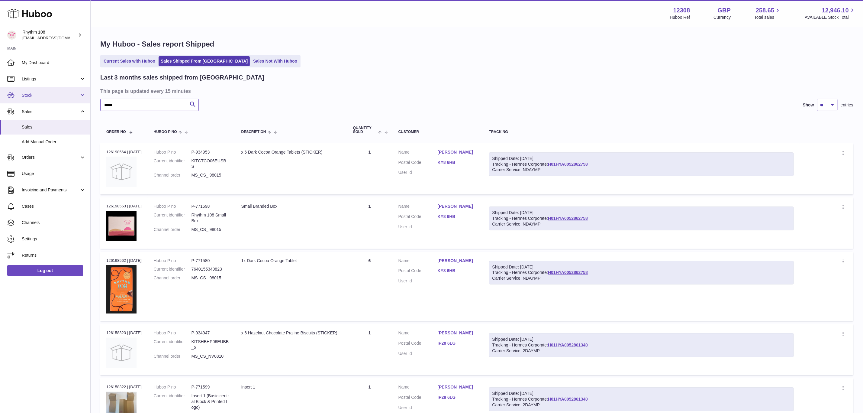
drag, startPoint x: 133, startPoint y: 106, endPoint x: 82, endPoint y: 100, distance: 51.1
click at [82, 100] on div "Huboo Rhythm 108 [EMAIL_ADDRESS][DOMAIN_NAME] Main My Dashboard Listings Not wi…" at bounding box center [431, 385] width 863 height 771
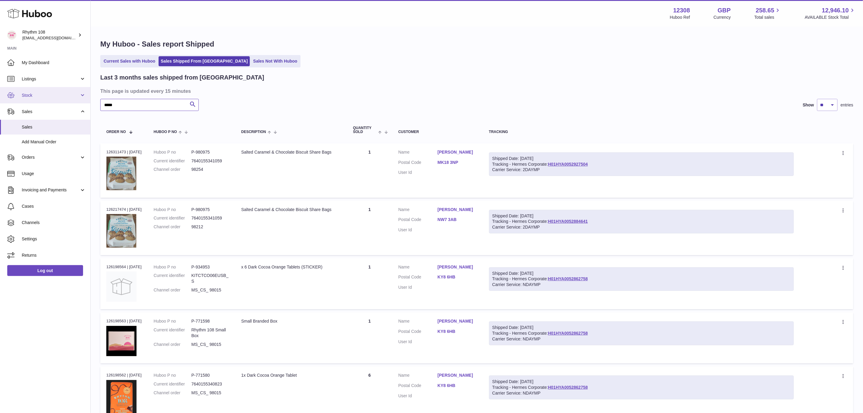
type input "*****"
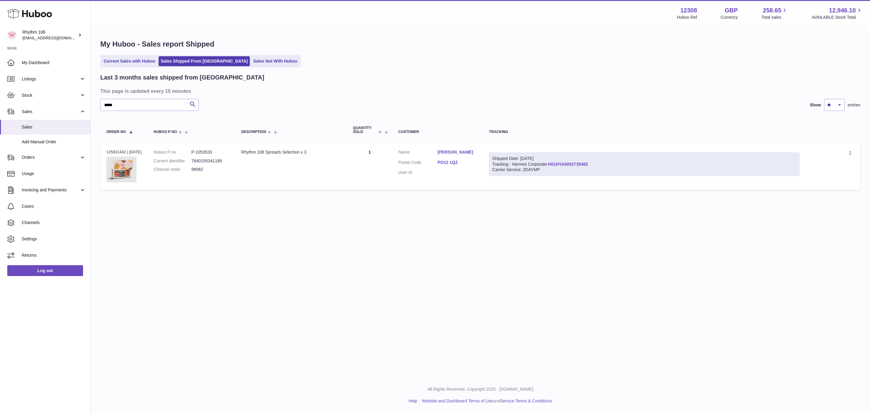
click at [566, 163] on link "H01HYA0052735482" at bounding box center [568, 164] width 40 height 5
click at [850, 151] on icon at bounding box center [850, 153] width 7 height 6
click at [828, 179] on li "Duplicate Order" at bounding box center [824, 179] width 60 height 13
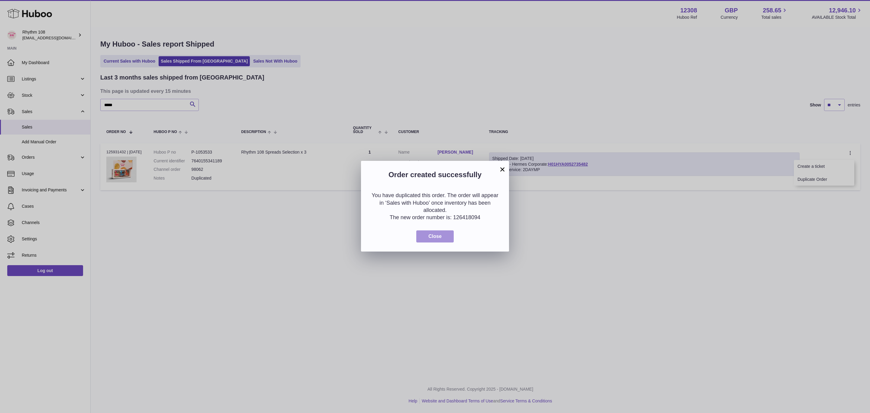
click at [438, 233] on span "Close" at bounding box center [434, 235] width 13 height 5
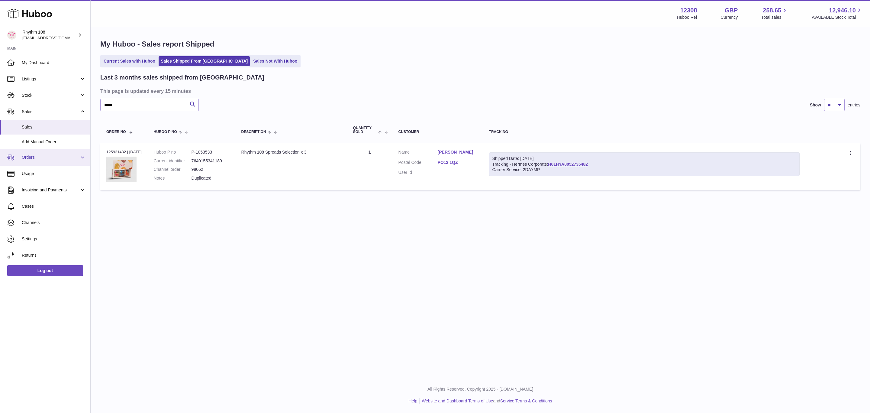
click at [24, 162] on link "Orders" at bounding box center [45, 157] width 90 height 16
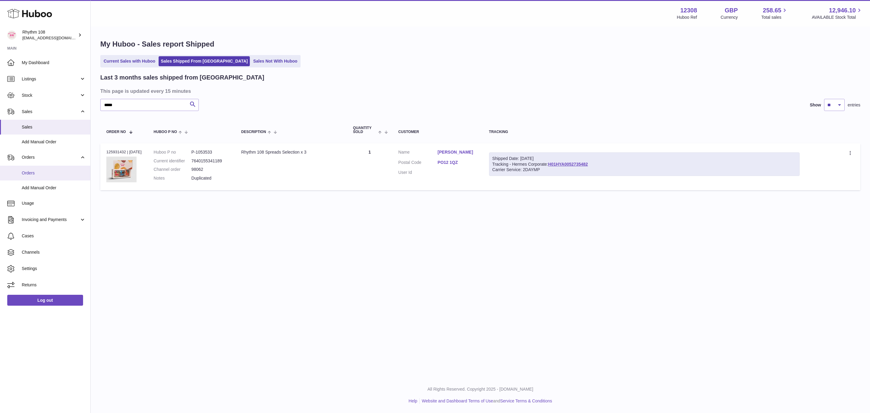
click at [32, 171] on span "Orders" at bounding box center [54, 173] width 64 height 6
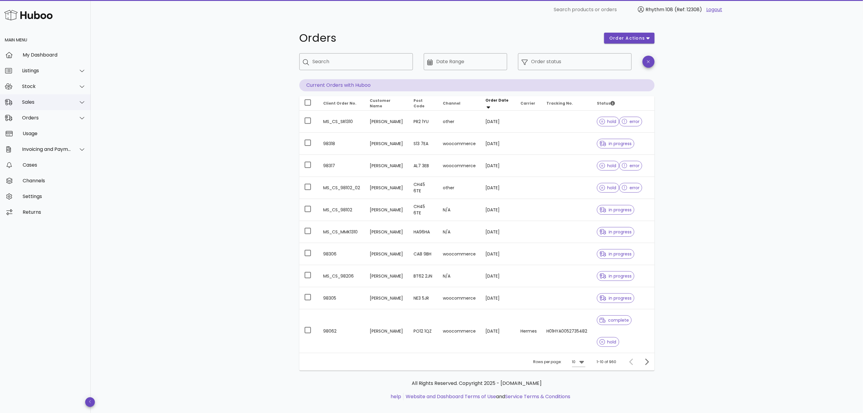
click at [27, 103] on div "Sales" at bounding box center [46, 102] width 49 height 6
click at [34, 121] on div "Sales" at bounding box center [54, 117] width 64 height 13
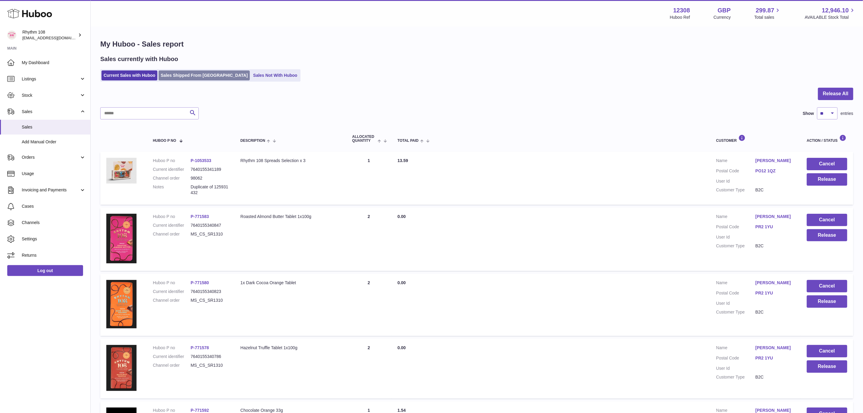
click at [188, 77] on link "Sales Shipped From [GEOGRAPHIC_DATA]" at bounding box center [204, 75] width 91 height 10
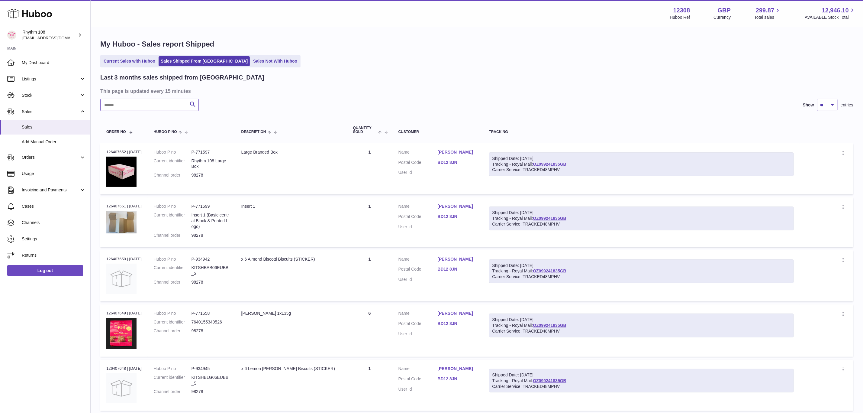
click at [158, 109] on input "text" at bounding box center [149, 105] width 98 height 12
type input "*****"
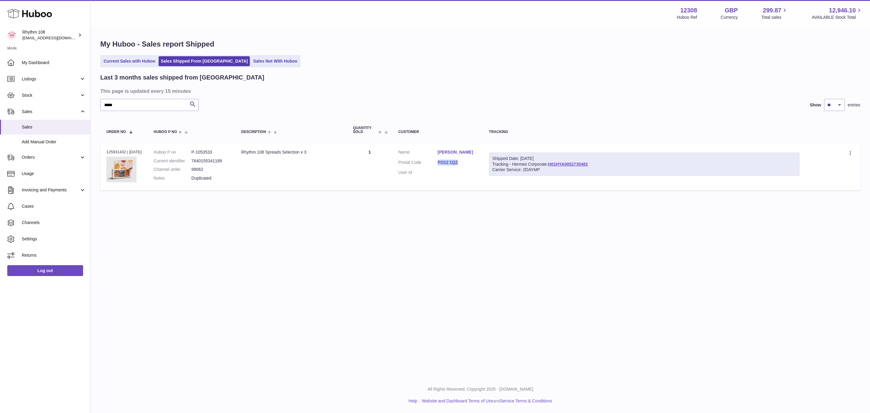
drag, startPoint x: 444, startPoint y: 158, endPoint x: 429, endPoint y: 159, distance: 15.4
click at [429, 159] on dl "Customer Name Sarah Fforde Postal Code PO12 1QZ User Id" at bounding box center [437, 163] width 79 height 29
copy dl "PO12 1QZ"
click at [344, 274] on div "Menu Huboo 12308 Huboo Ref GBP Currency 299.87 Total sales 12,946.10 AVAILABLE …" at bounding box center [480, 188] width 779 height 377
click at [446, 161] on link "PO12 1QZ" at bounding box center [457, 162] width 39 height 6
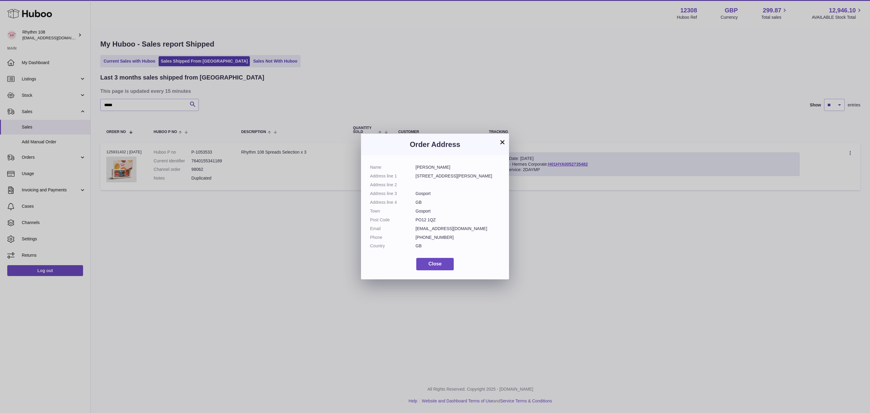
drag, startPoint x: 439, startPoint y: 221, endPoint x: 412, endPoint y: 221, distance: 27.8
click at [412, 221] on dl "Name Sarah Fforde Address line 1 51 Mayfield Road Address line 2 Address line 3…" at bounding box center [435, 207] width 130 height 87
copy dl "PO12 1QZ"
click at [504, 140] on button "×" at bounding box center [502, 141] width 7 height 7
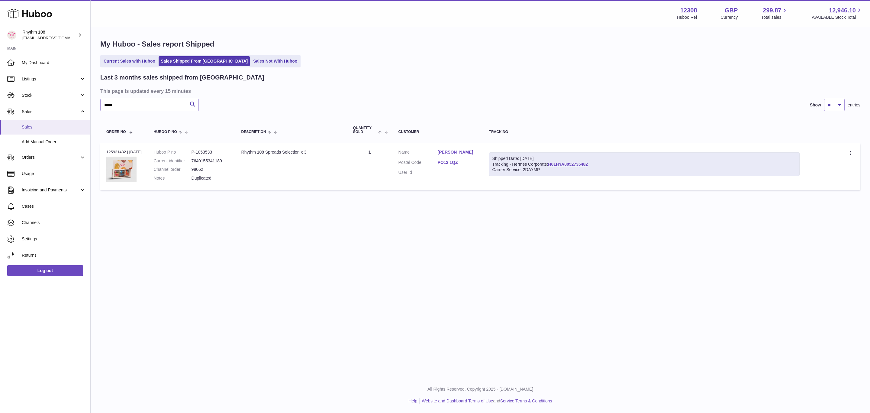
click at [25, 125] on span "Sales" at bounding box center [54, 127] width 64 height 6
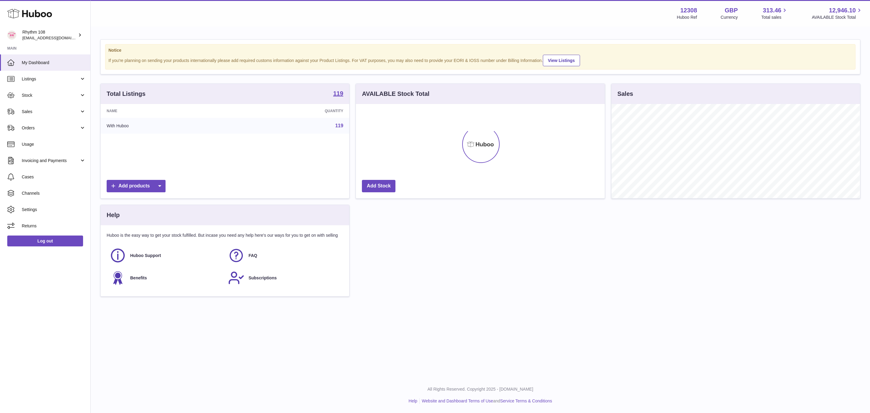
scroll to position [94, 248]
